Goal: Transaction & Acquisition: Purchase product/service

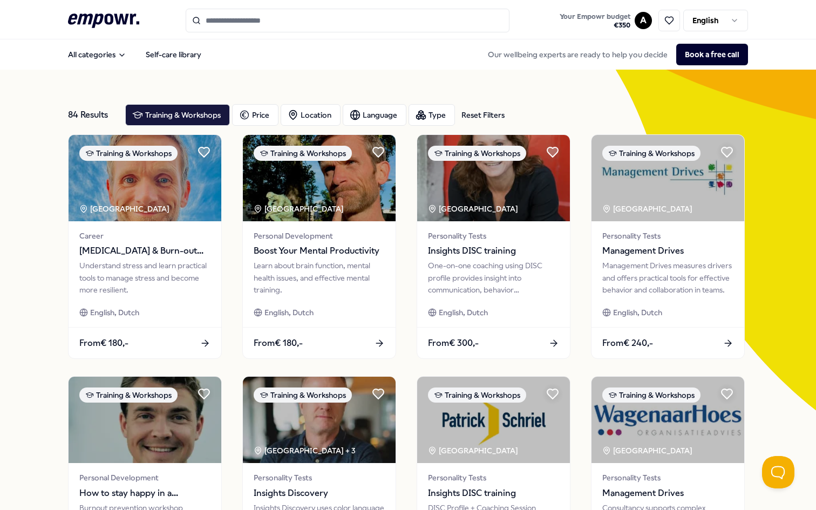
click at [269, 19] on input "Search for products, categories or subcategories" at bounding box center [348, 21] width 324 height 24
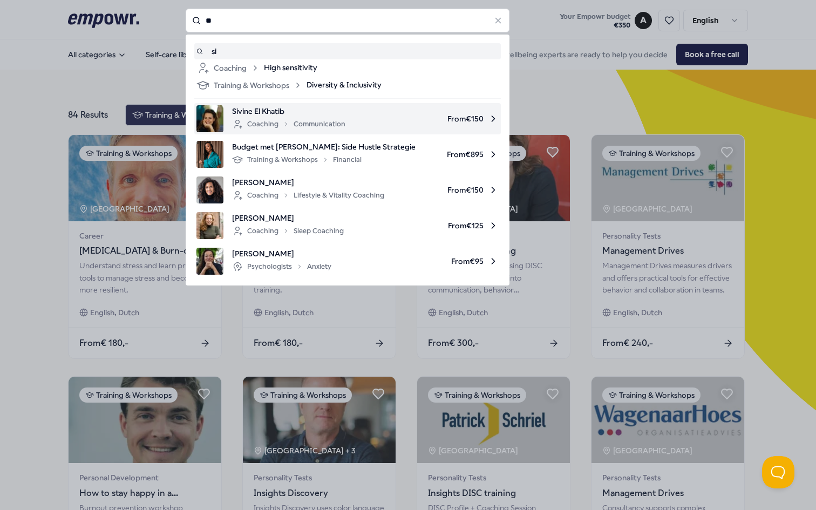
click at [328, 127] on div "Coaching Communication" at bounding box center [288, 124] width 113 height 13
type input "**"
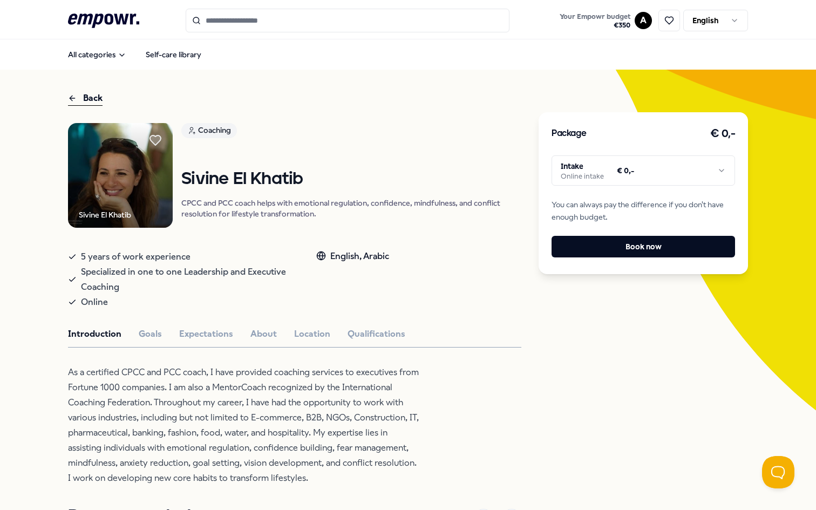
click at [715, 175] on html ".empowr-logo_svg__cls-1{fill:#03032f} Your Empowr budget € 350 A English All ca…" at bounding box center [408, 255] width 816 height 510
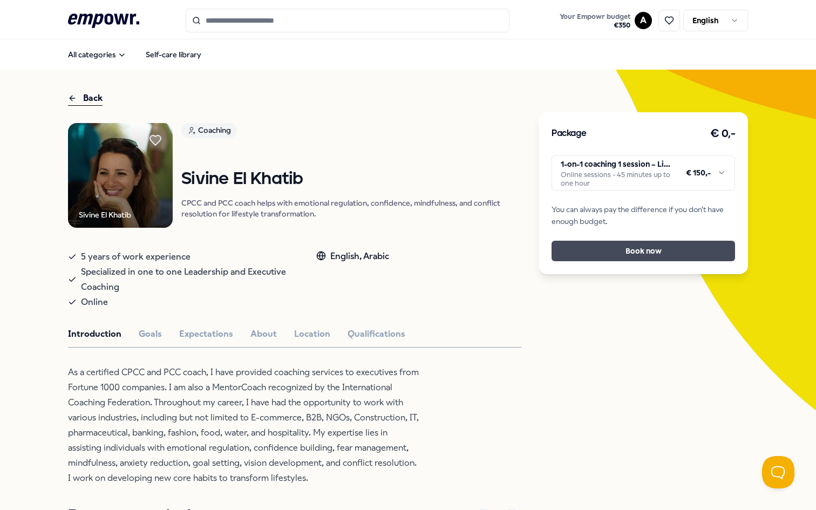
click at [686, 254] on button "Book now" at bounding box center [643, 251] width 183 height 21
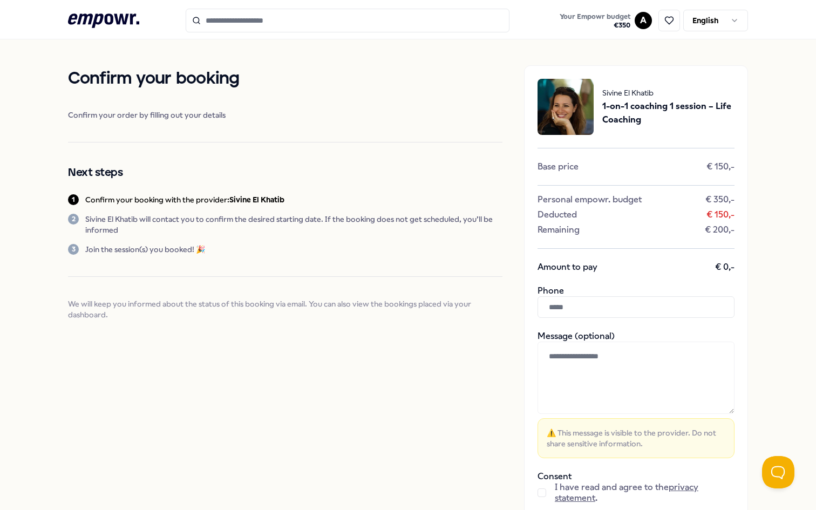
click at [629, 301] on input "text" at bounding box center [636, 307] width 197 height 22
type input "**********"
click at [606, 364] on textarea at bounding box center [636, 378] width 197 height 72
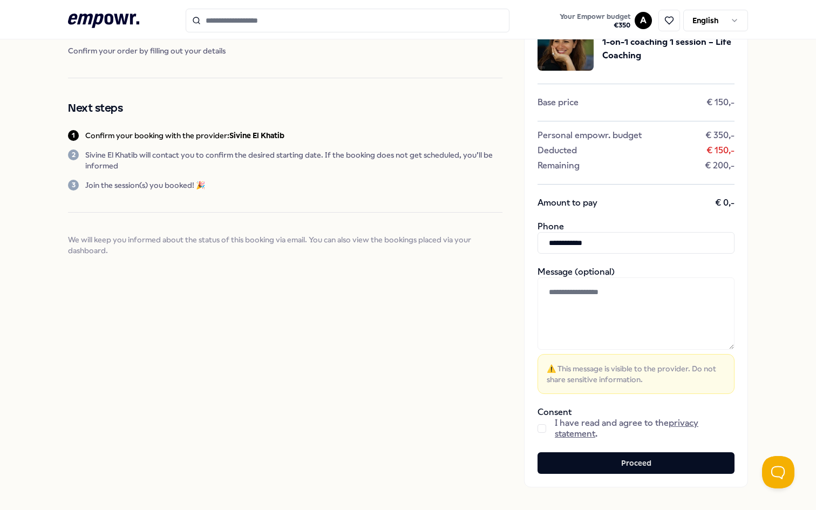
scroll to position [65, 0]
click at [541, 424] on button "button" at bounding box center [542, 428] width 9 height 9
click at [621, 317] on textarea at bounding box center [636, 313] width 197 height 72
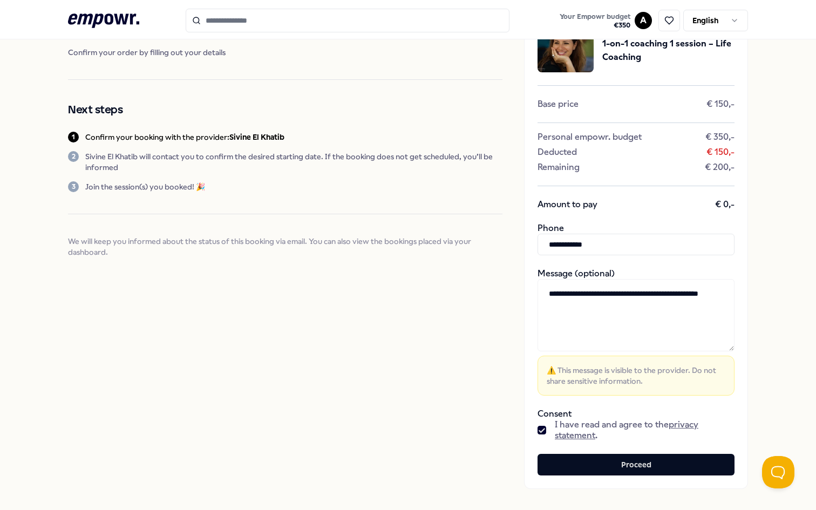
scroll to position [65, 0]
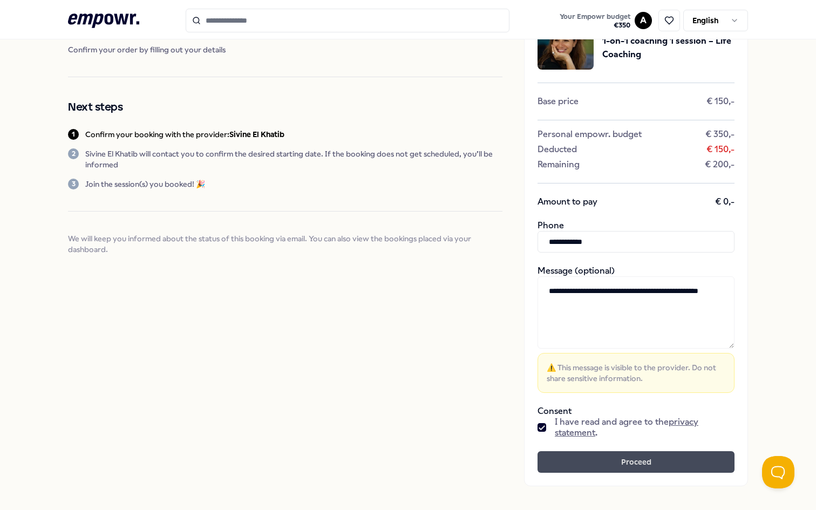
type textarea "**********"
click at [622, 453] on button "Proceed" at bounding box center [636, 462] width 197 height 22
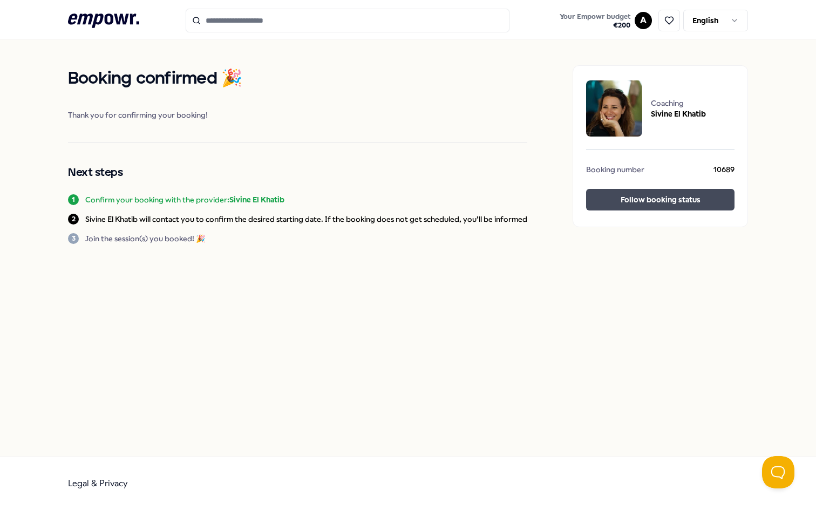
click at [649, 202] on button "Follow booking status" at bounding box center [660, 200] width 148 height 22
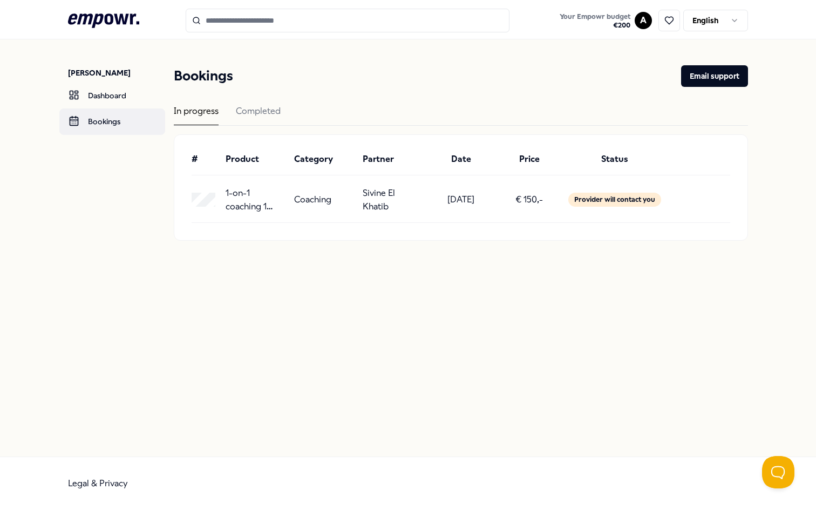
click at [103, 116] on link "Bookings" at bounding box center [112, 121] width 106 height 26
click at [107, 98] on link "Dashboard" at bounding box center [112, 96] width 106 height 26
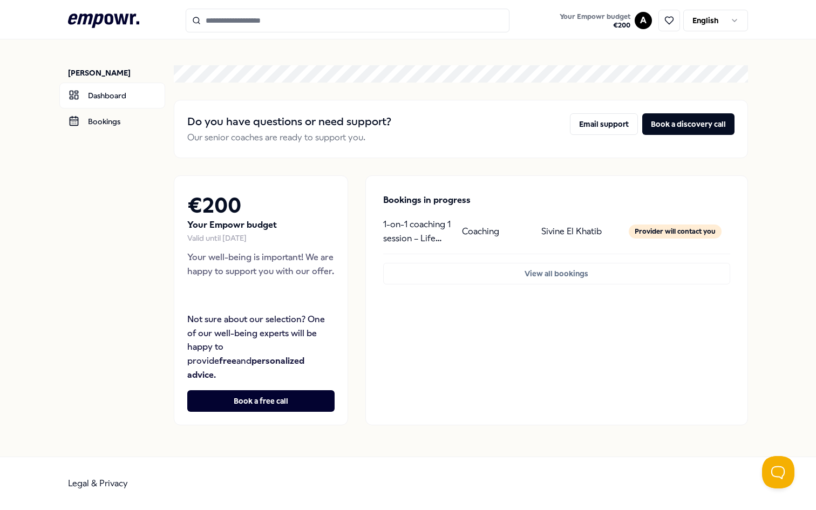
click at [314, 22] on input "Search for products, categories or subcategories" at bounding box center [348, 21] width 324 height 24
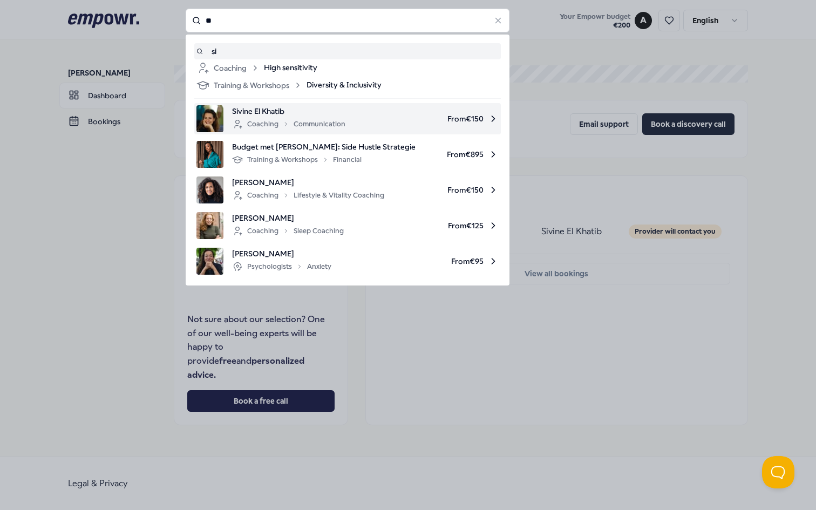
click at [260, 115] on span "Sivine El Khatib" at bounding box center [288, 111] width 113 height 12
type input "**"
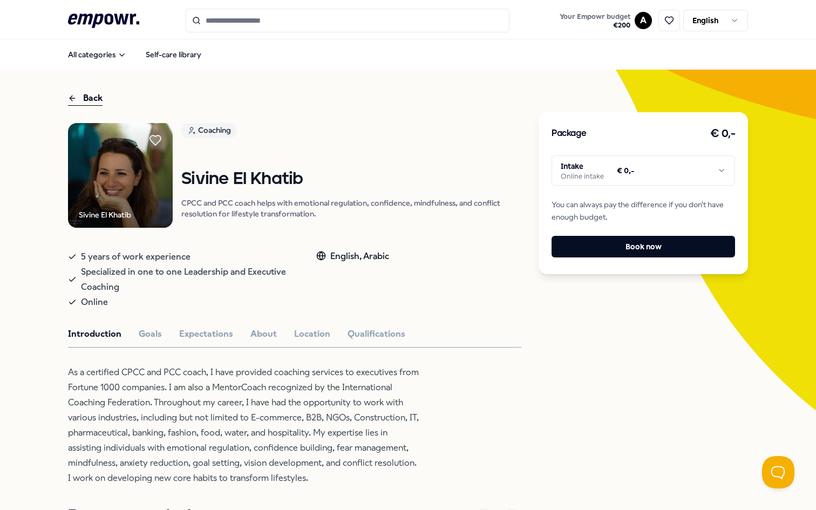
click at [660, 173] on html ".empowr-logo_svg__cls-1{fill:#03032f} Your Empowr budget € 200 A English All ca…" at bounding box center [408, 255] width 816 height 510
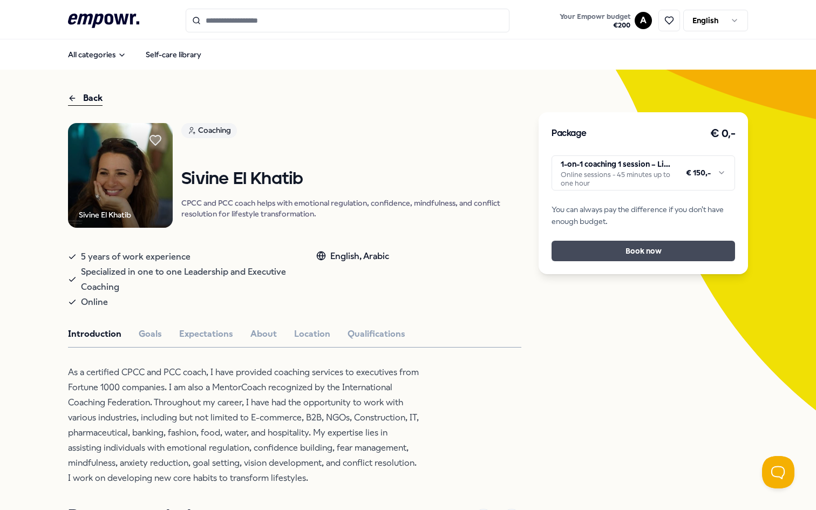
click at [665, 251] on button "Book now" at bounding box center [643, 251] width 183 height 21
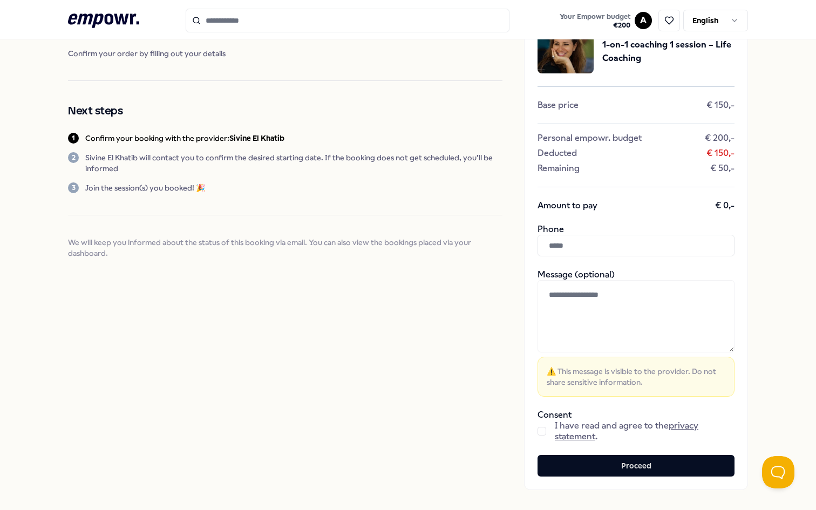
scroll to position [112, 0]
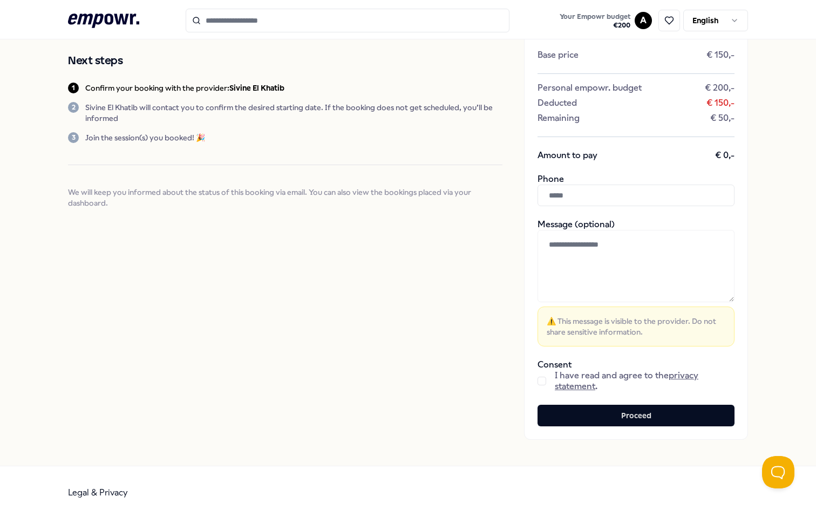
click at [545, 376] on div "I have read and agree to the privacy statement ." at bounding box center [636, 381] width 197 height 22
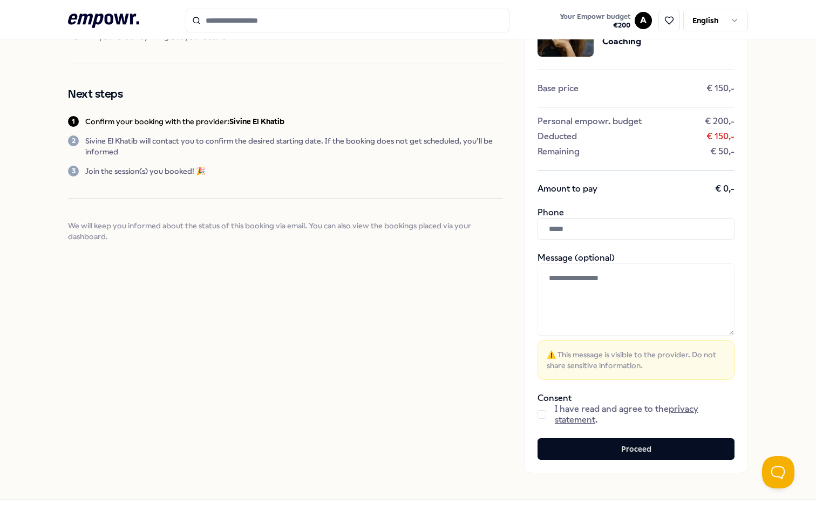
scroll to position [78, 0]
click at [543, 411] on button "button" at bounding box center [542, 415] width 9 height 9
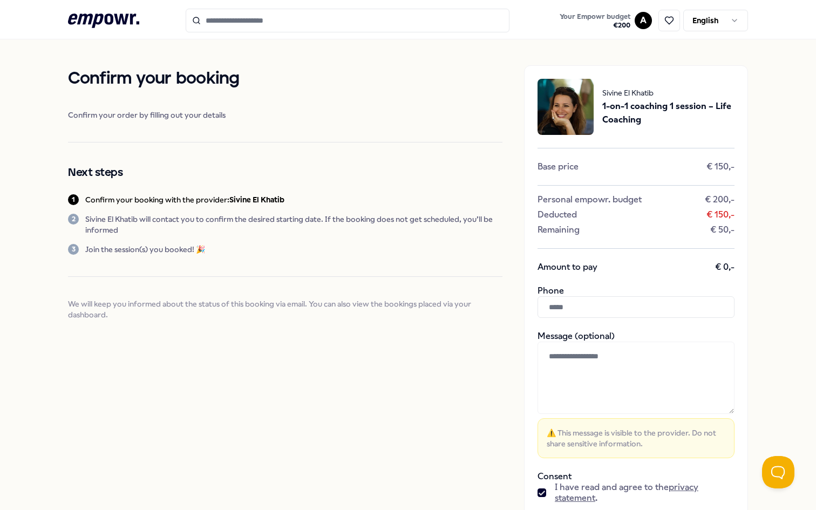
scroll to position [112, 0]
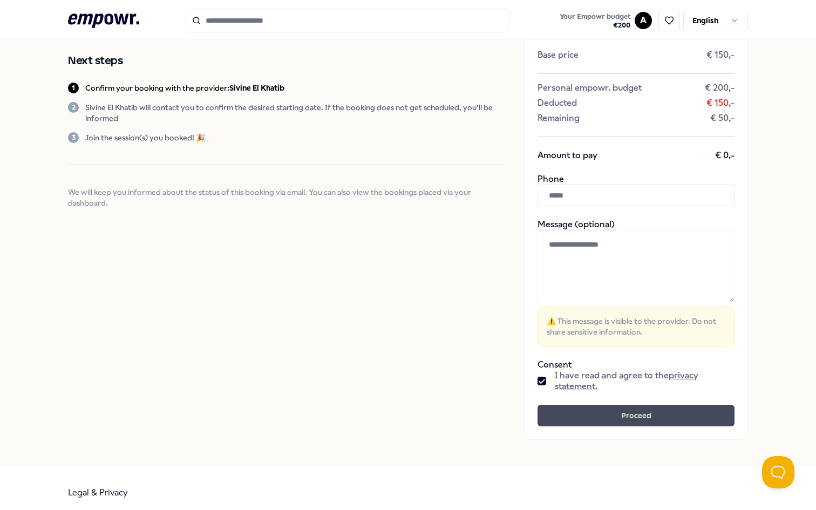
click at [599, 405] on button "Proceed" at bounding box center [636, 416] width 197 height 22
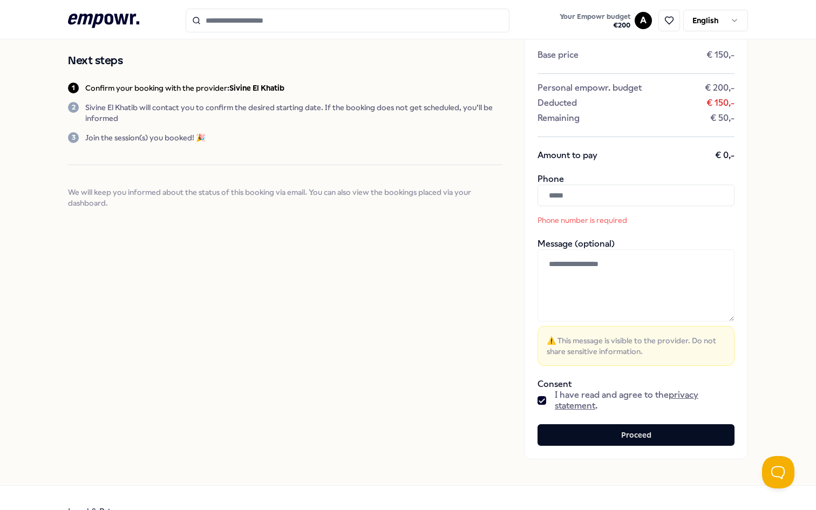
click at [611, 284] on textarea at bounding box center [636, 285] width 197 height 72
type textarea "**********"
click at [612, 187] on input "text" at bounding box center [636, 196] width 197 height 22
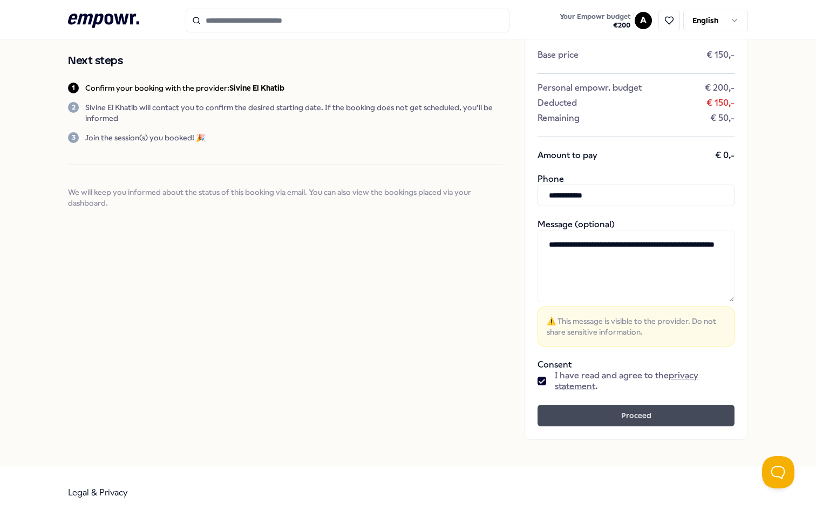
type input "**********"
click at [636, 408] on button "Proceed" at bounding box center [636, 416] width 197 height 22
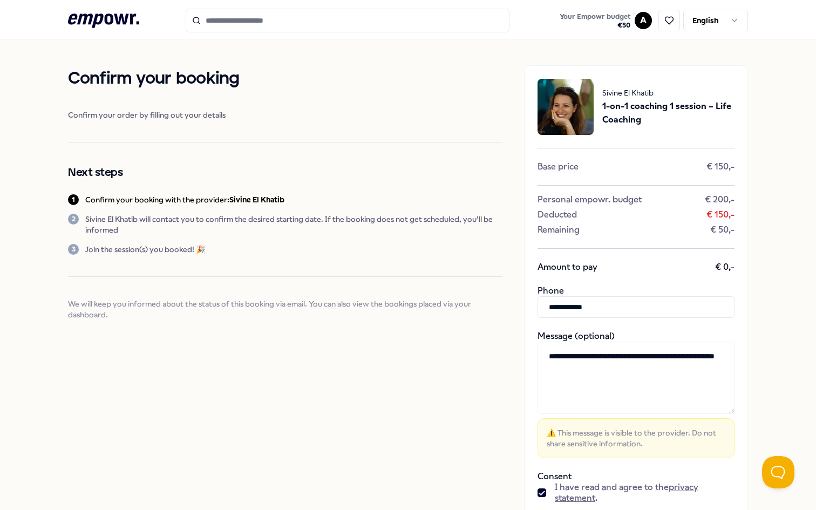
scroll to position [0, 0]
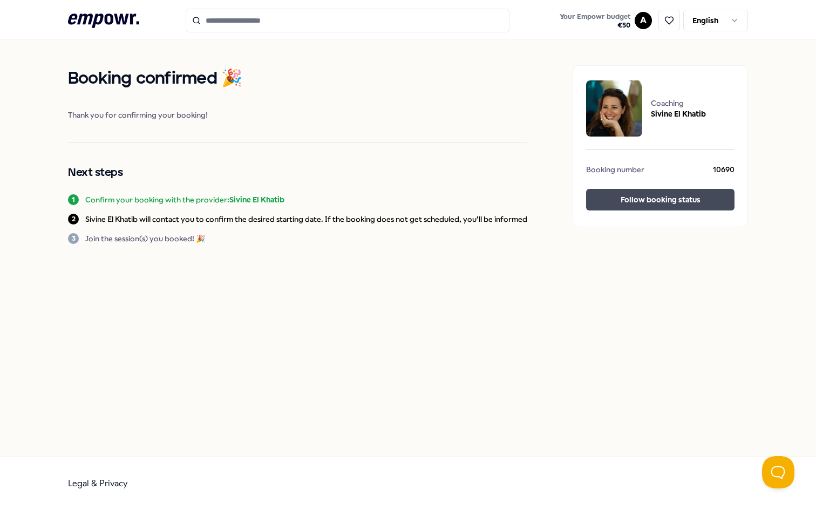
click at [637, 201] on button "Follow booking status" at bounding box center [660, 200] width 148 height 22
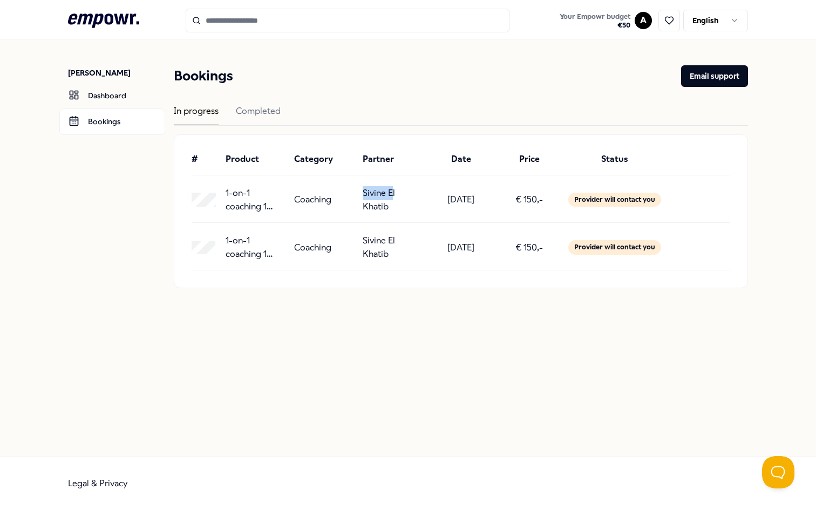
drag, startPoint x: 361, startPoint y: 193, endPoint x: 391, endPoint y: 193, distance: 29.7
click at [391, 193] on div "1-on-1 coaching 1 session – Life Coaching Coaching [PERSON_NAME][GEOGRAPHIC_DAT…" at bounding box center [461, 200] width 539 height 28
copy p "Sivine E"
click at [267, 111] on div "Completed" at bounding box center [258, 114] width 45 height 21
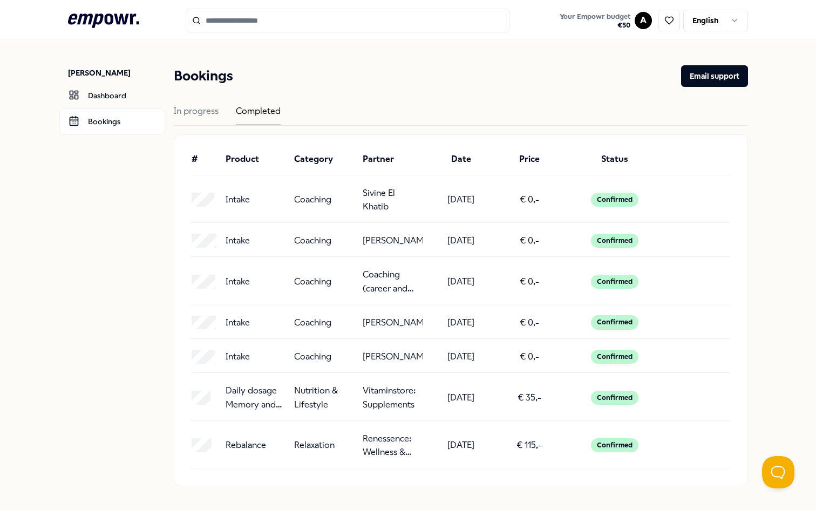
click at [107, 19] on icon at bounding box center [103, 20] width 71 height 14
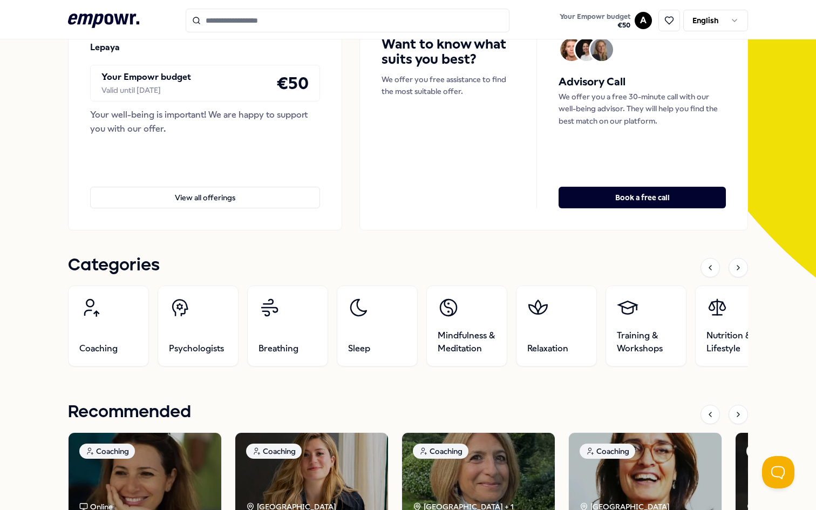
scroll to position [135, 0]
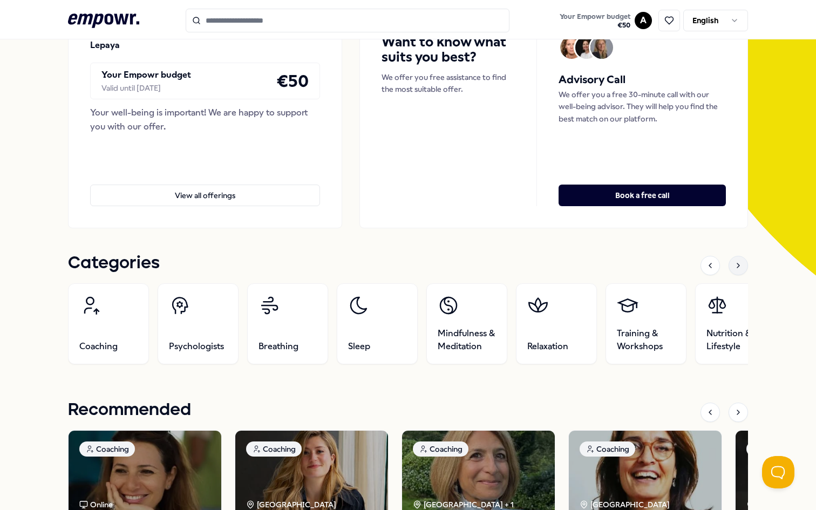
click at [740, 261] on icon at bounding box center [738, 265] width 9 height 9
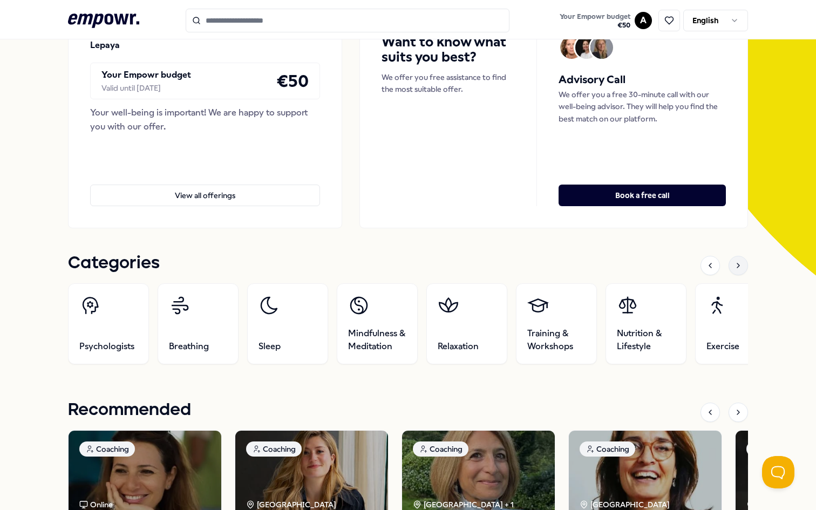
click at [740, 261] on icon at bounding box center [738, 265] width 9 height 9
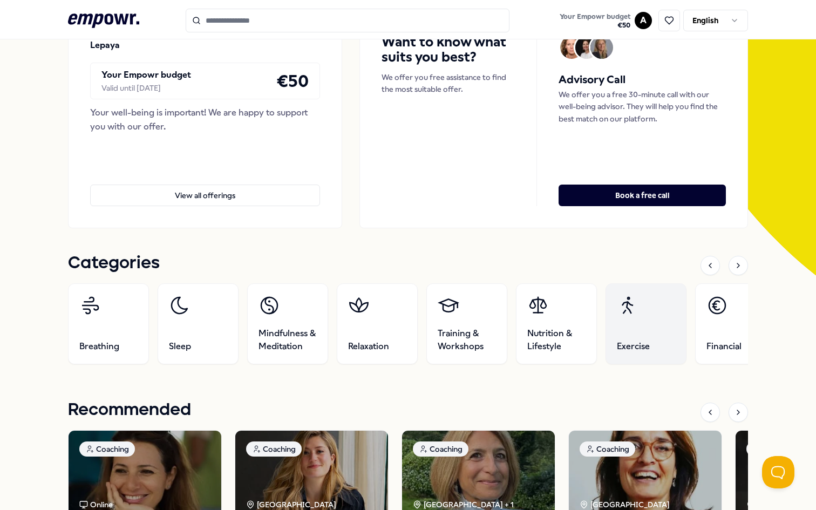
click at [618, 334] on link "Exercise" at bounding box center [646, 323] width 81 height 81
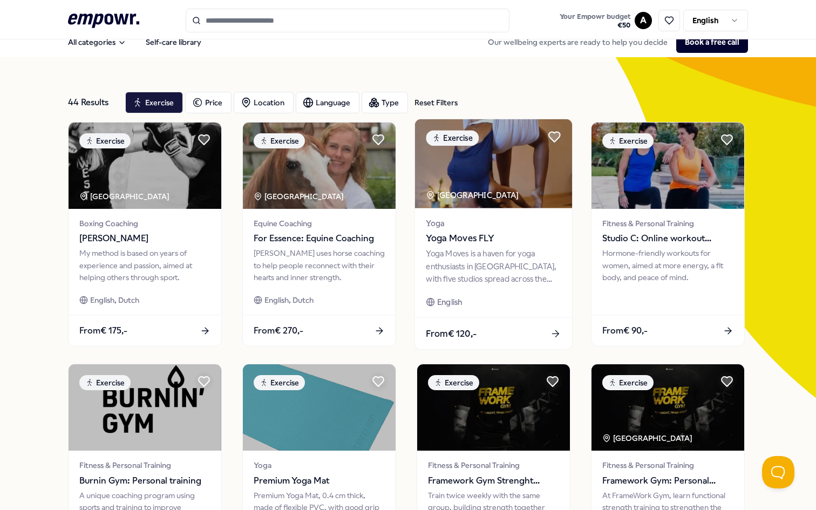
scroll to position [7, 0]
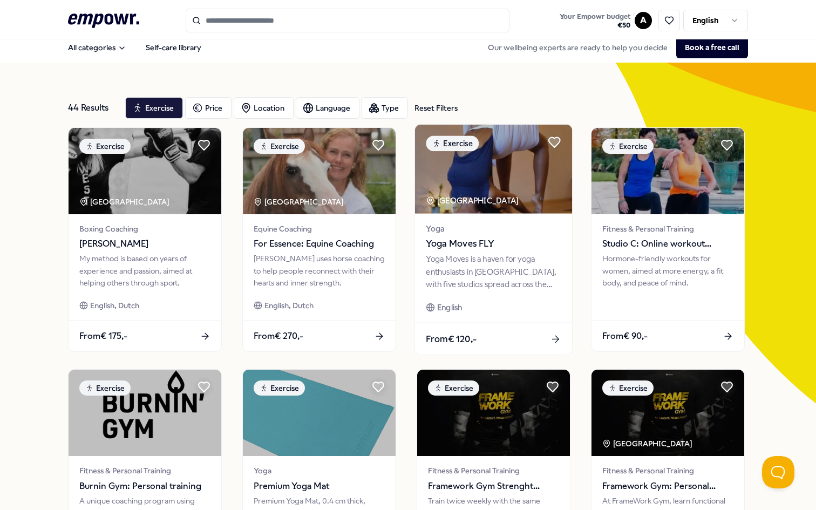
click at [525, 226] on span "Yoga" at bounding box center [493, 228] width 135 height 12
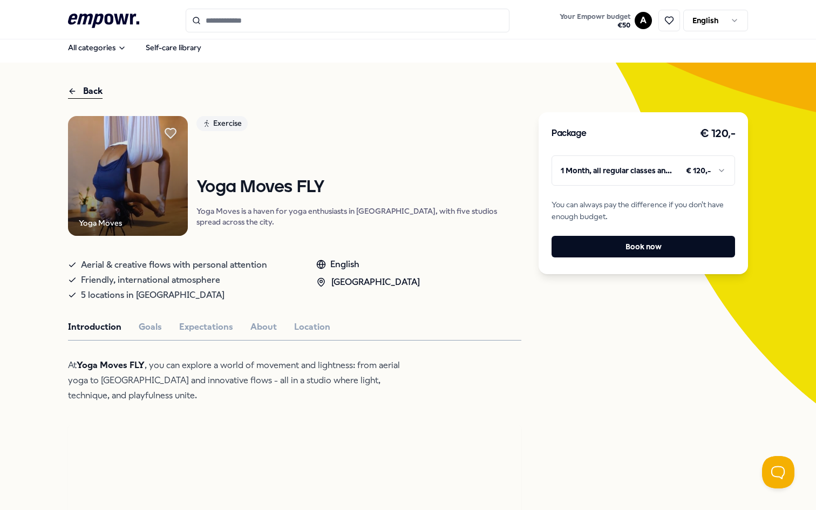
click at [633, 178] on html ".empowr-logo_svg__cls-1{fill:#03032f} Your Empowr budget € 50 A English All cat…" at bounding box center [408, 255] width 816 height 510
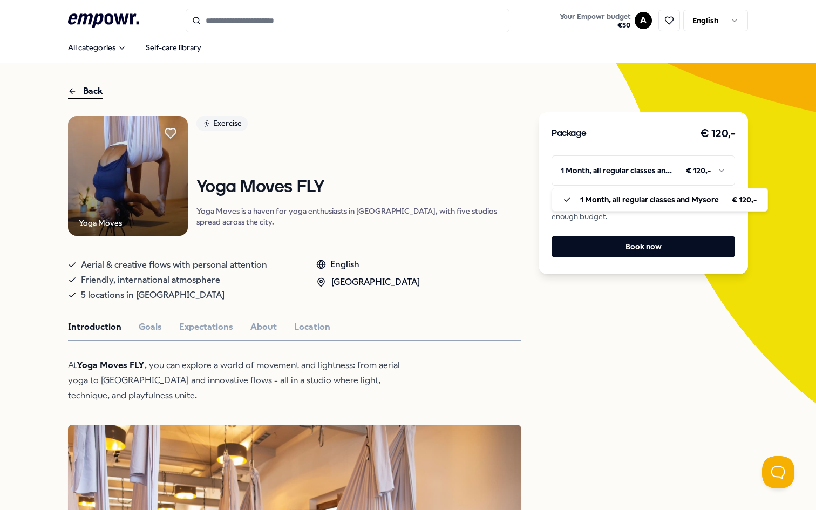
click at [570, 407] on html ".empowr-logo_svg__cls-1{fill:#03032f} Your Empowr budget € 50 A English All cat…" at bounding box center [408, 255] width 816 height 510
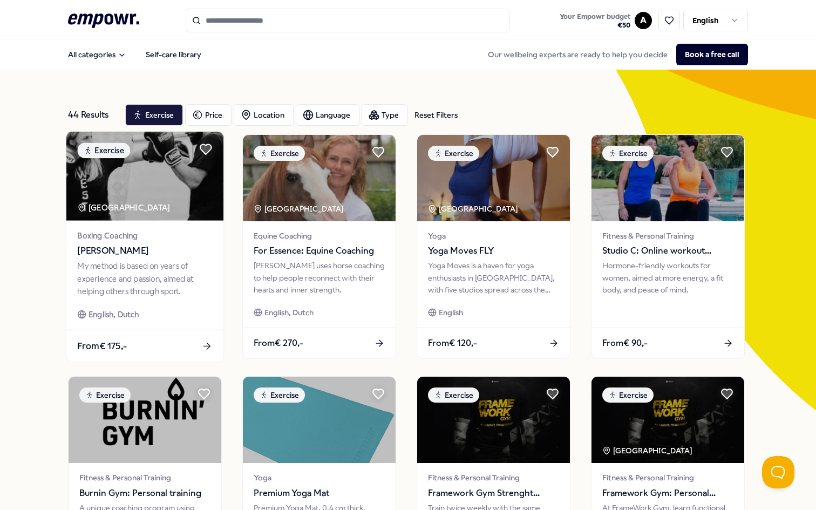
click at [200, 208] on img at bounding box center [144, 176] width 157 height 89
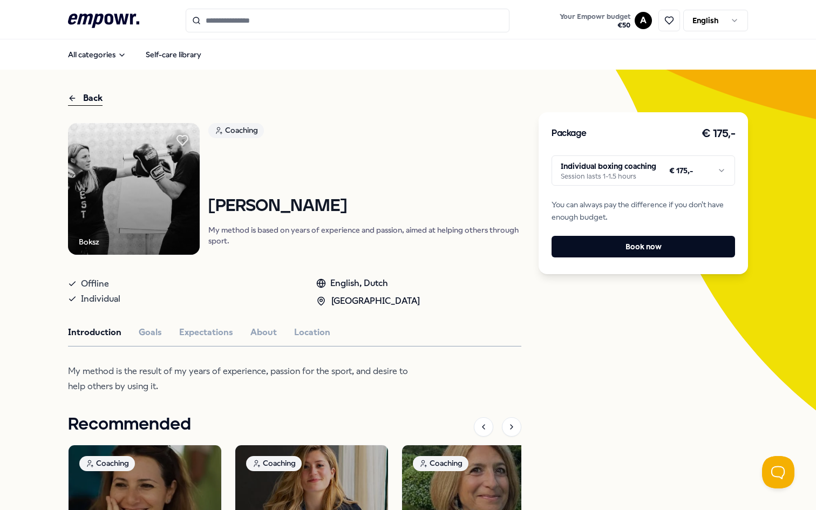
click at [627, 168] on html ".empowr-logo_svg__cls-1{fill:#03032f} Your Empowr budget € 50 A English All cat…" at bounding box center [408, 255] width 816 height 510
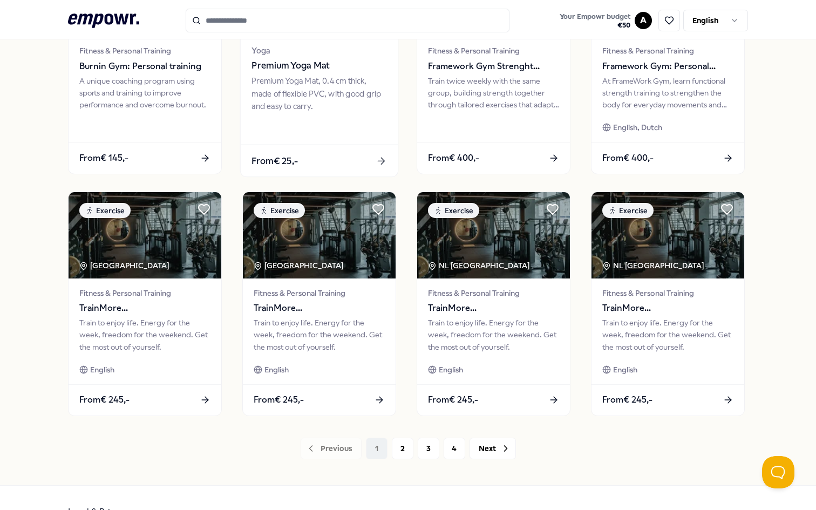
scroll to position [455, 0]
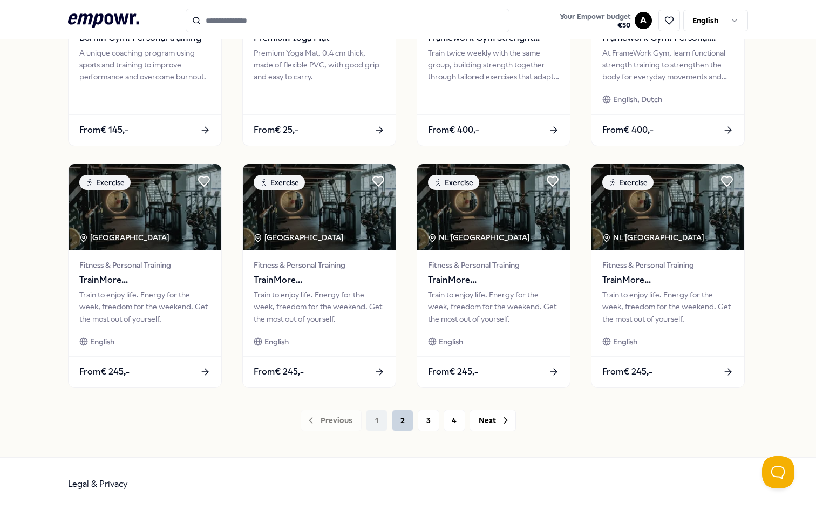
click at [402, 418] on button "2" at bounding box center [403, 421] width 22 height 22
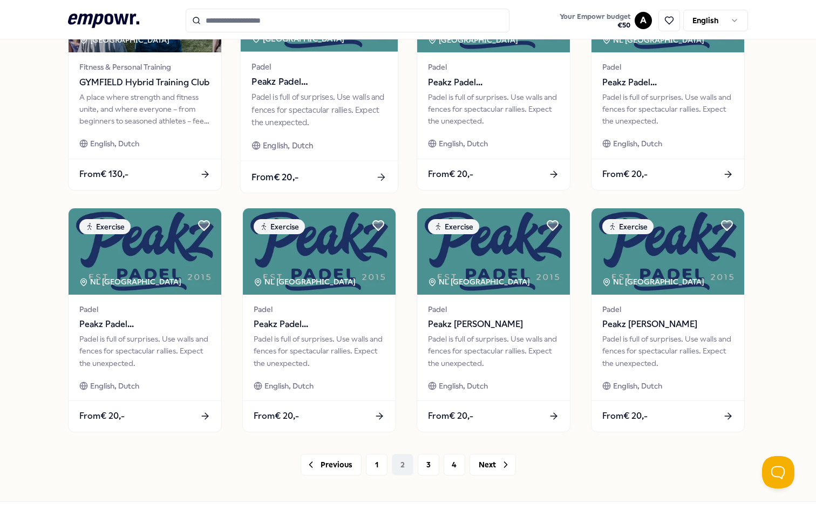
scroll to position [455, 0]
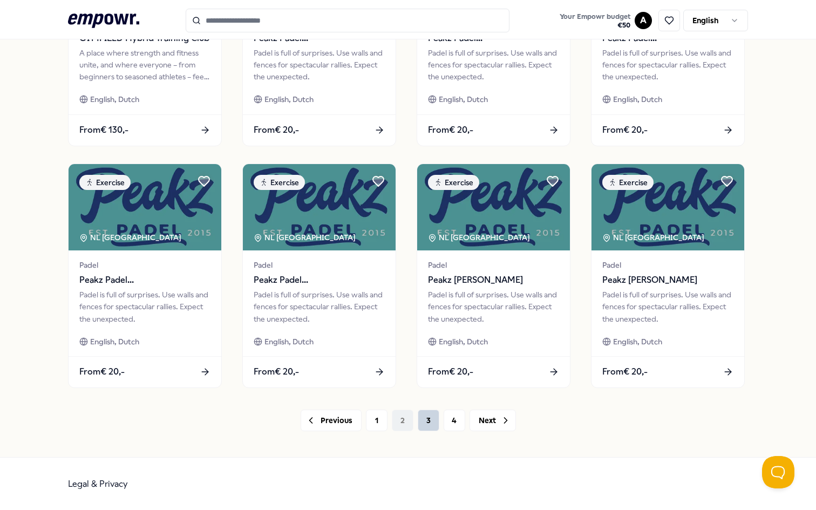
click at [428, 420] on button "3" at bounding box center [429, 421] width 22 height 22
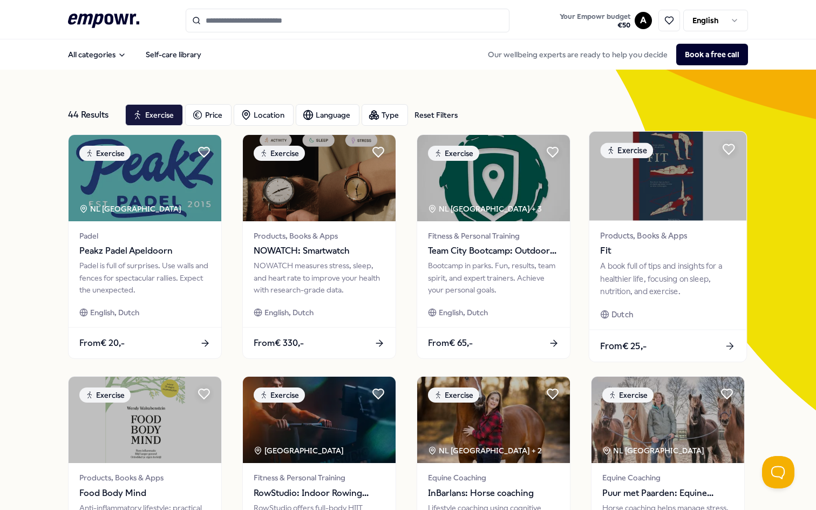
scroll to position [6, 0]
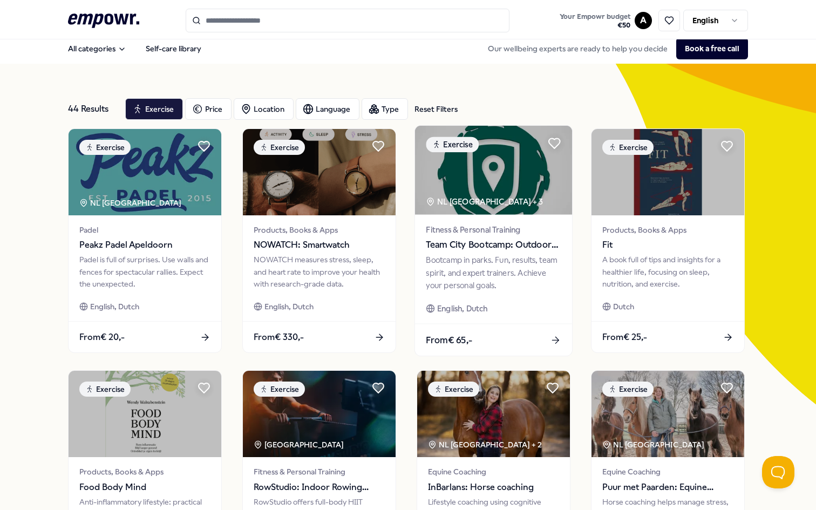
click at [537, 275] on div "Bootcamp in parks. Fun, results, team spirit, and expert trainers. Achieve your…" at bounding box center [493, 272] width 135 height 37
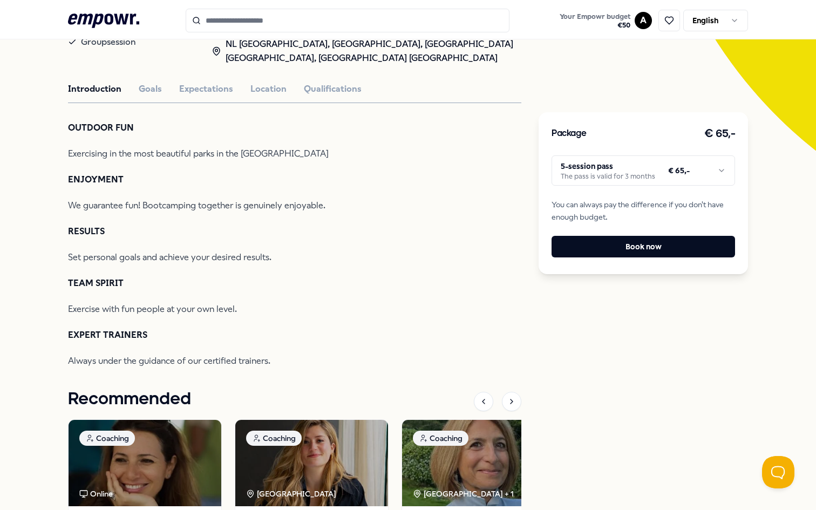
scroll to position [349, 0]
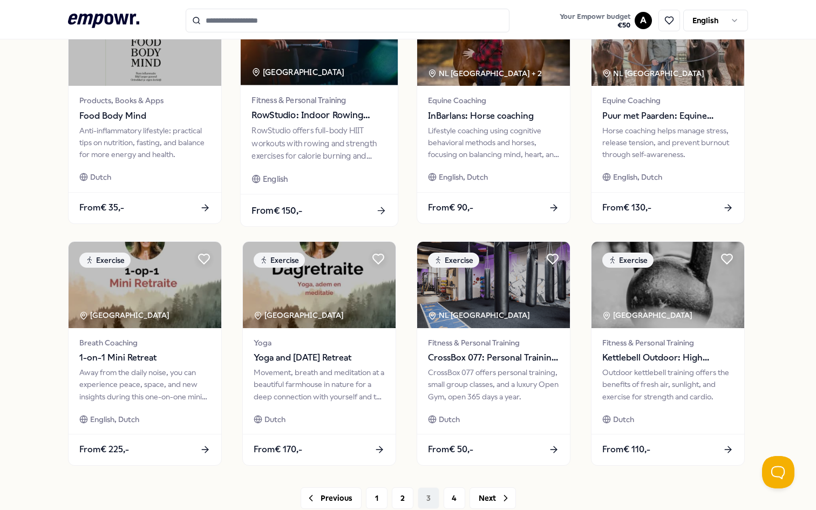
scroll to position [406, 0]
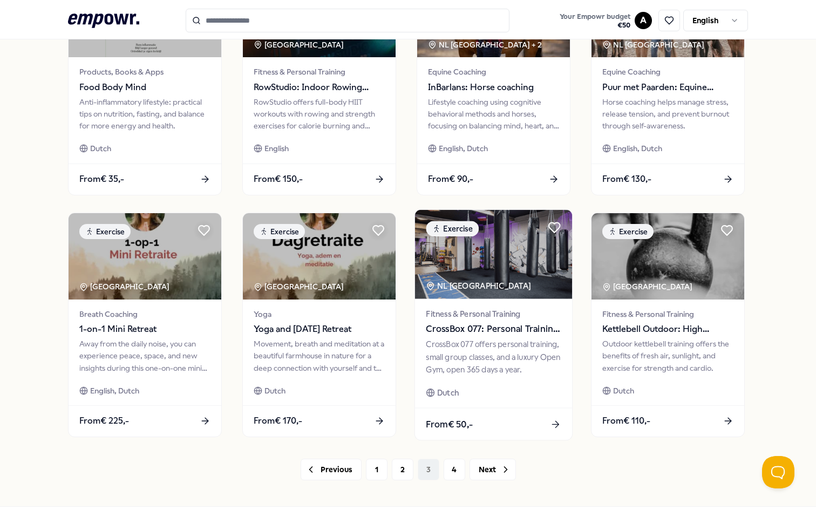
click at [549, 354] on div "CrossBox 077 offers personal training, small group classes, and a luxury Open G…" at bounding box center [493, 356] width 135 height 37
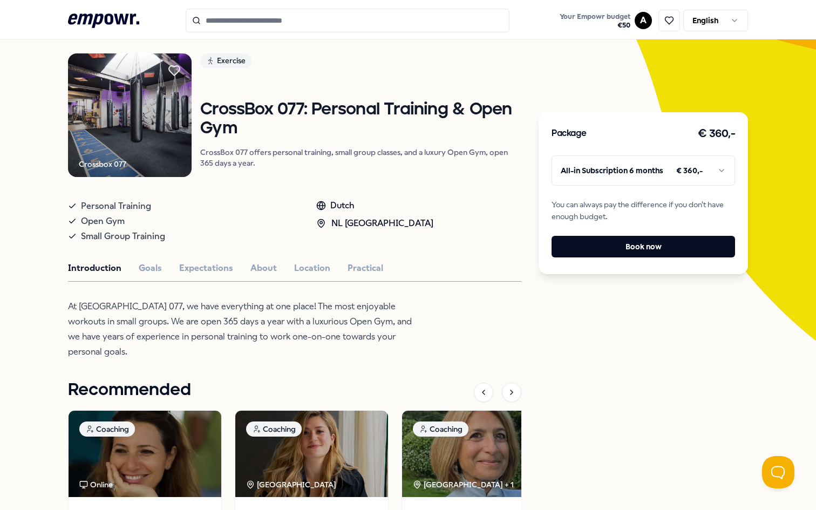
click at [696, 179] on html ".empowr-logo_svg__cls-1{fill:#03032f} Your Empowr budget € 50 A English All cat…" at bounding box center [408, 255] width 816 height 510
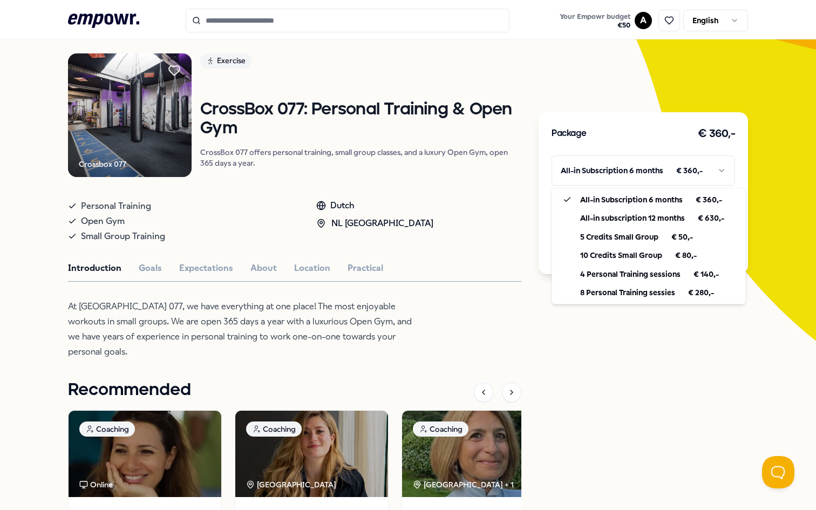
click at [682, 373] on html ".empowr-logo_svg__cls-1{fill:#03032f} Your Empowr budget € 50 A English All cat…" at bounding box center [408, 255] width 816 height 510
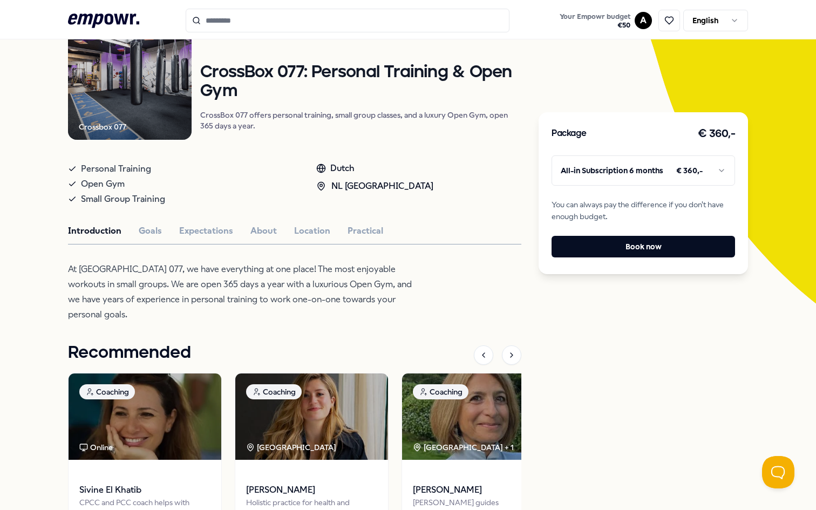
scroll to position [17, 0]
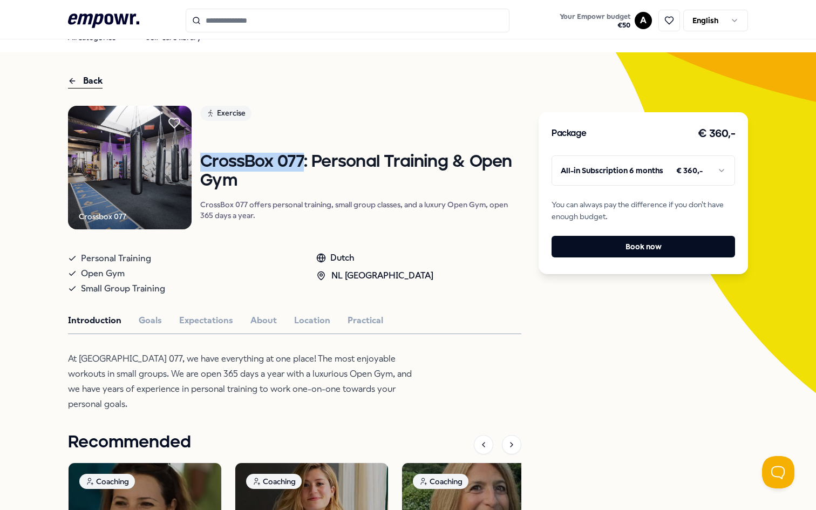
drag, startPoint x: 205, startPoint y: 163, endPoint x: 301, endPoint y: 166, distance: 95.6
click at [302, 166] on h1 "CrossBox 077: Personal Training & Open Gym" at bounding box center [360, 171] width 321 height 37
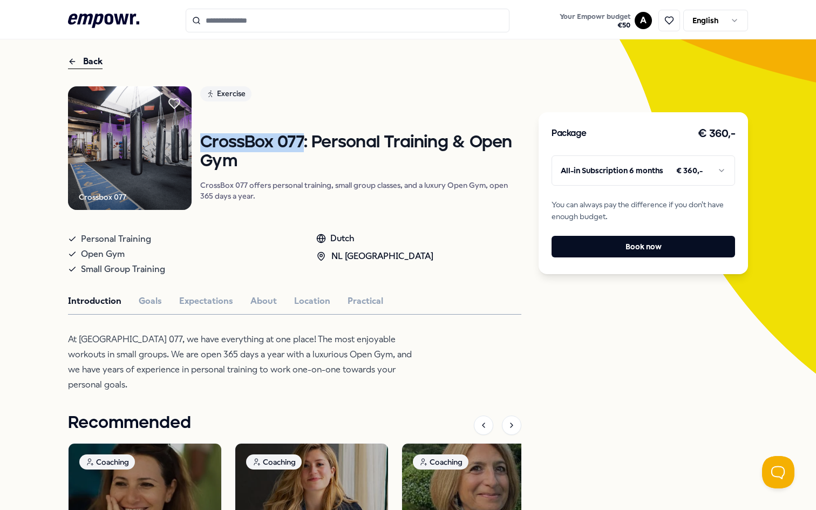
scroll to position [38, 0]
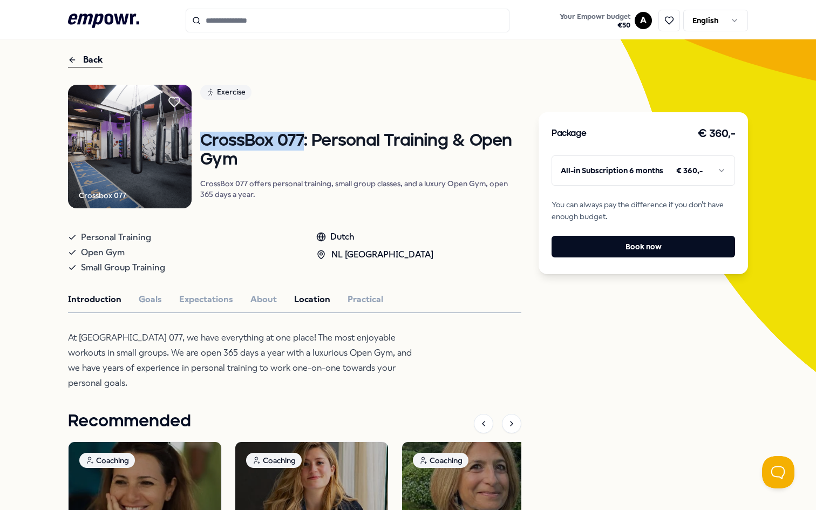
click at [313, 297] on button "Location" at bounding box center [312, 300] width 36 height 14
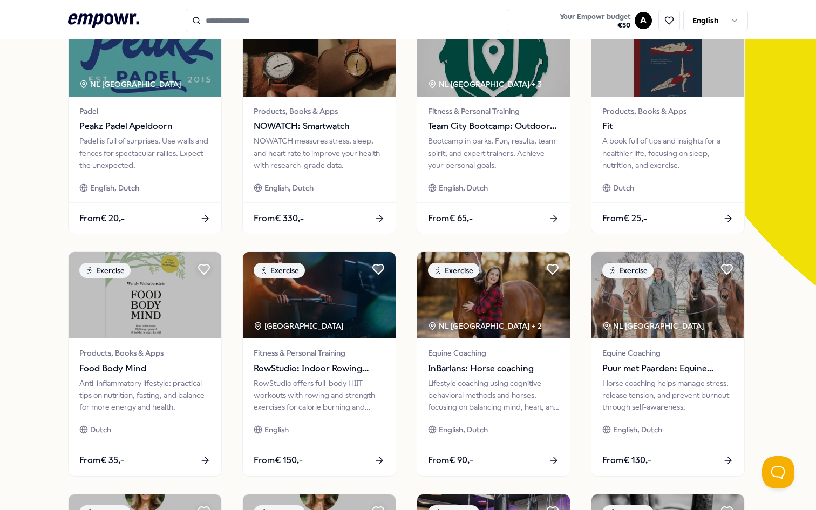
scroll to position [126, 0]
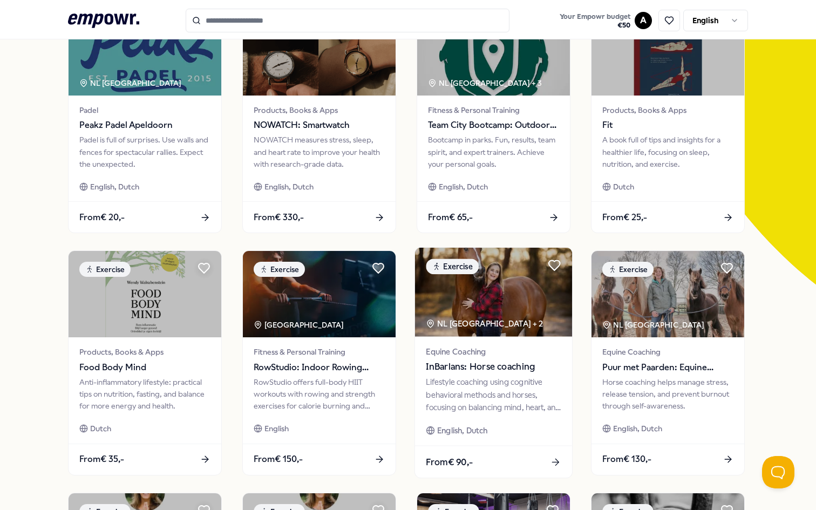
click at [541, 363] on span "InBarlans: Horse coaching" at bounding box center [493, 367] width 135 height 14
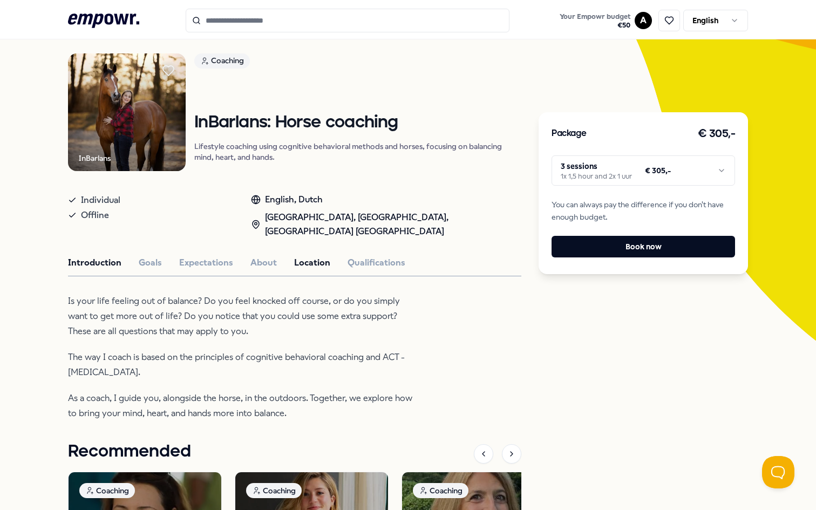
click at [313, 264] on button "Location" at bounding box center [312, 263] width 36 height 14
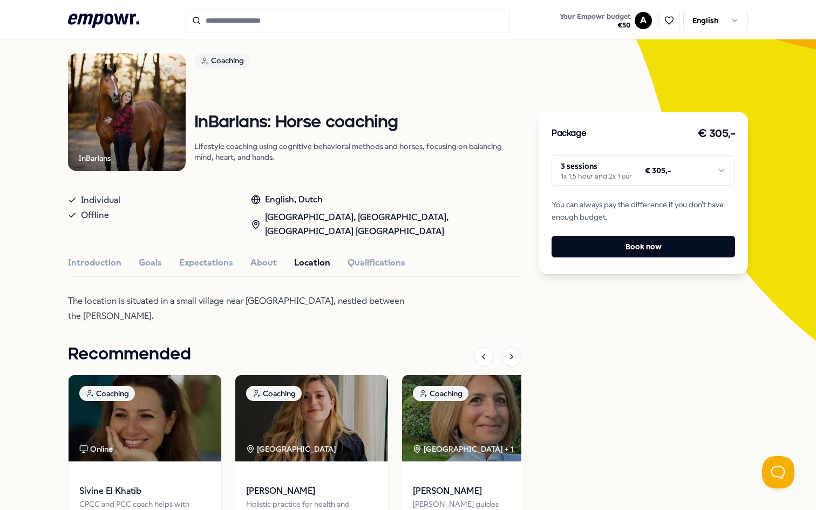
click at [574, 153] on div "Package € 305,- 3 sessions 1x 1,5 hour and 2x 1 uur € 305,- You can always pay …" at bounding box center [643, 193] width 209 height 162
click at [587, 166] on html ".empowr-logo_svg__cls-1{fill:#03032f} Your Empowr budget € 50 A English All cat…" at bounding box center [408, 255] width 816 height 510
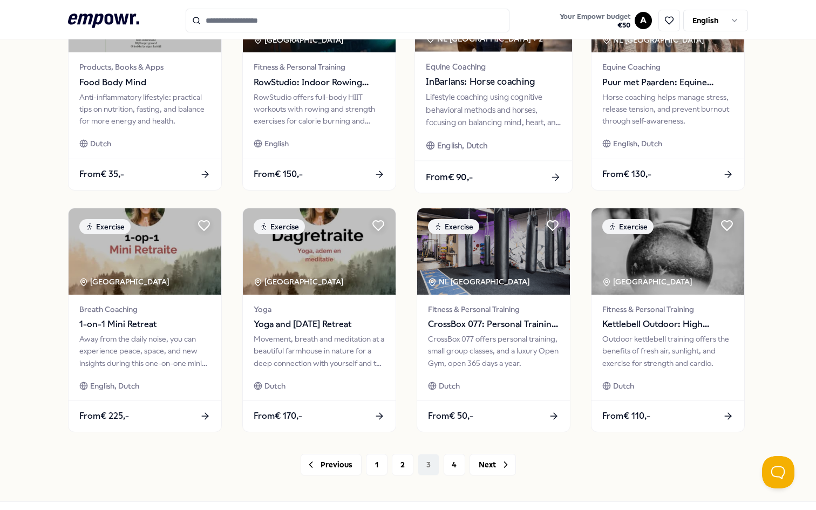
scroll to position [423, 0]
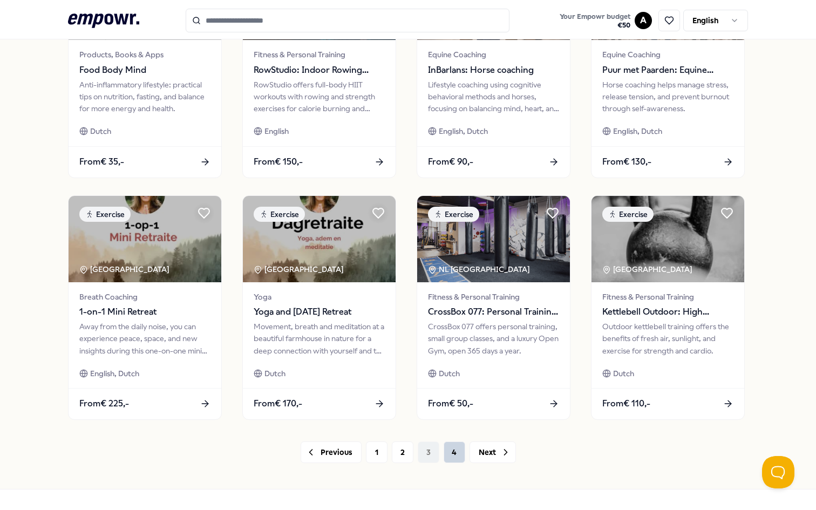
click at [452, 454] on button "4" at bounding box center [455, 452] width 22 height 22
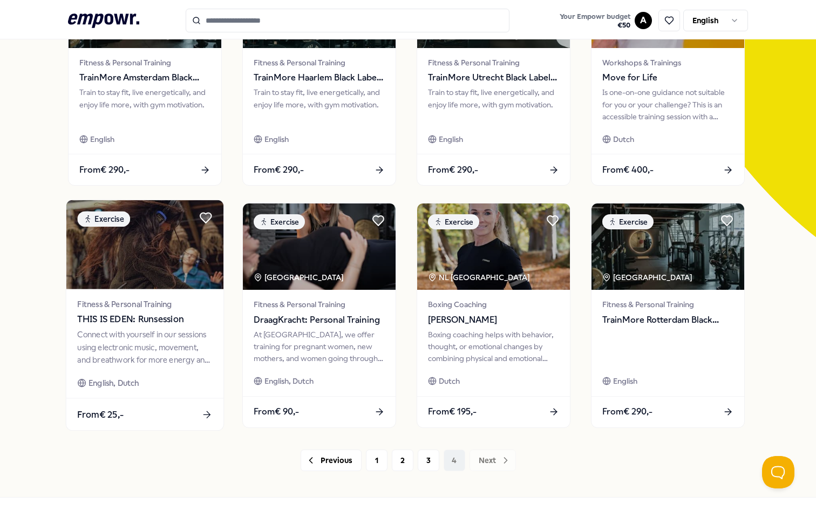
scroll to position [213, 0]
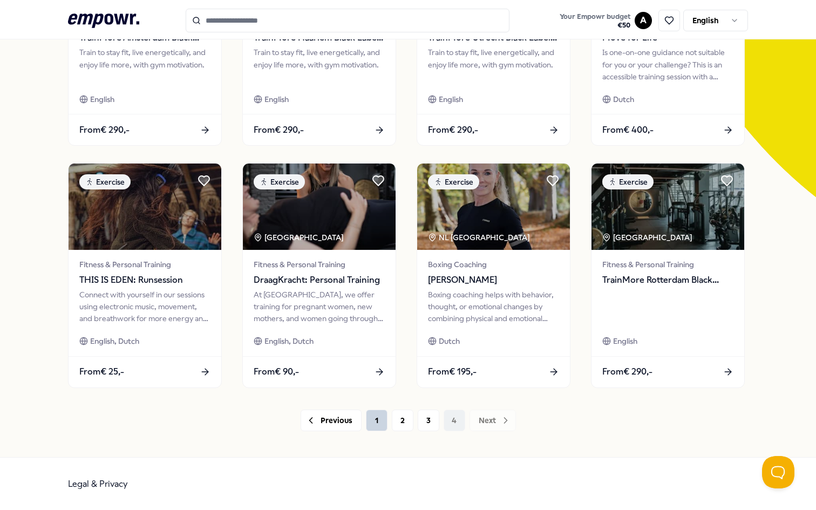
click at [367, 416] on button "1" at bounding box center [377, 421] width 22 height 22
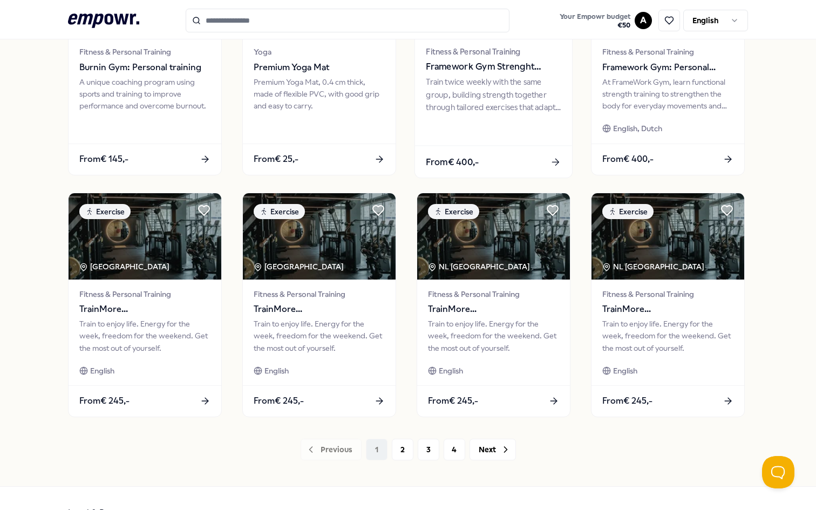
scroll to position [455, 0]
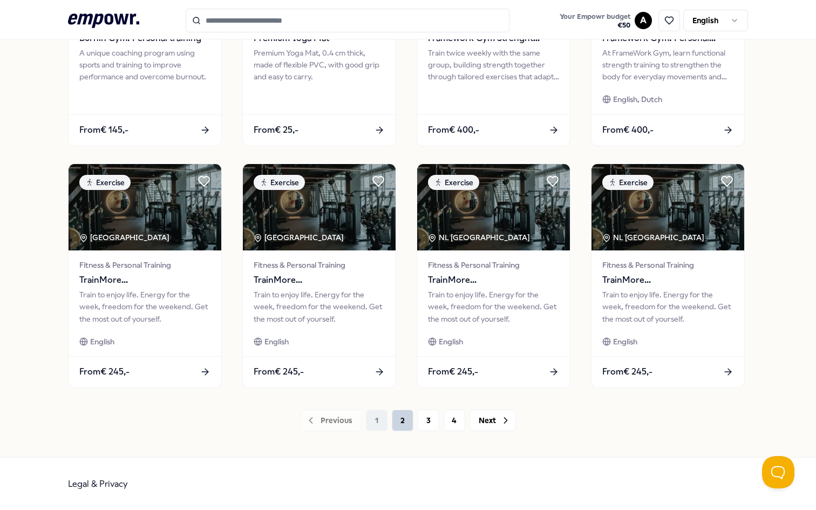
click at [406, 420] on button "2" at bounding box center [403, 421] width 22 height 22
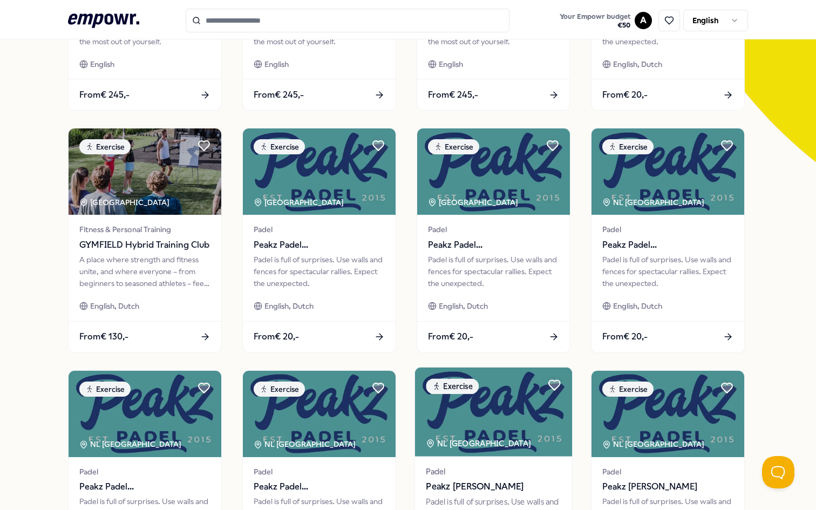
scroll to position [241, 0]
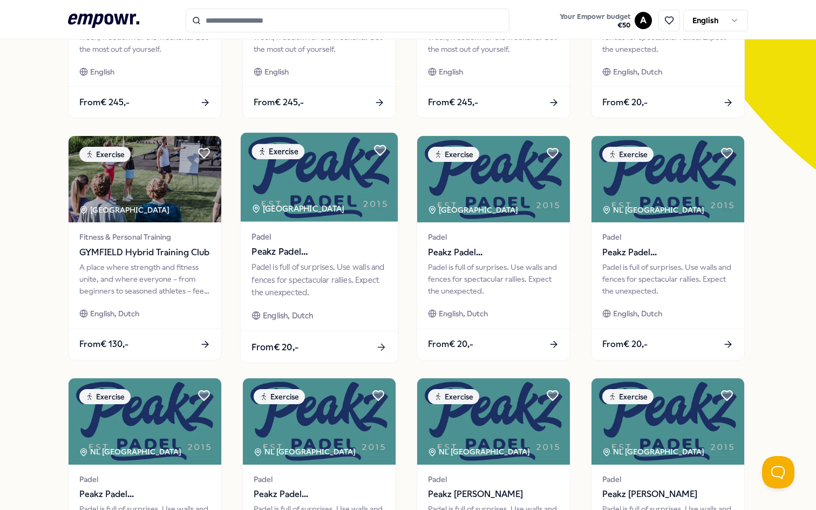
click at [371, 176] on img at bounding box center [319, 177] width 157 height 89
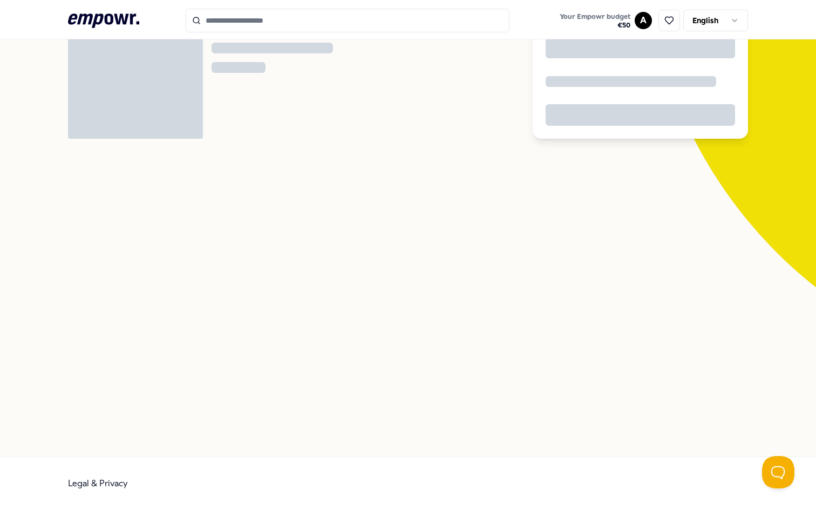
scroll to position [70, 0]
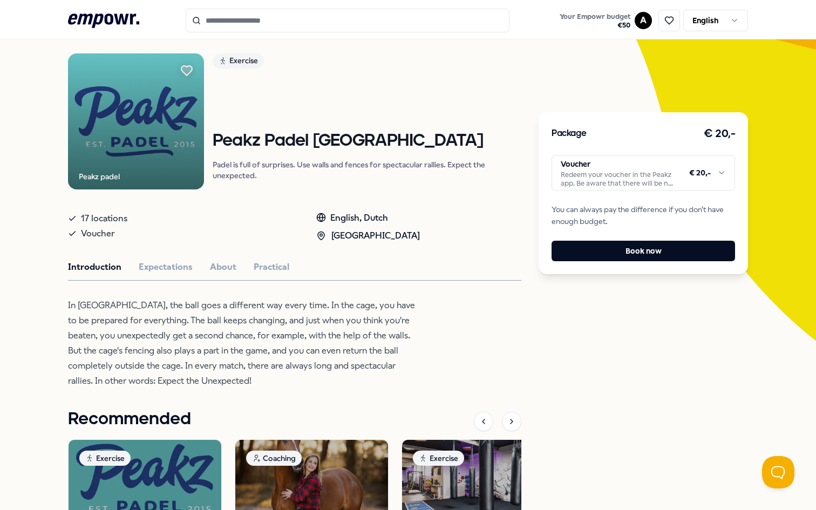
click at [656, 188] on body ".empowr-logo_svg__cls-1{fill:#03032f} Your Empowr budget € 50 A English All cat…" at bounding box center [408, 255] width 816 height 510
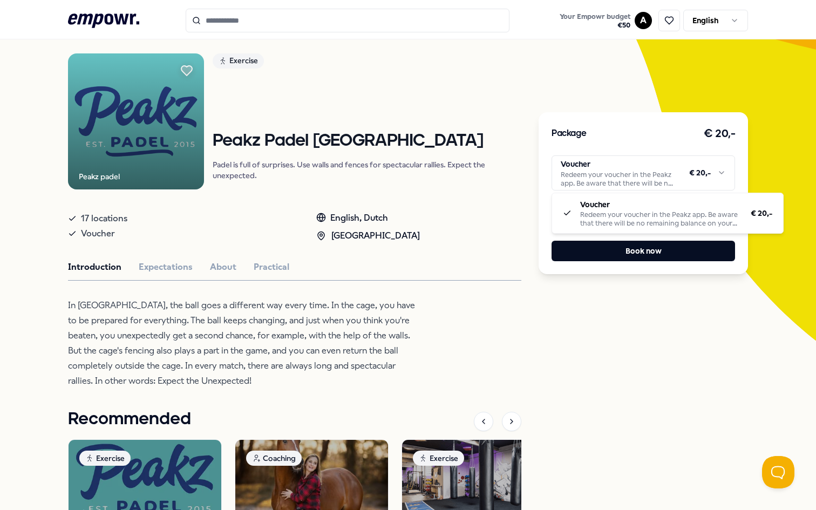
click at [640, 330] on html ".empowr-logo_svg__cls-1{fill:#03032f} Your Empowr budget € 50 A English All cat…" at bounding box center [408, 255] width 816 height 510
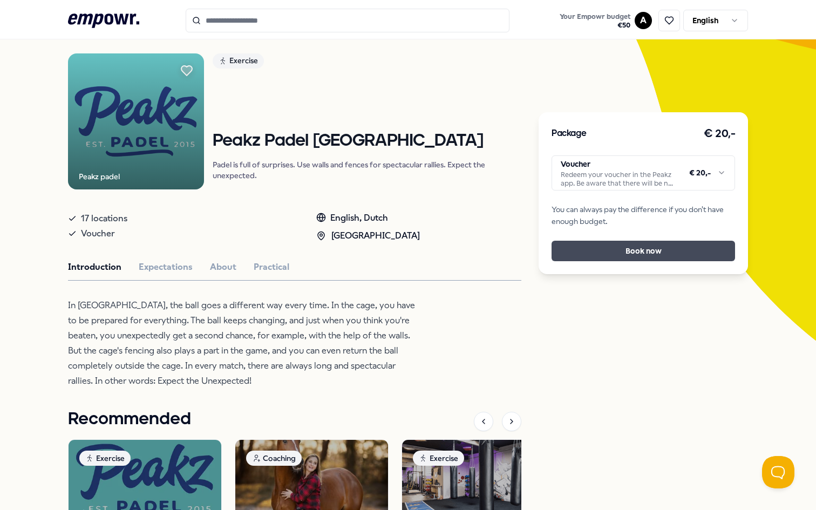
click at [659, 254] on button "Book now" at bounding box center [643, 251] width 183 height 21
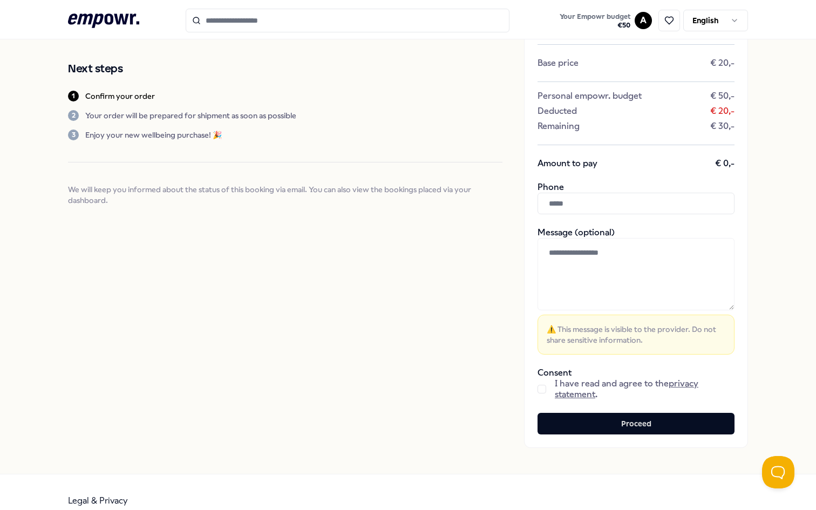
scroll to position [120, 0]
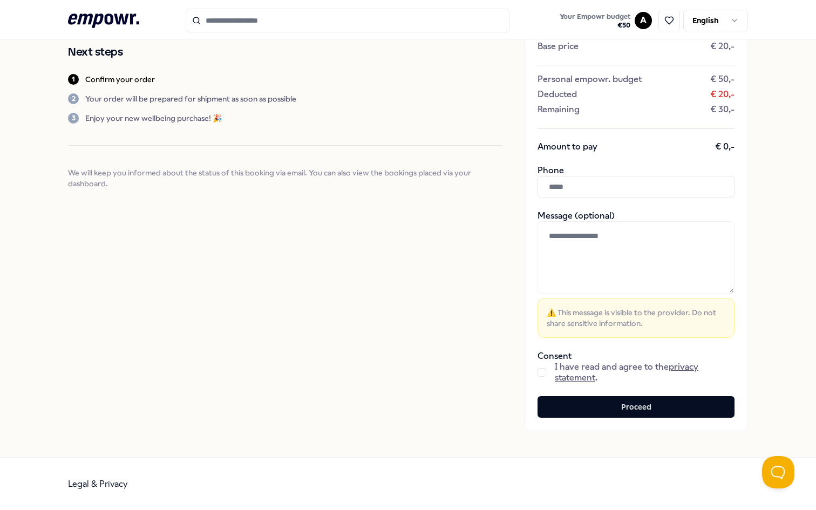
click at [542, 371] on button "button" at bounding box center [542, 372] width 9 height 9
click at [596, 197] on div "Peakz Padel Utrecht Voucher Base price € 20,- Personal empowr. budget € 50,- De…" at bounding box center [636, 188] width 224 height 486
click at [599, 193] on input "text" at bounding box center [636, 187] width 197 height 22
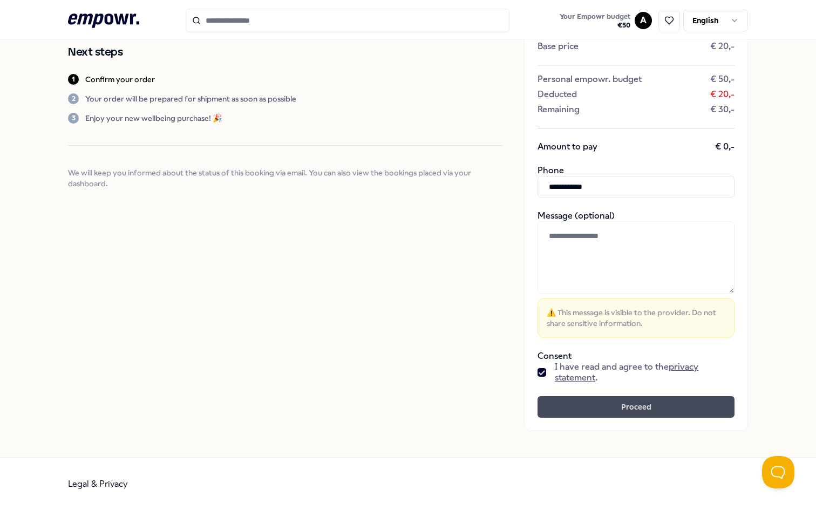
type input "**********"
click at [620, 408] on button "Proceed" at bounding box center [636, 407] width 197 height 22
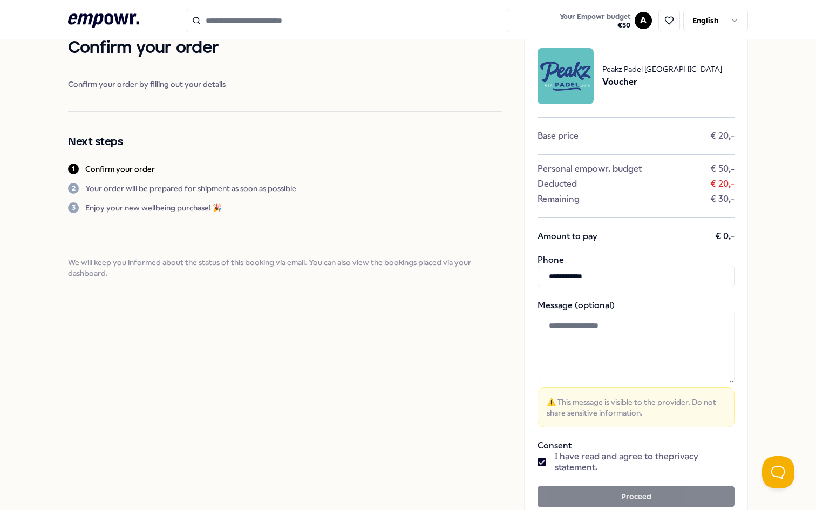
scroll to position [0, 0]
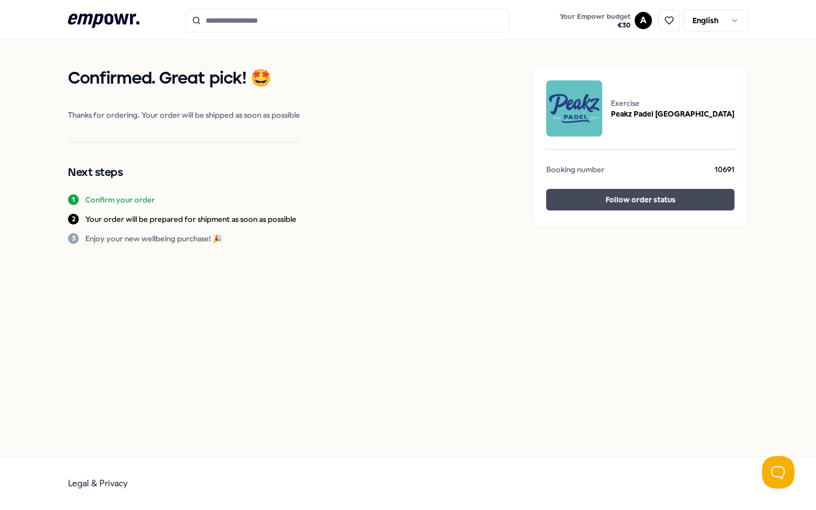
click at [611, 196] on button "Follow order status" at bounding box center [640, 200] width 188 height 22
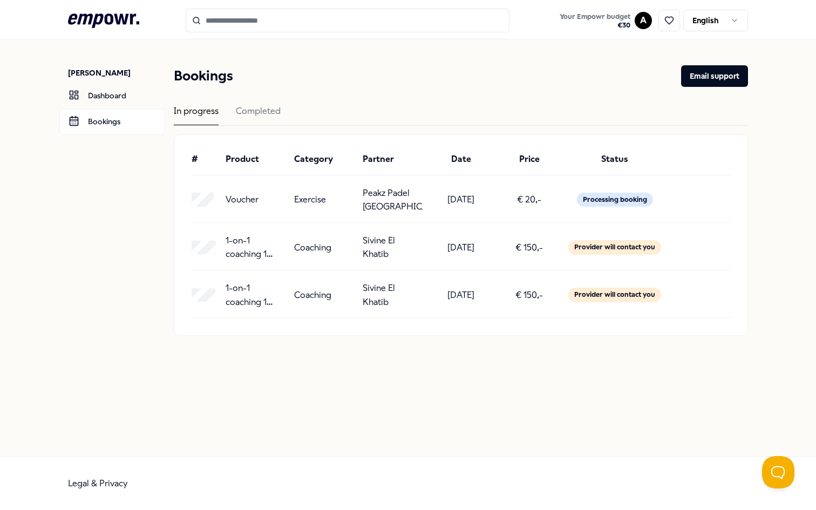
click at [94, 26] on icon at bounding box center [103, 20] width 71 height 14
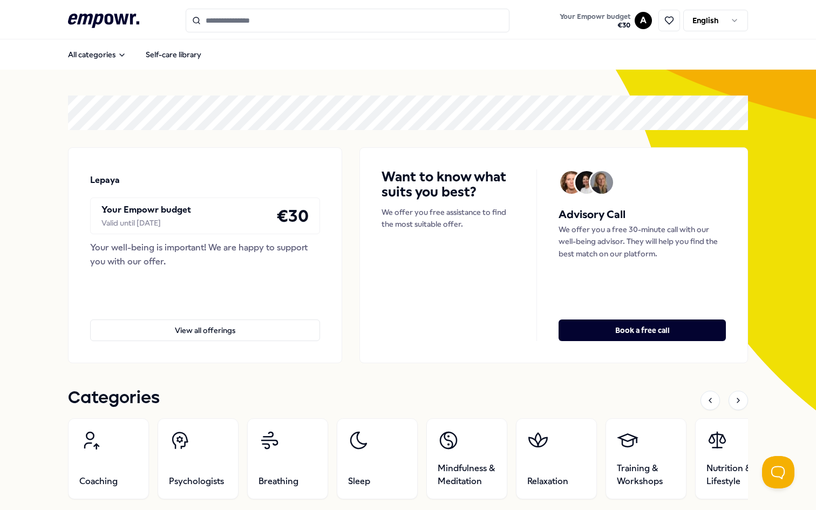
click at [505, 303] on div "Want to know what suits you best? We offer you free assistance to find the most…" at bounding box center [460, 255] width 156 height 172
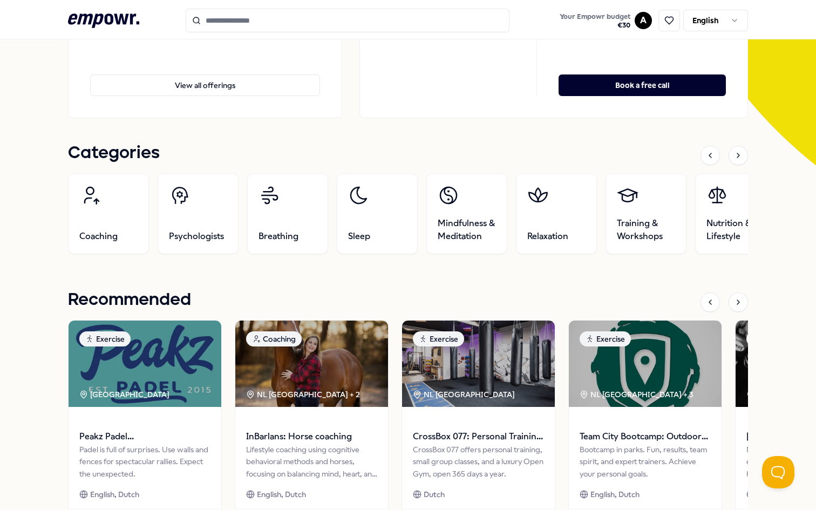
scroll to position [223, 0]
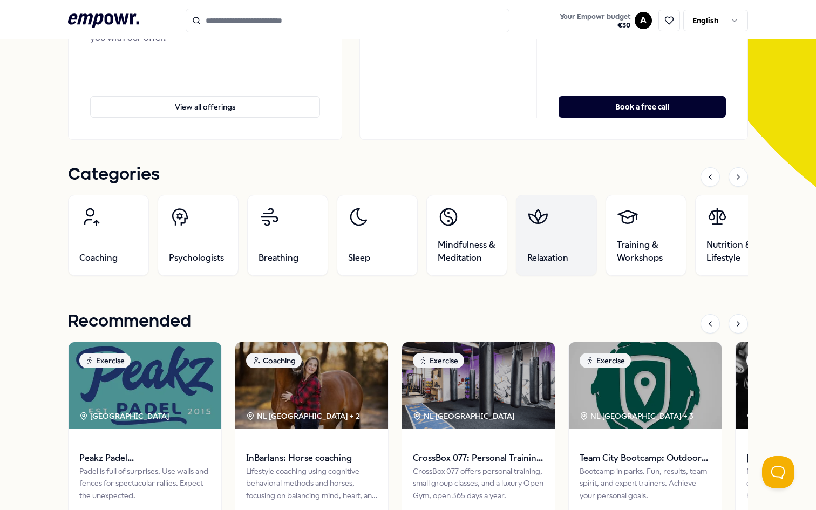
click at [574, 232] on link "Relaxation" at bounding box center [556, 235] width 81 height 81
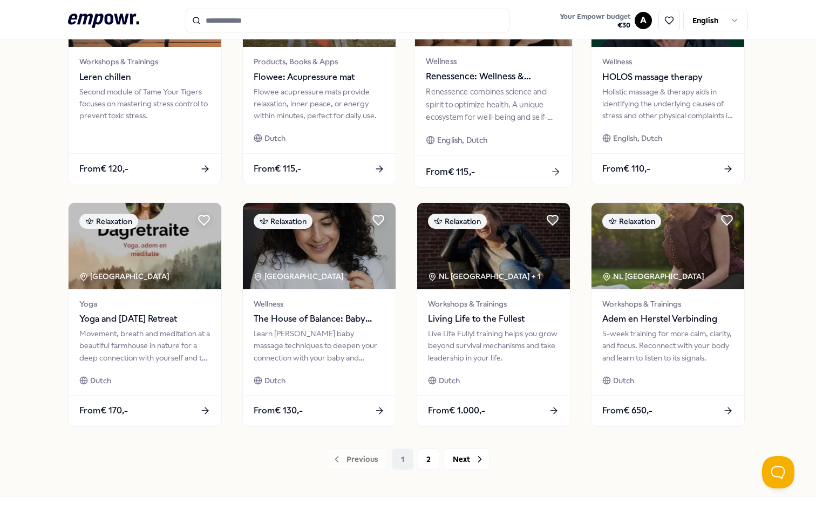
scroll to position [455, 0]
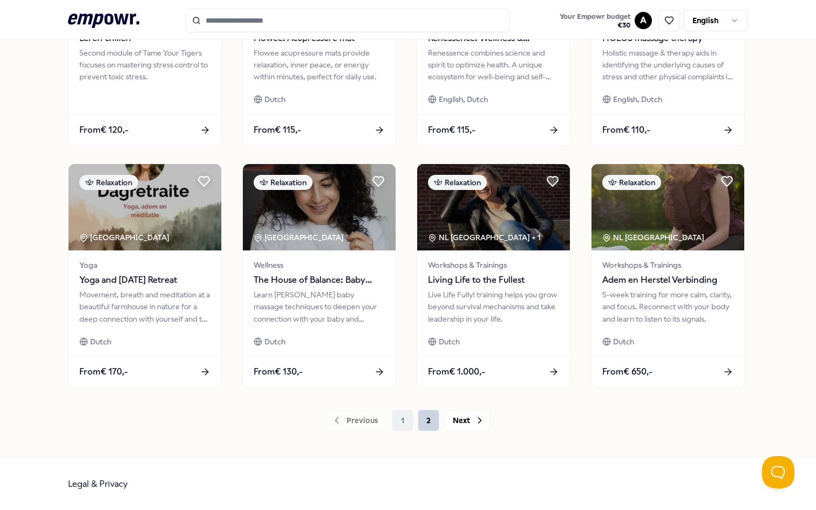
click at [425, 430] on button "2" at bounding box center [429, 421] width 22 height 22
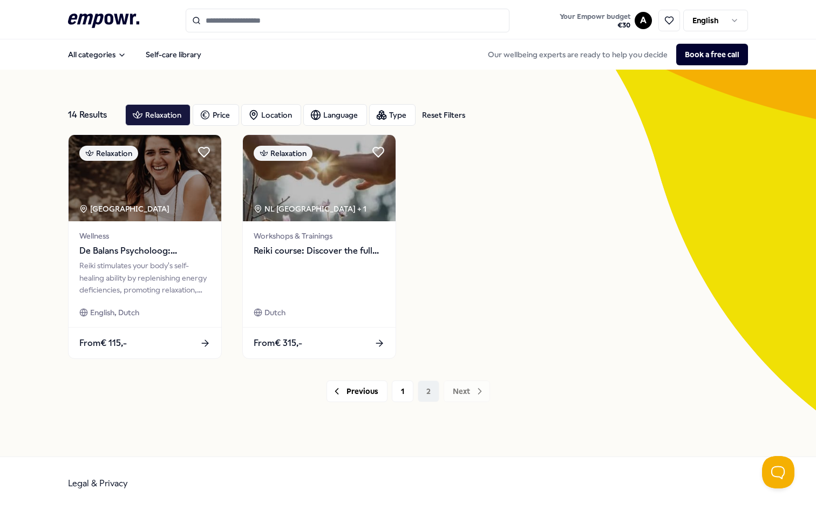
click at [118, 18] on icon at bounding box center [103, 20] width 71 height 14
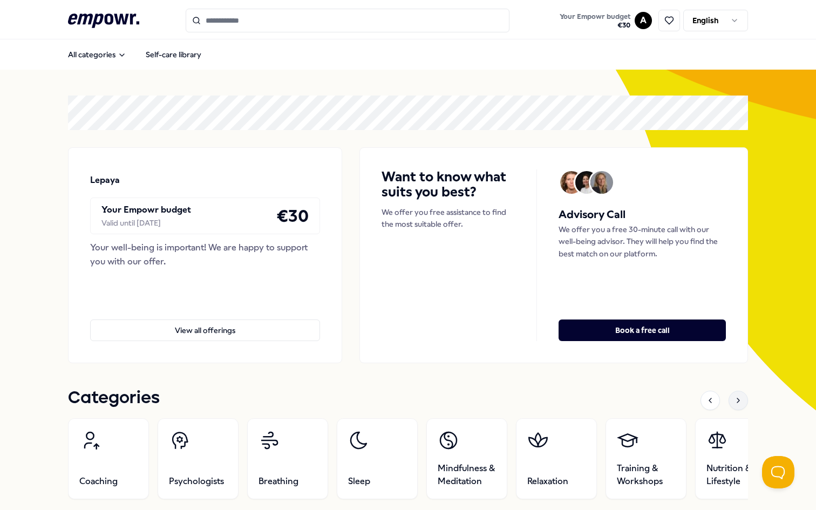
click at [731, 399] on div at bounding box center [738, 400] width 19 height 19
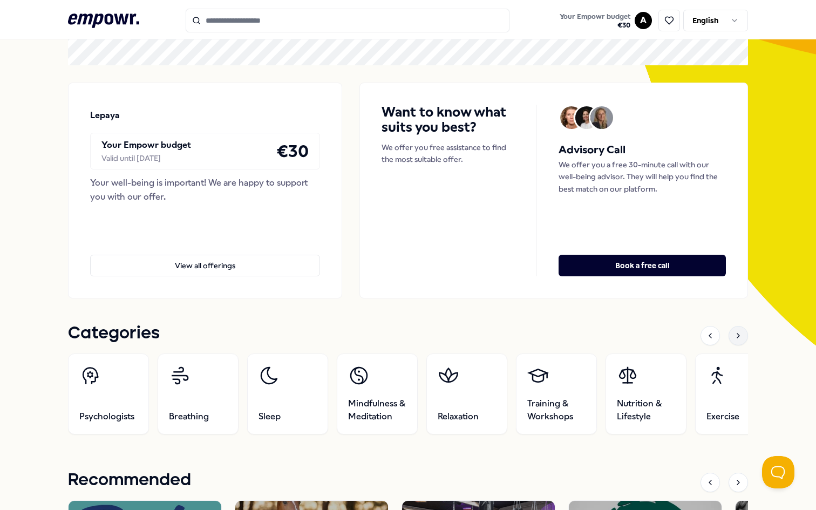
scroll to position [74, 0]
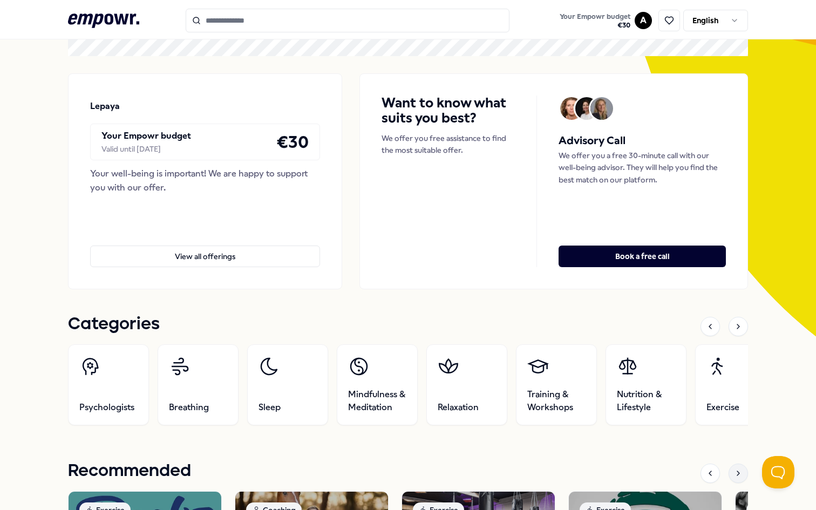
click at [739, 473] on icon at bounding box center [738, 473] width 2 height 4
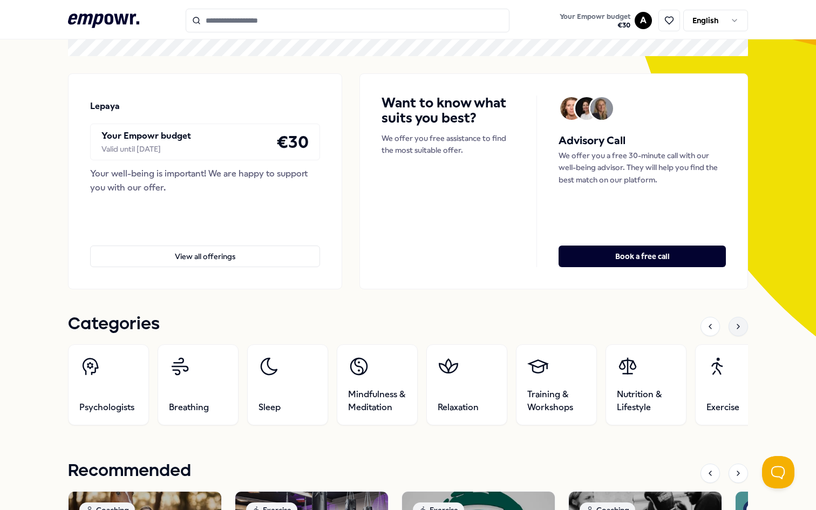
click at [736, 328] on icon at bounding box center [738, 326] width 9 height 9
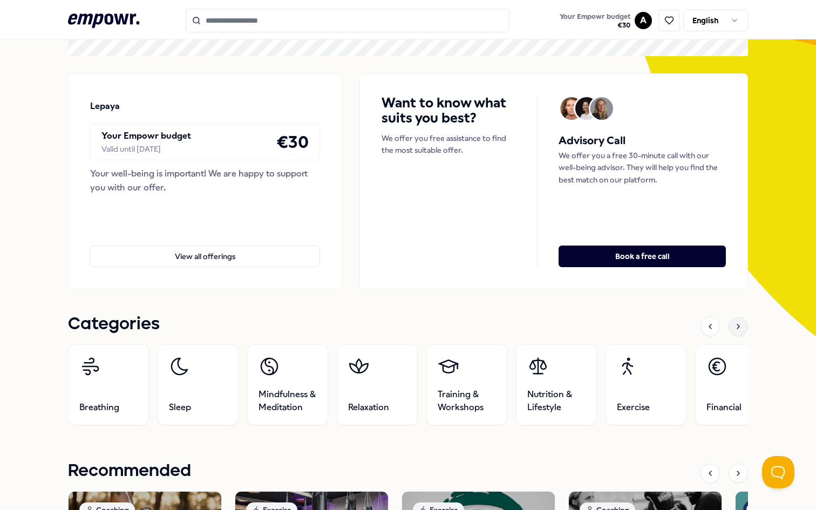
click at [736, 328] on icon at bounding box center [738, 326] width 9 height 9
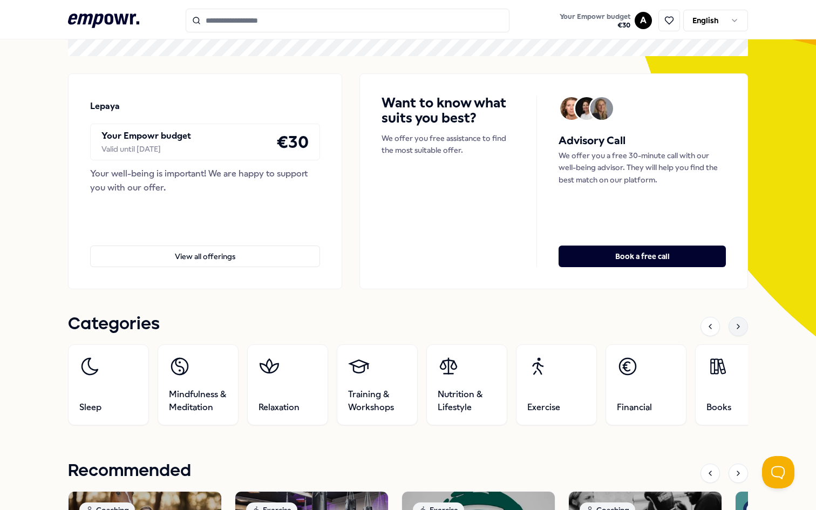
click at [735, 325] on icon at bounding box center [738, 326] width 9 height 9
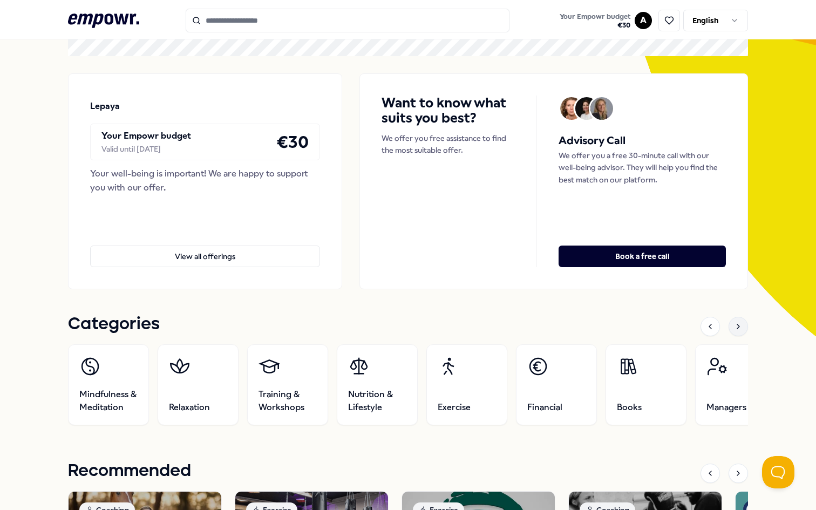
click at [735, 325] on icon at bounding box center [738, 326] width 9 height 9
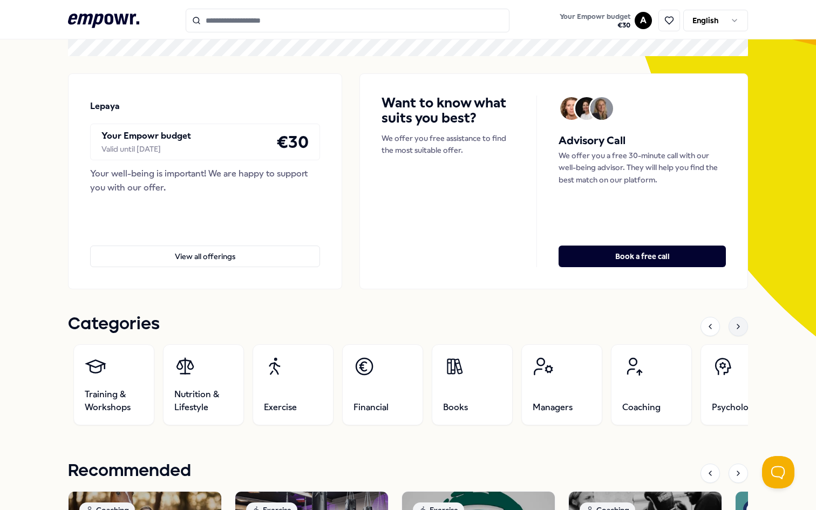
click at [735, 325] on icon at bounding box center [738, 326] width 9 height 9
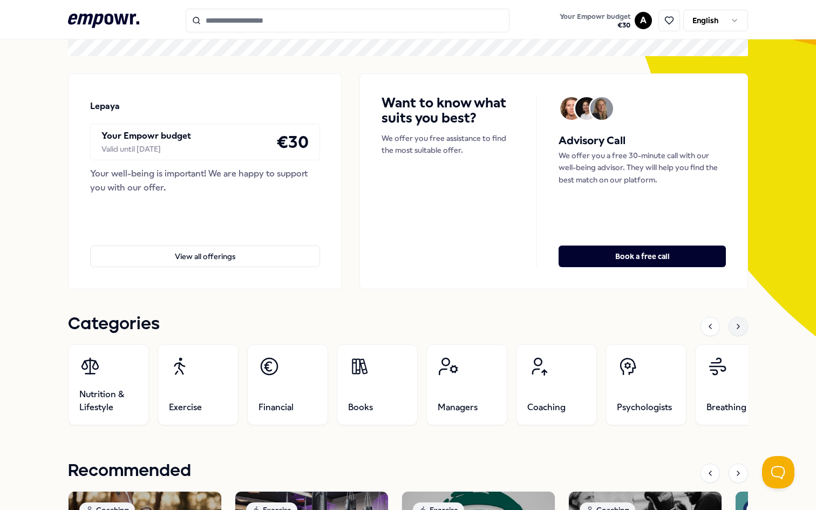
click at [735, 325] on icon at bounding box center [738, 326] width 9 height 9
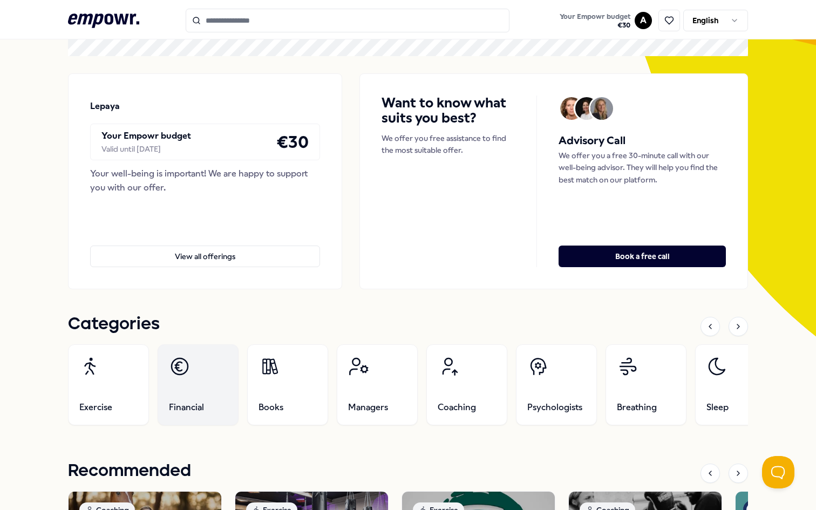
click at [199, 390] on link "Financial" at bounding box center [198, 384] width 81 height 81
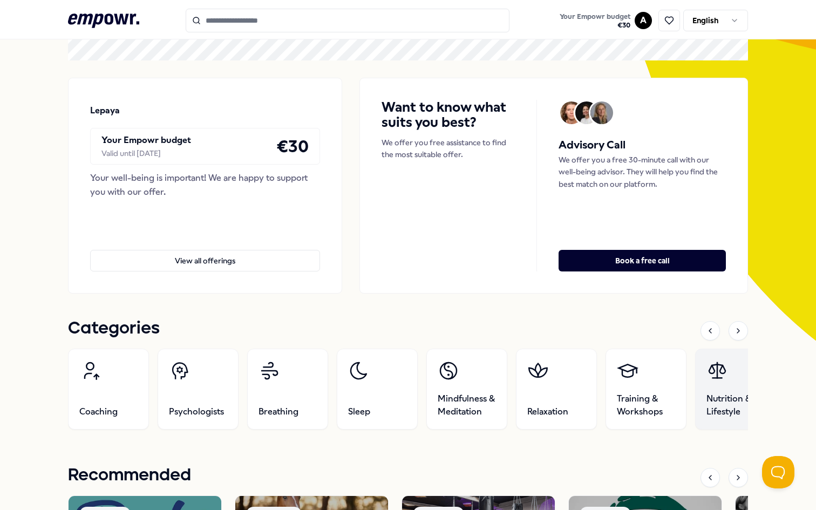
click at [731, 382] on link "Nutrition & Lifestyle" at bounding box center [735, 389] width 81 height 81
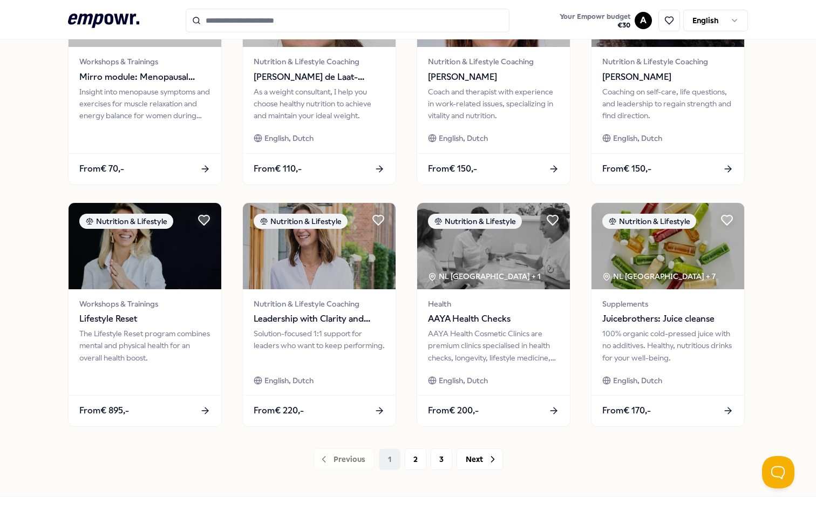
scroll to position [455, 0]
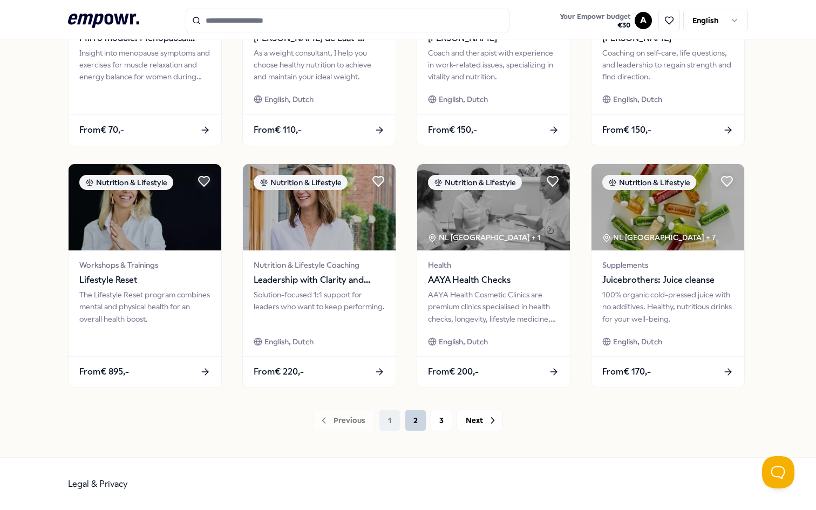
click at [416, 425] on button "2" at bounding box center [416, 421] width 22 height 22
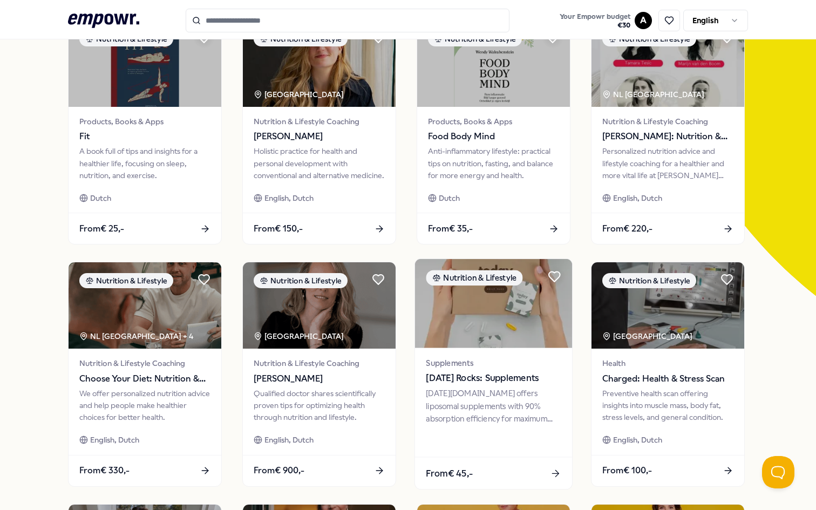
click at [521, 354] on div "Supplements [DATE] Rocks: Supplements [DATE][DOMAIN_NAME] offers liposomal supp…" at bounding box center [493, 402] width 157 height 109
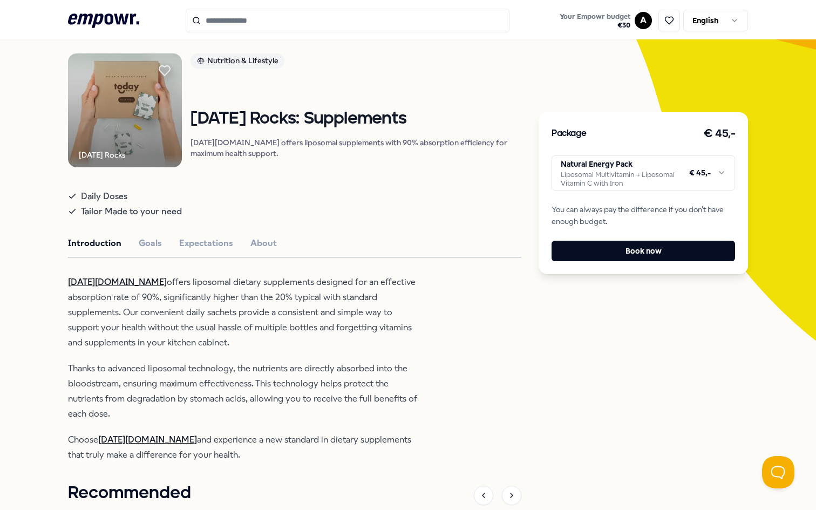
click at [659, 175] on html ".empowr-logo_svg__cls-1{fill:#03032f} Your Empowr budget € 30 A English All cat…" at bounding box center [408, 255] width 816 height 510
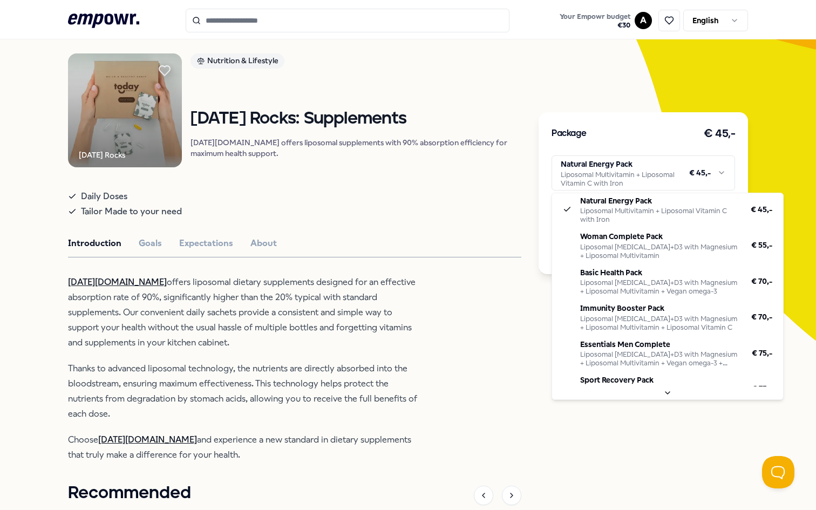
scroll to position [0, 0]
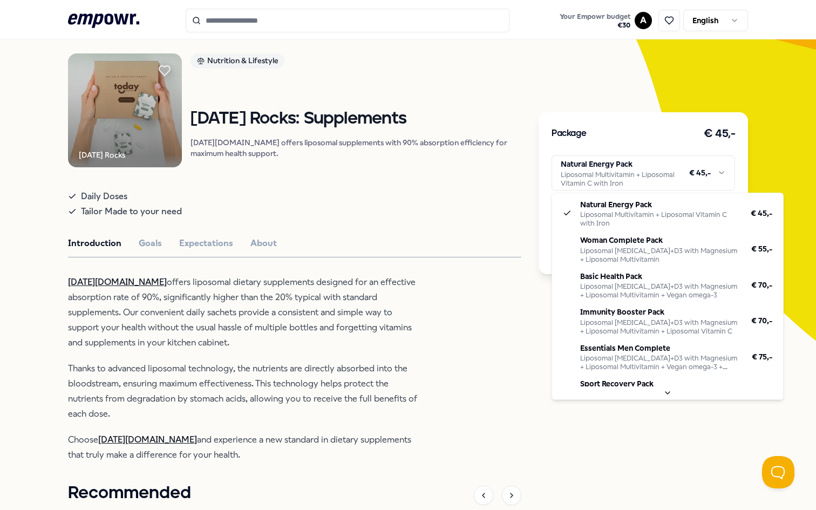
click at [493, 326] on html ".empowr-logo_svg__cls-1{fill:#03032f} Your Empowr budget € 30 A English All cat…" at bounding box center [408, 255] width 816 height 510
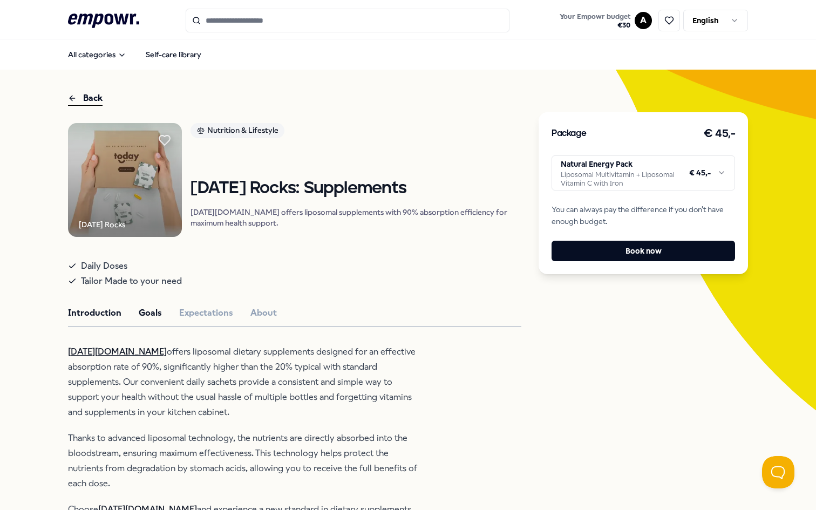
click at [149, 320] on button "Goals" at bounding box center [150, 313] width 23 height 14
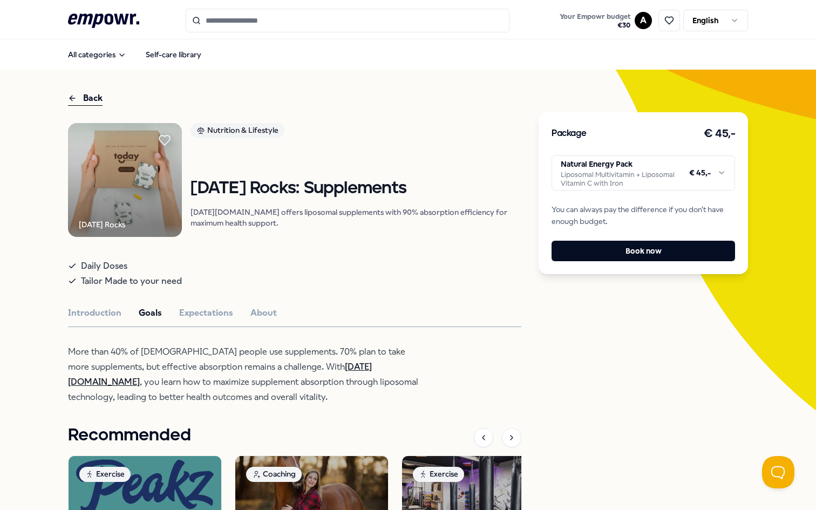
scroll to position [10, 0]
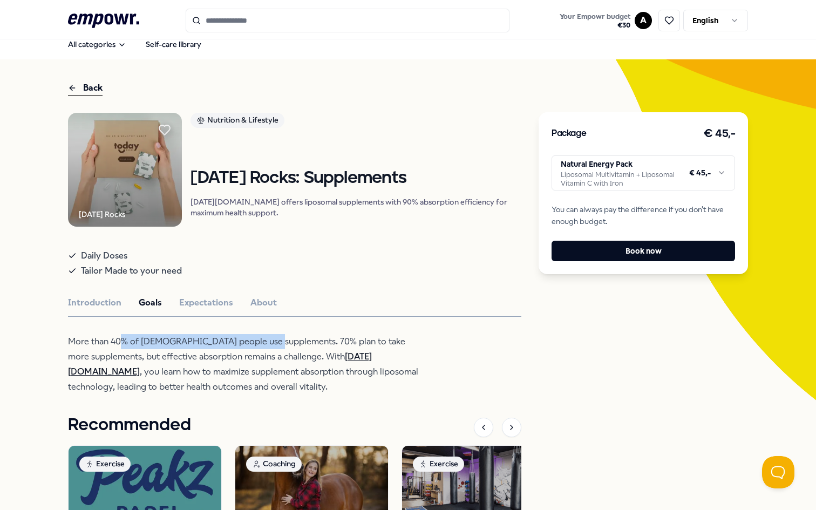
drag, startPoint x: 124, startPoint y: 352, endPoint x: 269, endPoint y: 356, distance: 145.2
click at [269, 356] on p "More than 40% of [DEMOGRAPHIC_DATA] people use supplements. 70% plan to take mo…" at bounding box center [243, 364] width 351 height 60
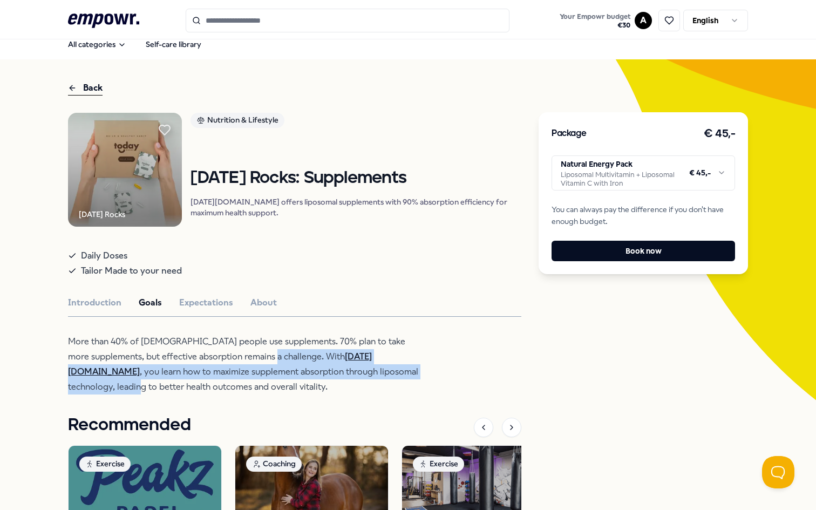
drag, startPoint x: 249, startPoint y: 364, endPoint x: 348, endPoint y: 390, distance: 102.1
click at [348, 390] on p "More than 40% of [DEMOGRAPHIC_DATA] people use supplements. 70% plan to take mo…" at bounding box center [243, 364] width 351 height 60
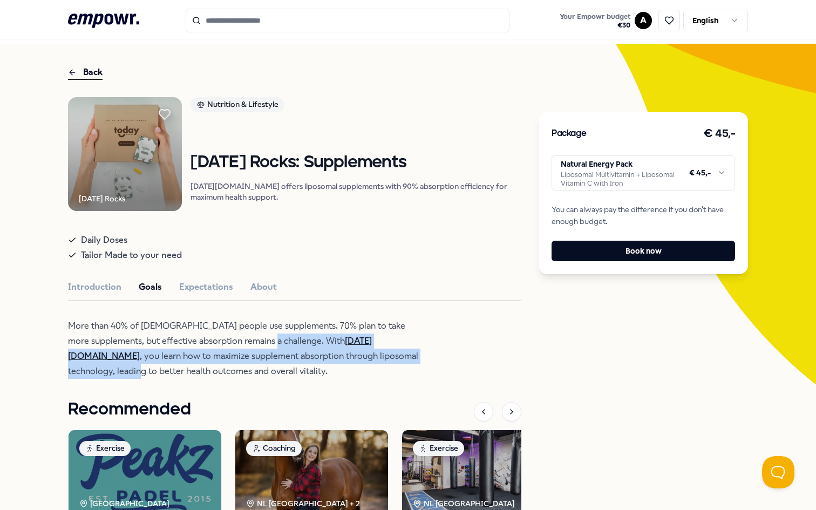
scroll to position [15, 0]
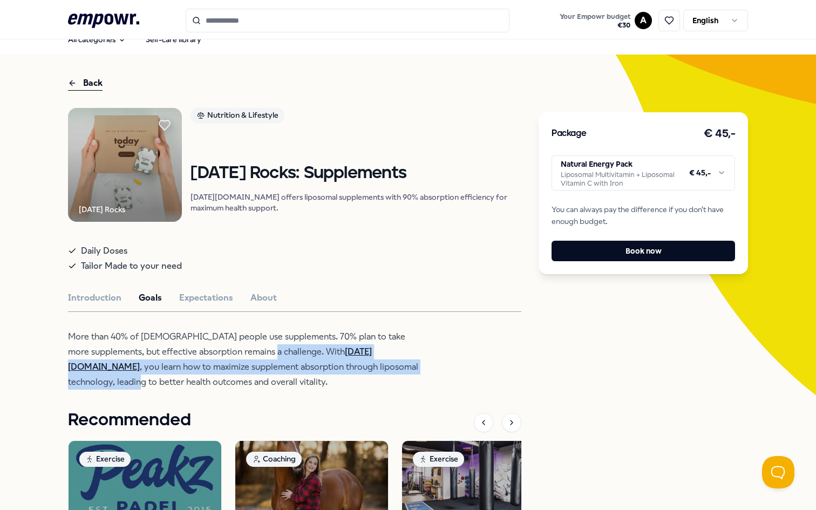
click at [582, 166] on html ".empowr-logo_svg__cls-1{fill:#03032f} Your Empowr budget € 30 A English All cat…" at bounding box center [408, 255] width 816 height 510
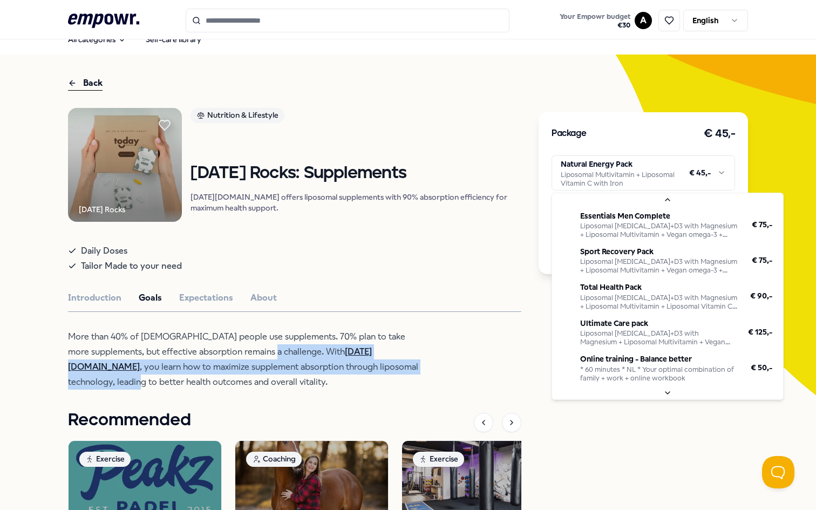
scroll to position [133, 0]
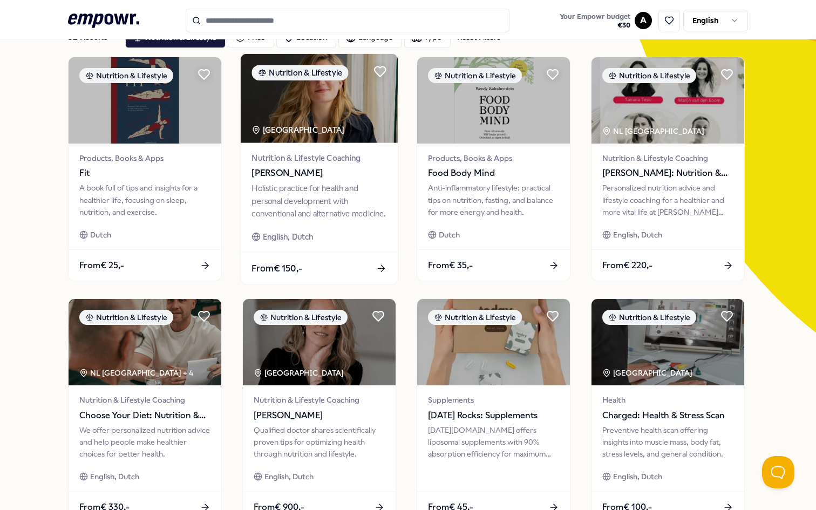
scroll to position [92, 0]
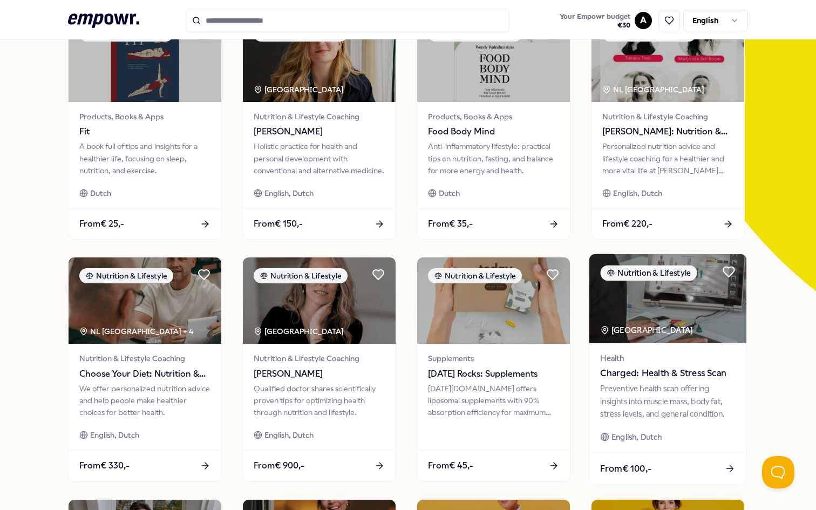
click at [681, 409] on div "Preventive health scan offering insights into muscle mass, body fat, stress lev…" at bounding box center [667, 401] width 135 height 37
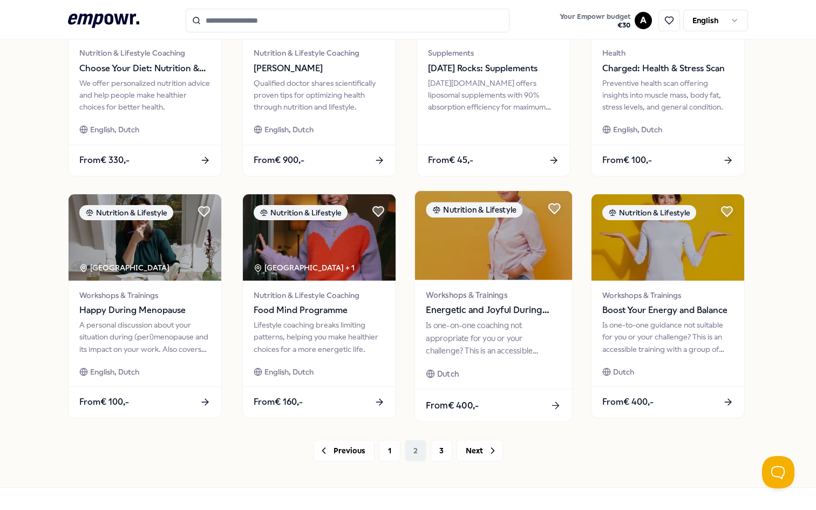
scroll to position [455, 0]
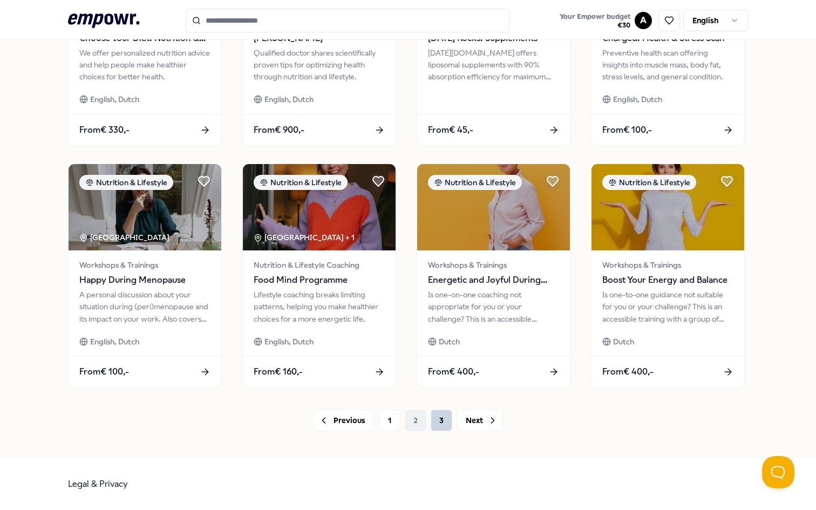
click at [444, 419] on button "3" at bounding box center [442, 421] width 22 height 22
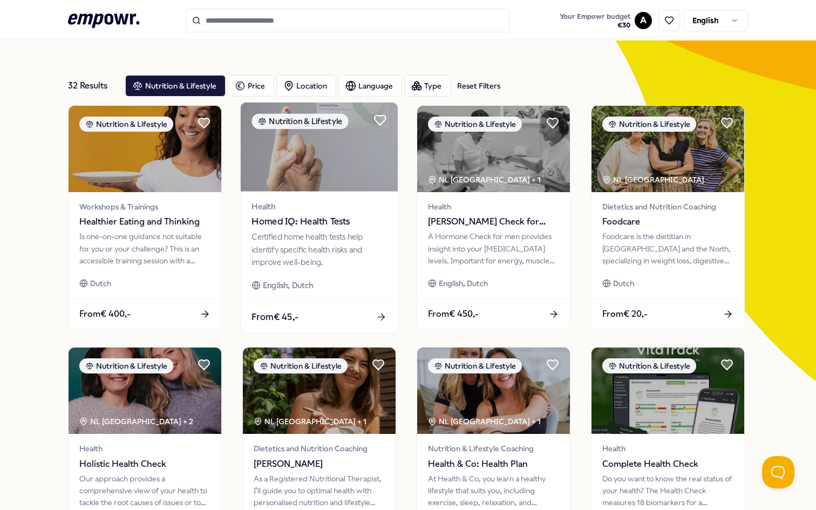
scroll to position [25, 0]
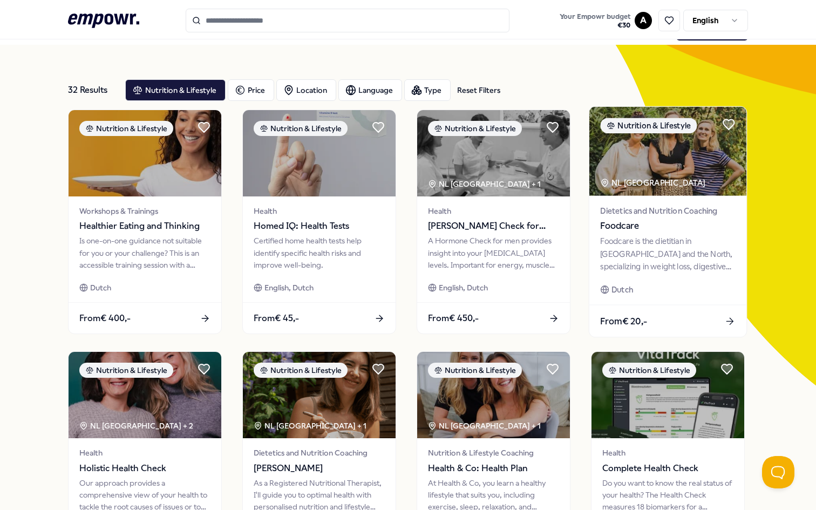
click at [703, 267] on div "Foodcare is the dietitian in [GEOGRAPHIC_DATA] and the North, specializing in w…" at bounding box center [667, 253] width 135 height 37
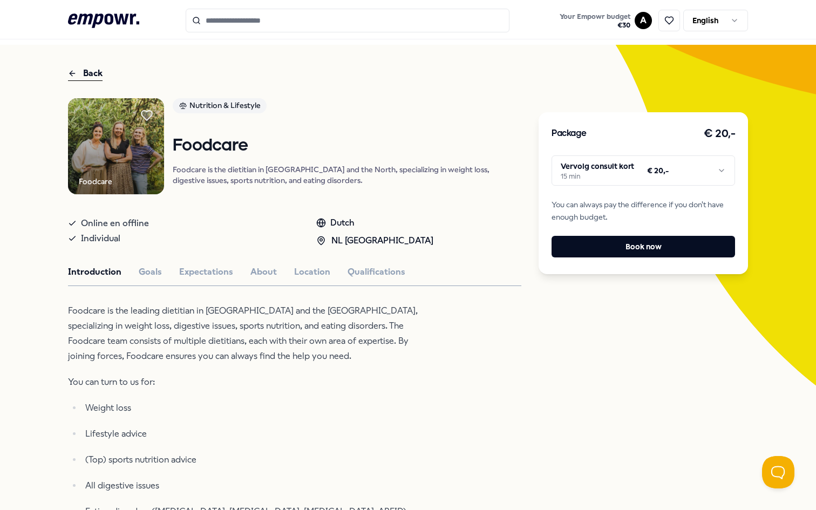
click at [645, 180] on html ".empowr-logo_svg__cls-1{fill:#03032f} Your Empowr budget € 30 A English All cat…" at bounding box center [408, 255] width 816 height 510
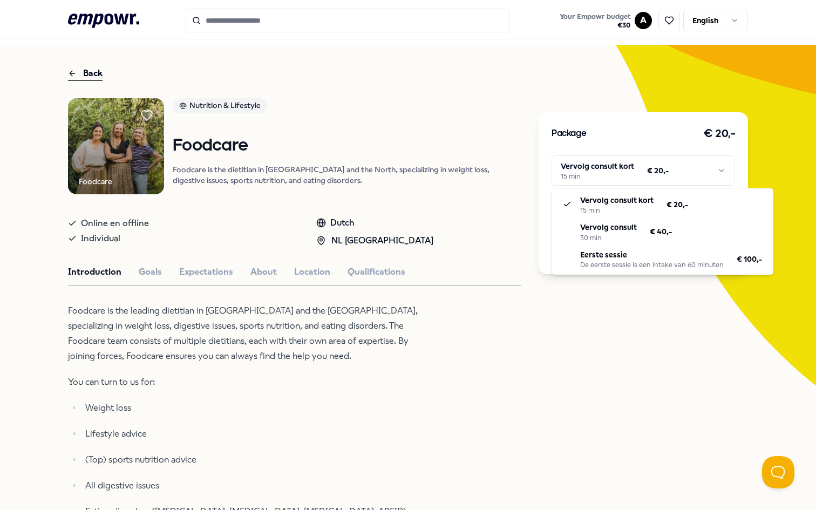
click at [545, 372] on html ".empowr-logo_svg__cls-1{fill:#03032f} Your Empowr budget € 30 A English All cat…" at bounding box center [408, 255] width 816 height 510
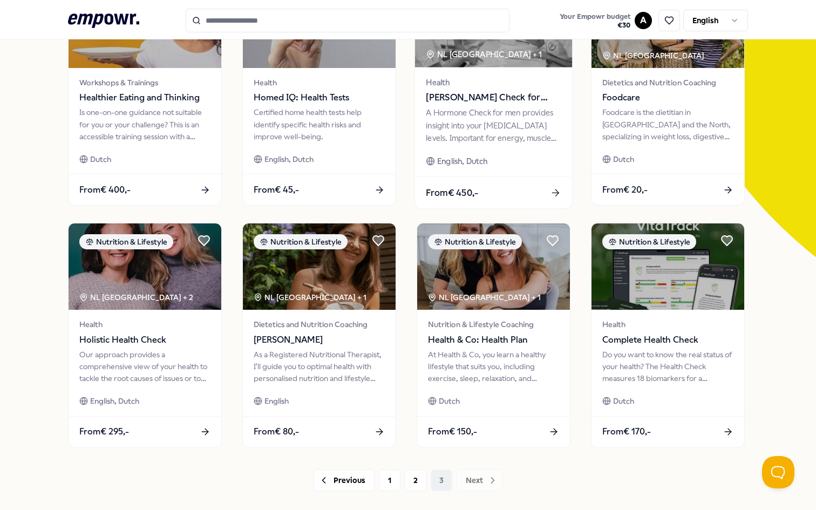
scroll to position [163, 0]
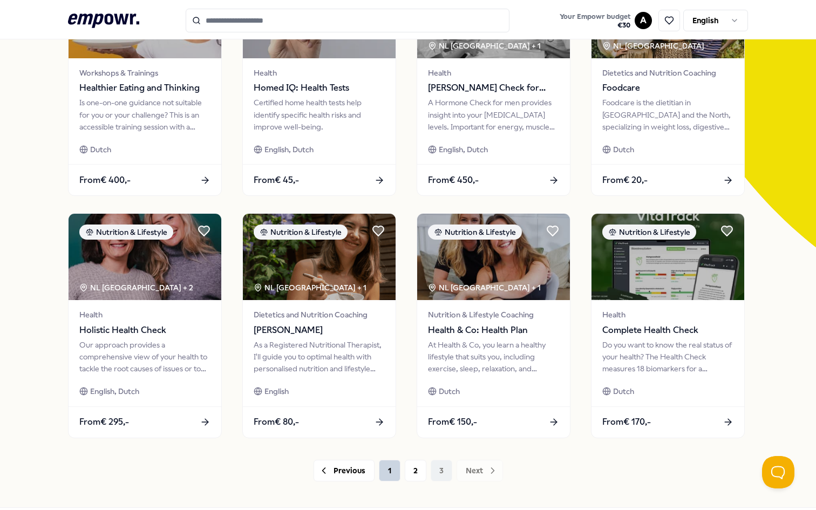
click at [383, 471] on button "1" at bounding box center [390, 471] width 22 height 22
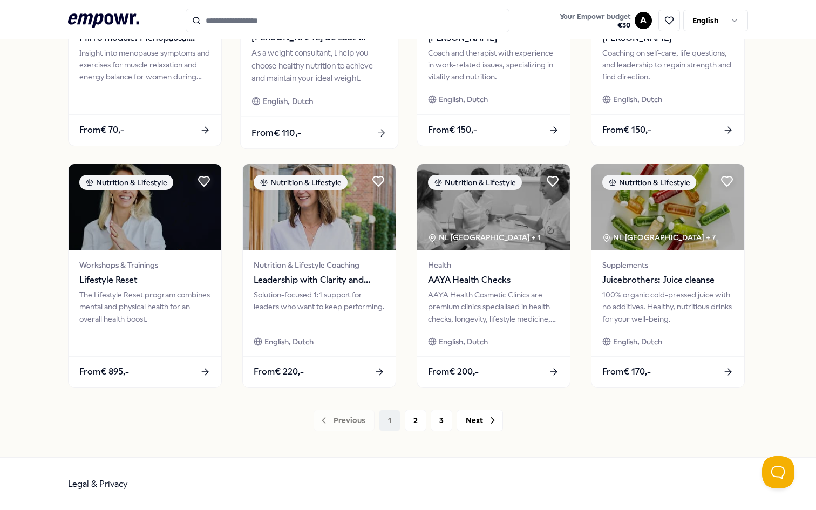
scroll to position [455, 0]
click at [410, 424] on button "2" at bounding box center [416, 421] width 22 height 22
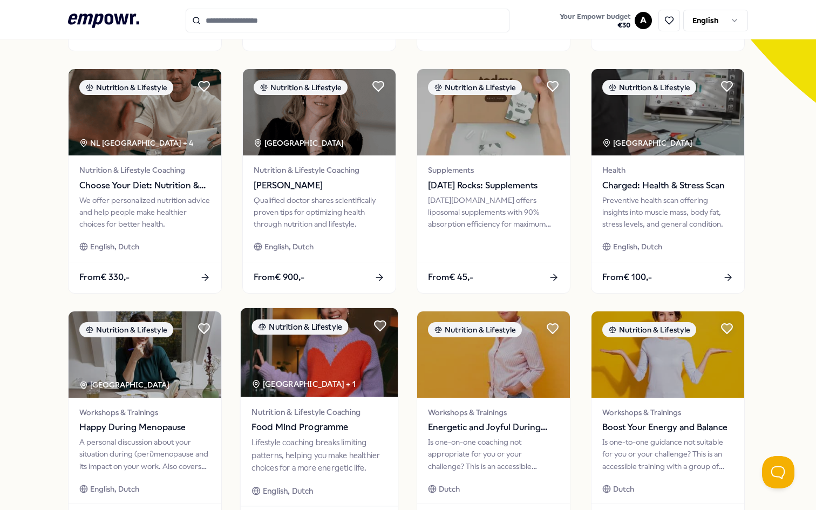
scroll to position [278, 0]
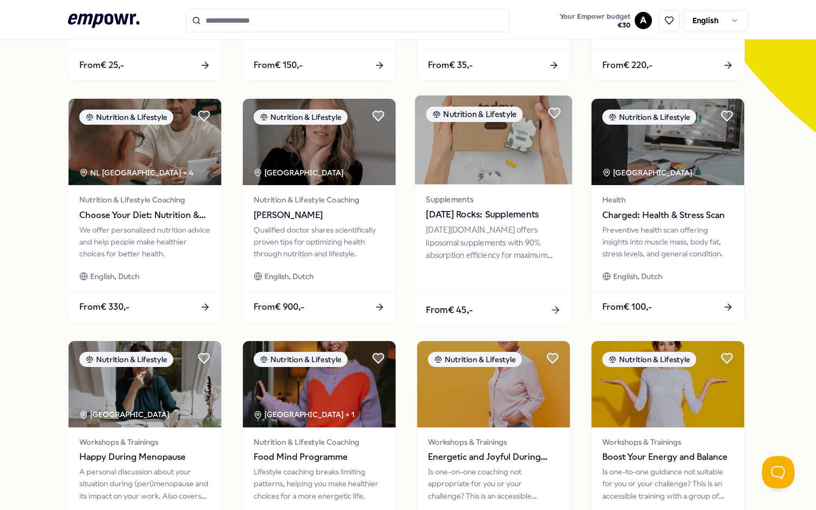
click at [510, 241] on div "[DATE][DOMAIN_NAME] offers liposomal supplements with 90% absorption efficiency…" at bounding box center [493, 242] width 135 height 37
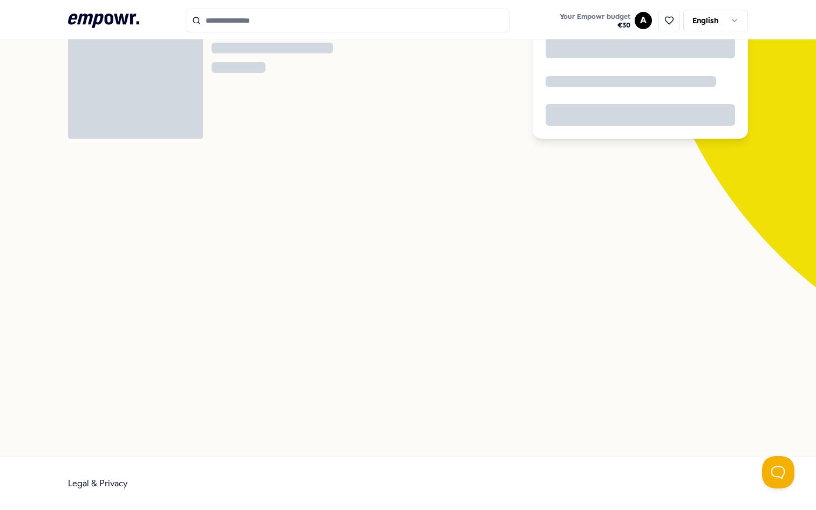
scroll to position [70, 0]
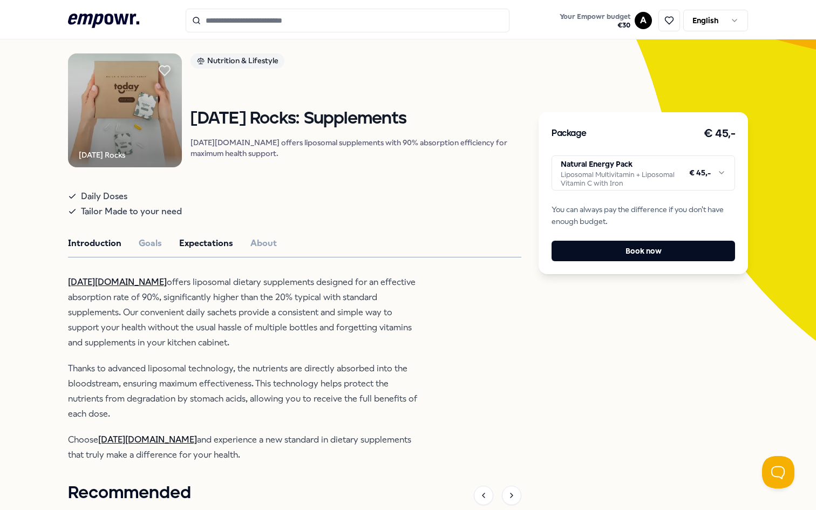
click at [210, 250] on button "Expectations" at bounding box center [206, 243] width 54 height 14
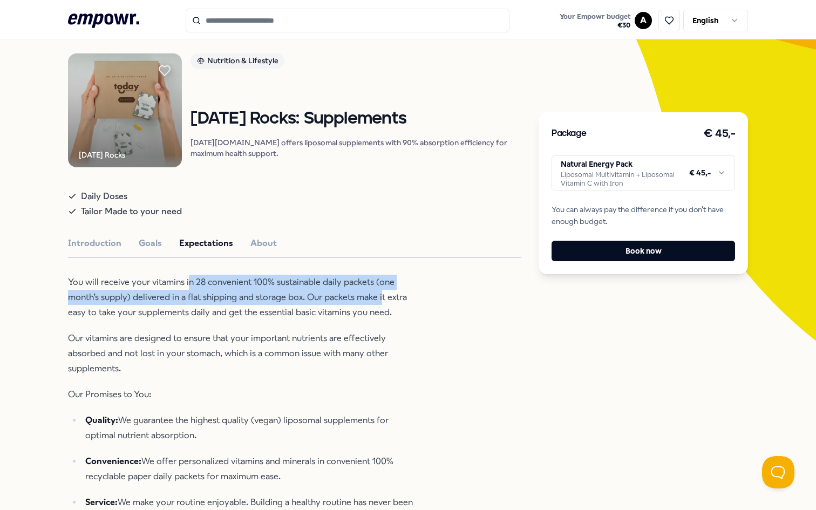
drag, startPoint x: 189, startPoint y: 295, endPoint x: 384, endPoint y: 301, distance: 194.9
click at [383, 301] on p "You will receive your vitamins in 28 convenient 100% sustainable daily packets …" at bounding box center [243, 297] width 351 height 45
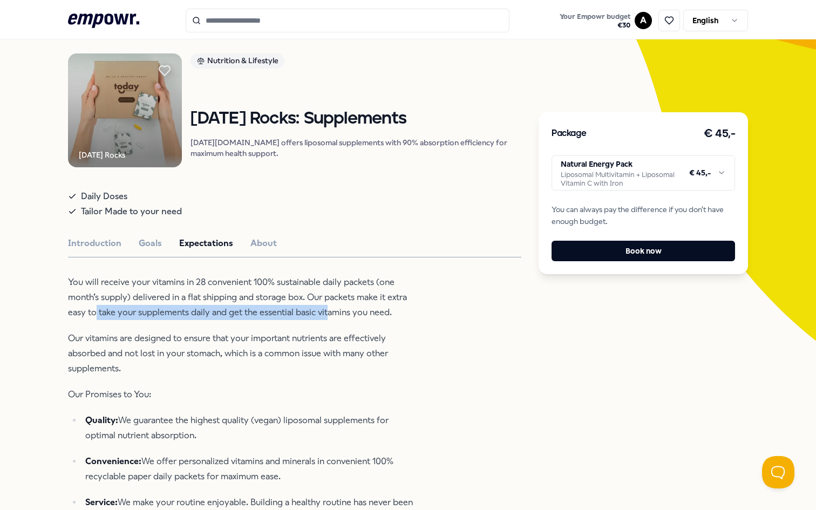
drag, startPoint x: 97, startPoint y: 324, endPoint x: 343, endPoint y: 320, distance: 246.7
click at [338, 319] on p "You will receive your vitamins in 28 convenient 100% sustainable daily packets …" at bounding box center [243, 297] width 351 height 45
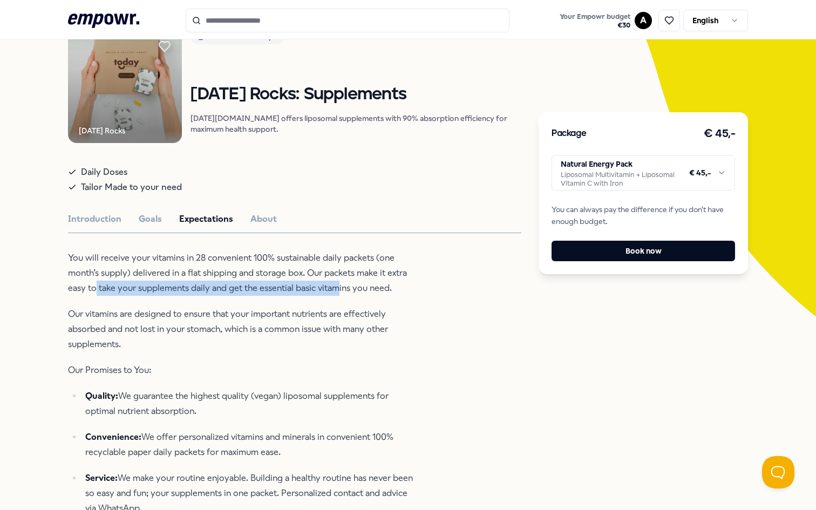
scroll to position [96, 0]
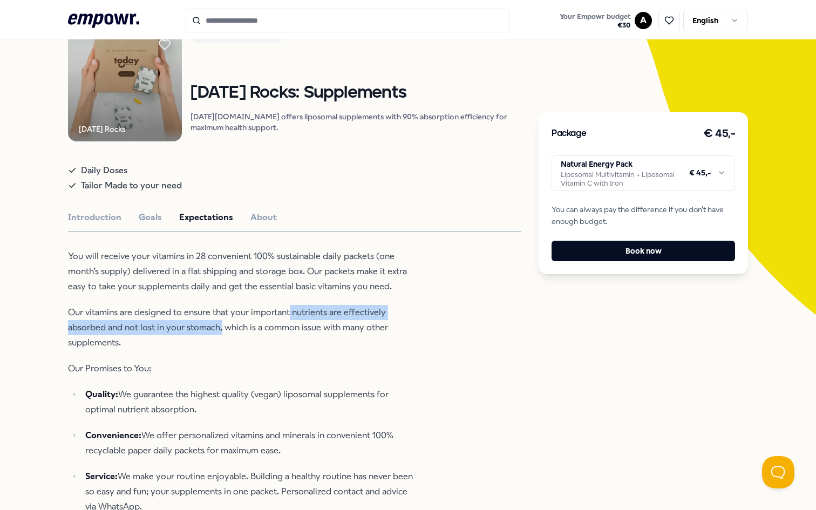
drag, startPoint x: 290, startPoint y: 323, endPoint x: 223, endPoint y: 339, distance: 68.9
click at [223, 339] on p "Our vitamins are designed to ensure that your important nutrients are effective…" at bounding box center [243, 327] width 351 height 45
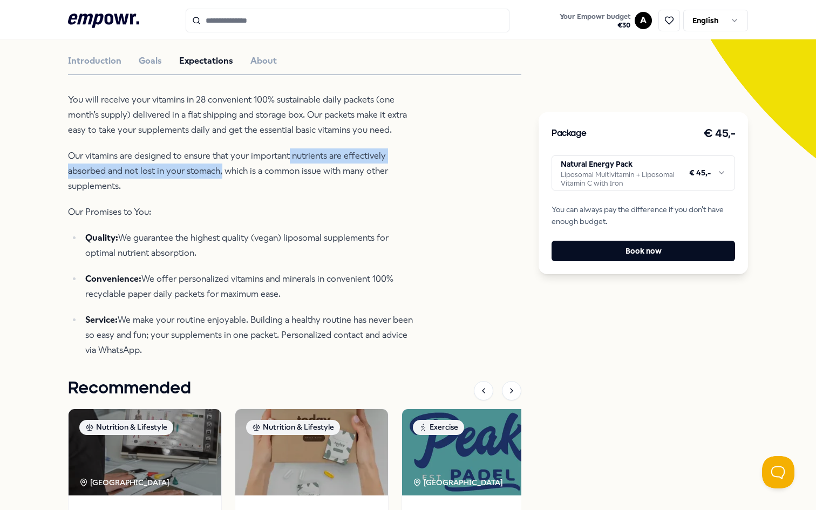
scroll to position [275, 0]
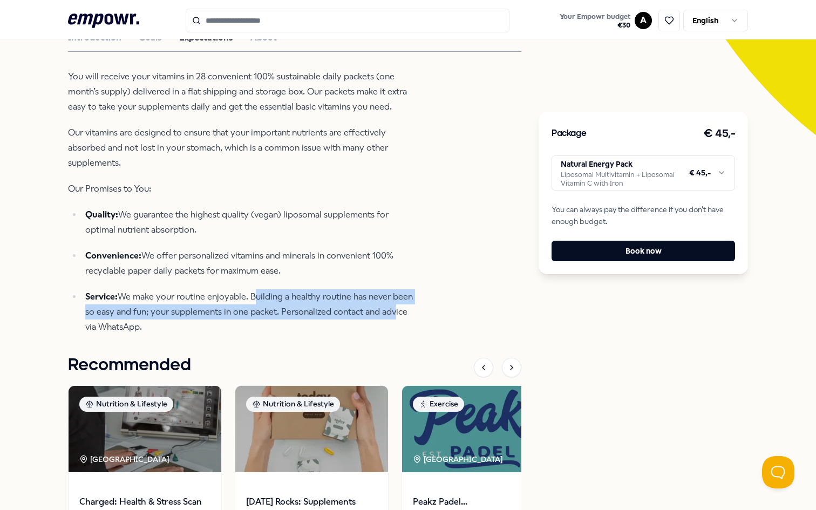
drag, startPoint x: 251, startPoint y: 308, endPoint x: 387, endPoint y: 329, distance: 138.1
click at [390, 329] on p "Service: We make your routine enjoyable. Building a healthy routine has never b…" at bounding box center [252, 311] width 334 height 45
click at [384, 332] on p "Service: We make your routine enjoyable. Building a healthy routine has never b…" at bounding box center [252, 311] width 334 height 45
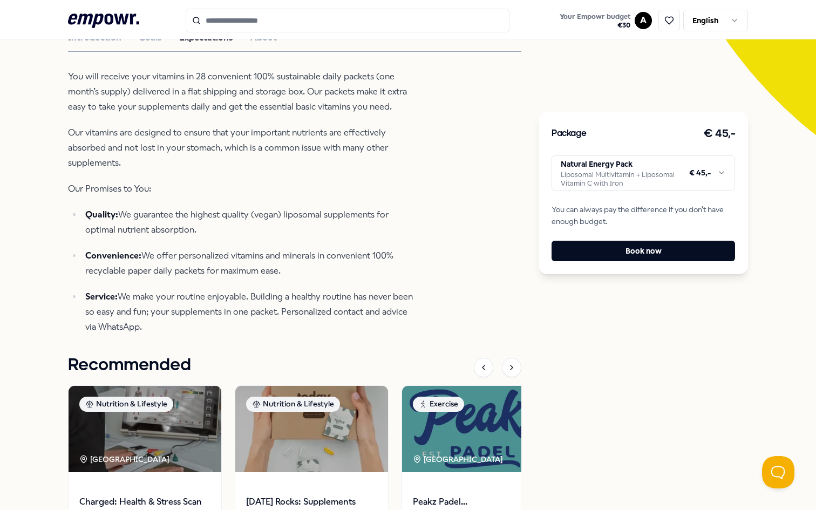
drag, startPoint x: 384, startPoint y: 332, endPoint x: 250, endPoint y: 307, distance: 136.2
click at [250, 307] on p "Service: We make your routine enjoyable. Building a healthy routine has never b…" at bounding box center [252, 311] width 334 height 45
click at [321, 331] on p "Service: We make your routine enjoyable. Building a healthy routine has never b…" at bounding box center [252, 311] width 334 height 45
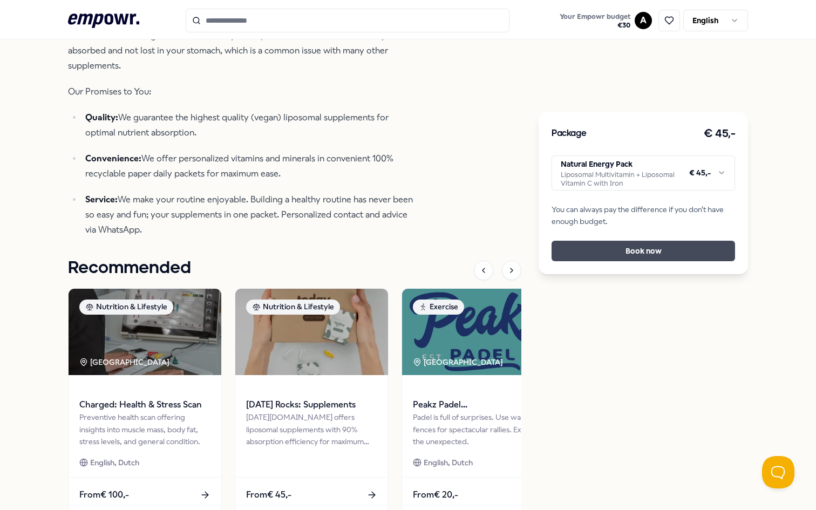
scroll to position [366, 0]
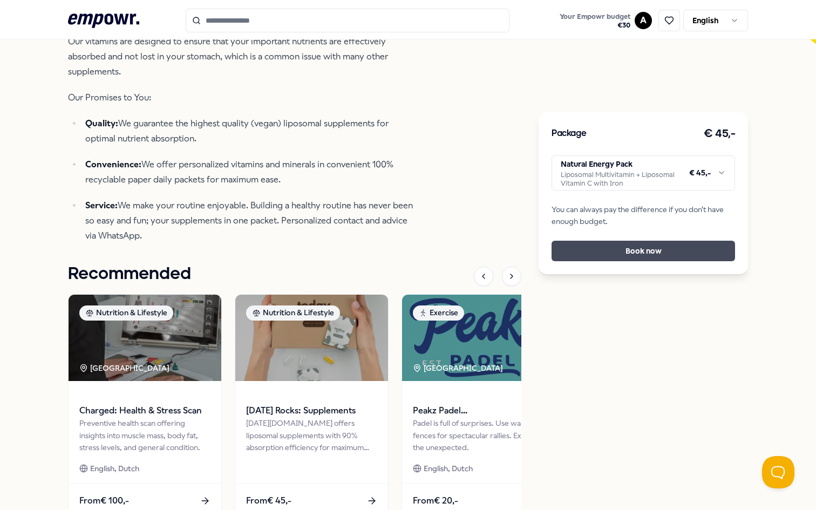
click at [618, 250] on button "Book now" at bounding box center [643, 251] width 183 height 21
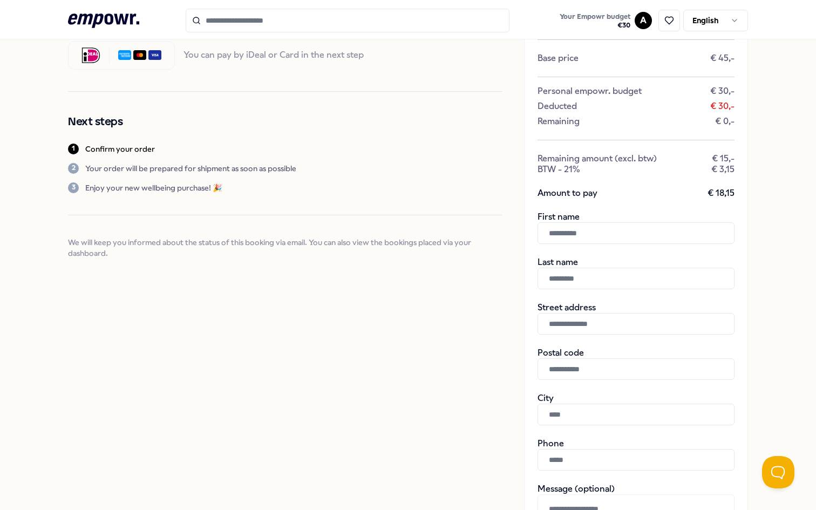
scroll to position [107, 0]
click at [608, 235] on input "text" at bounding box center [636, 234] width 197 height 22
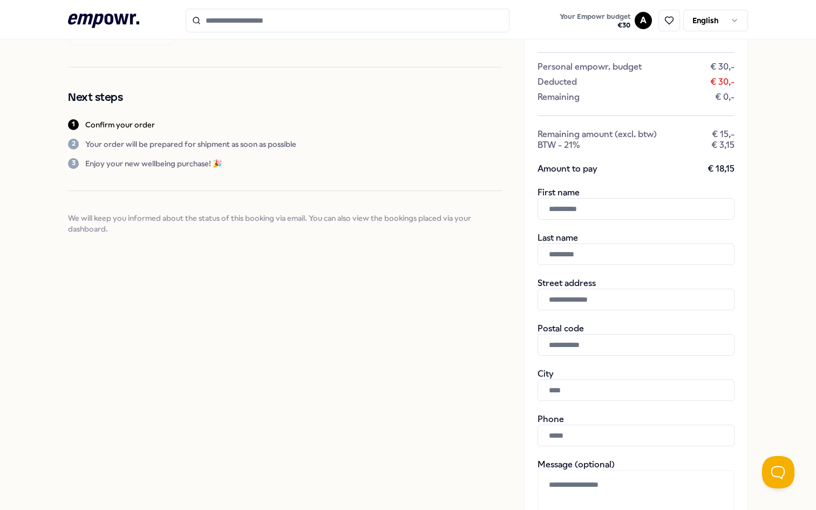
scroll to position [133, 0]
type input "*****"
type input "*******"
click at [602, 305] on input "text" at bounding box center [636, 299] width 197 height 22
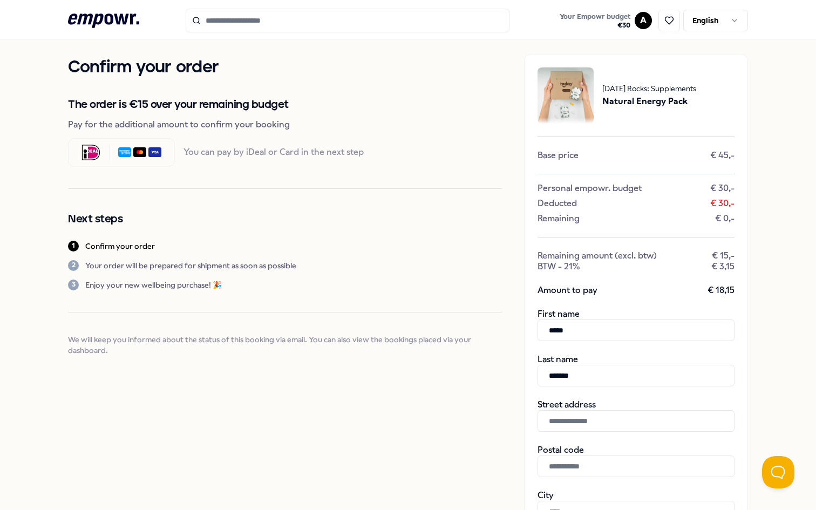
scroll to position [0, 0]
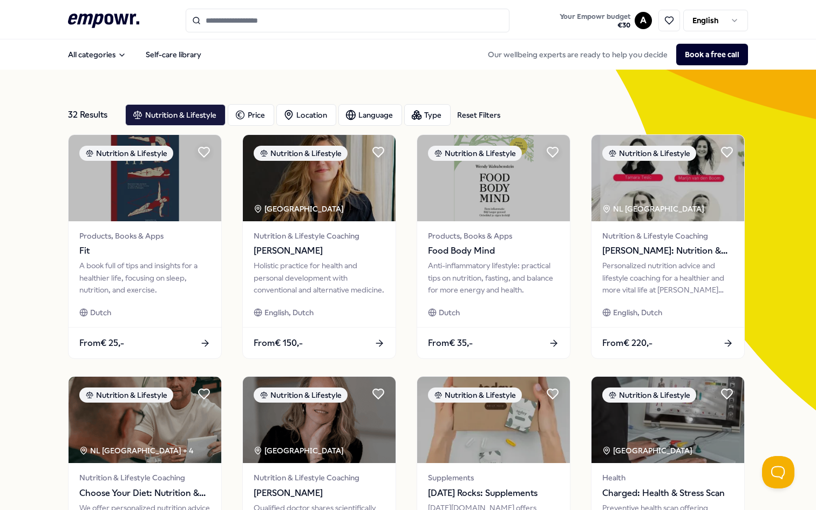
click at [364, 25] on input "Search for products, categories or subcategories" at bounding box center [348, 21] width 324 height 24
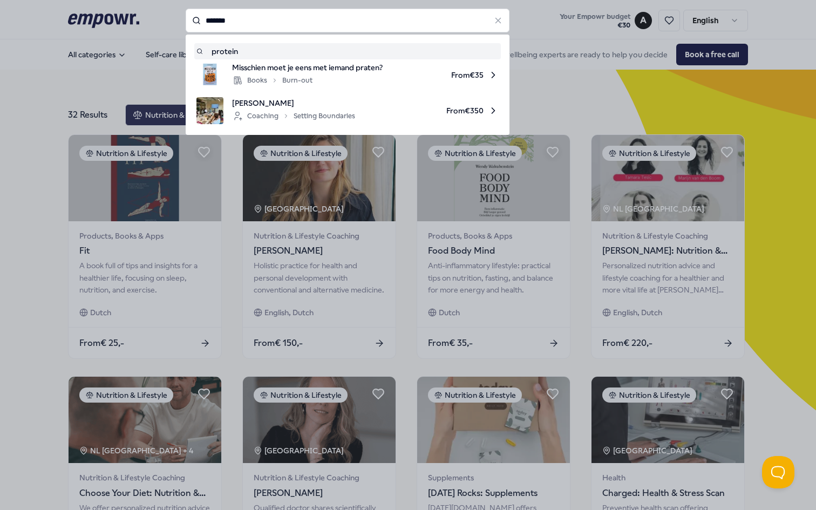
type input "*******"
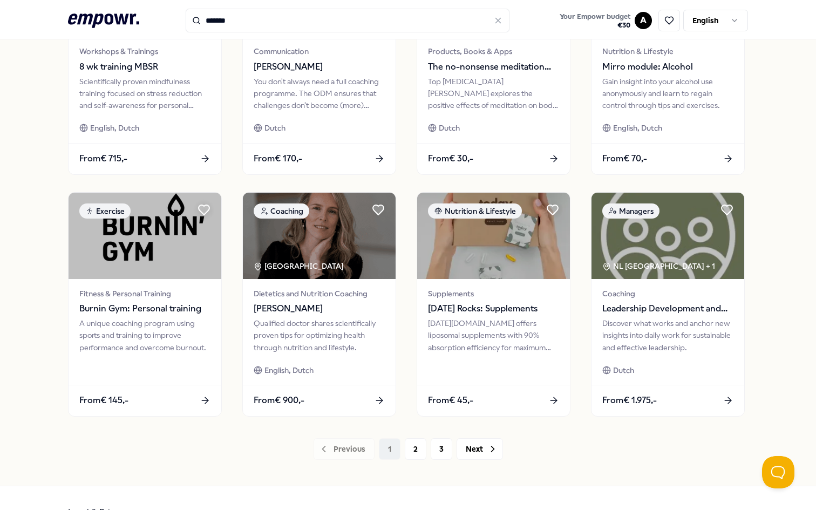
scroll to position [427, 0]
click at [417, 448] on button "2" at bounding box center [416, 449] width 22 height 22
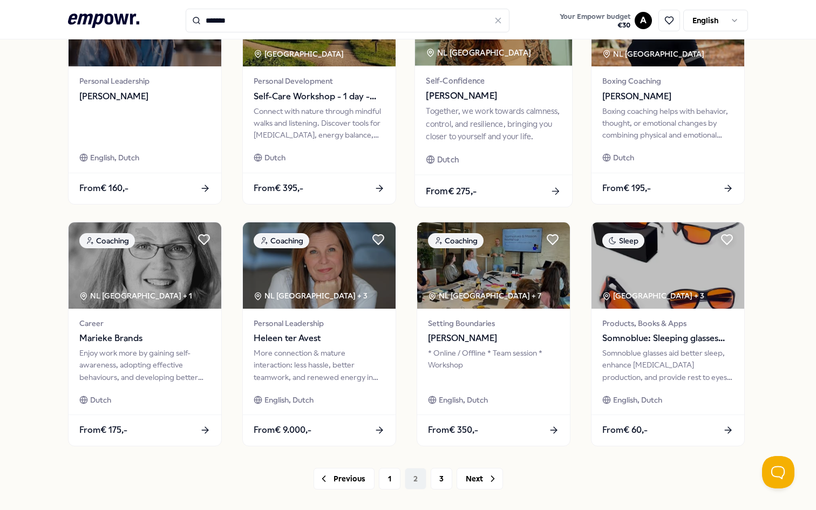
scroll to position [455, 0]
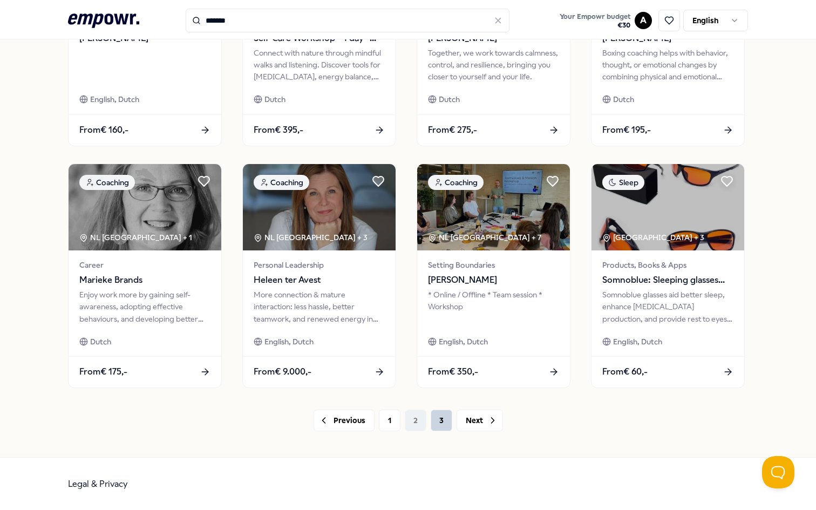
click at [442, 428] on button "3" at bounding box center [442, 421] width 22 height 22
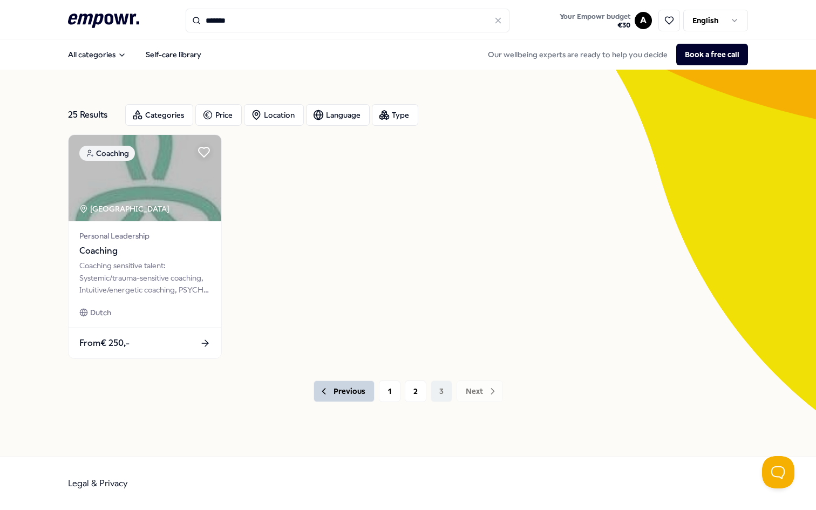
click at [353, 394] on button "Previous" at bounding box center [344, 391] width 61 height 22
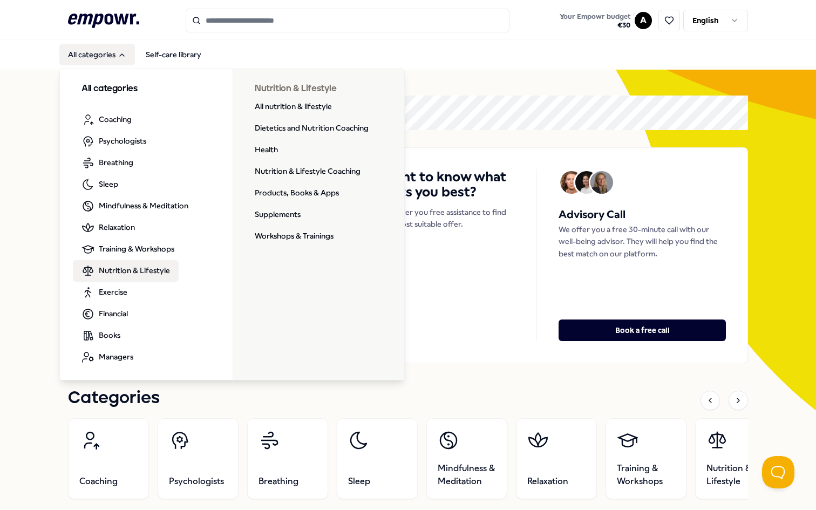
click at [144, 275] on span "Nutrition & Lifestyle" at bounding box center [134, 270] width 71 height 12
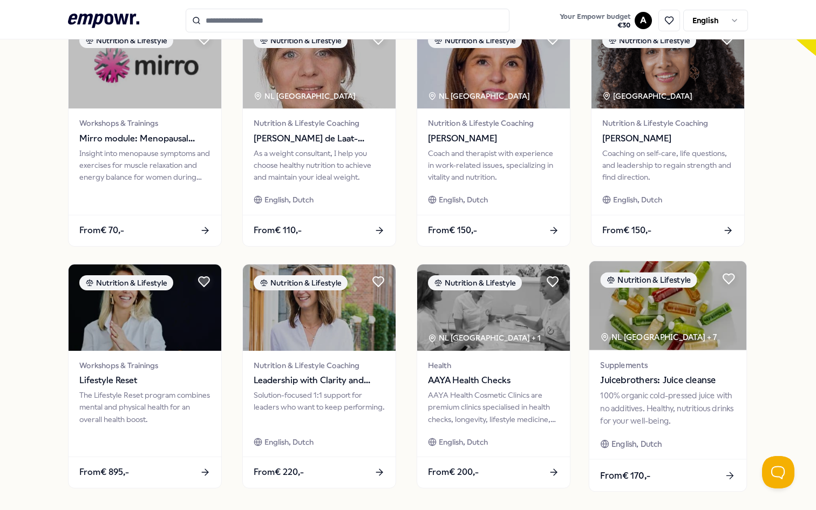
scroll to position [455, 0]
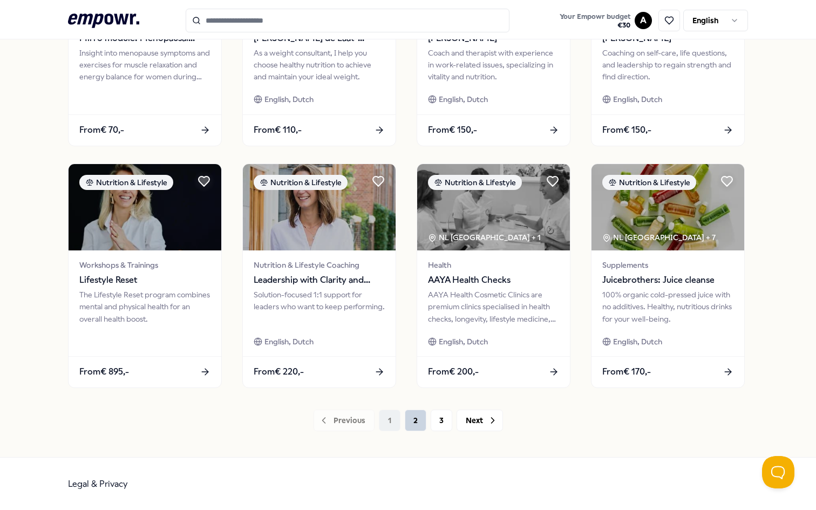
click at [420, 419] on button "2" at bounding box center [416, 421] width 22 height 22
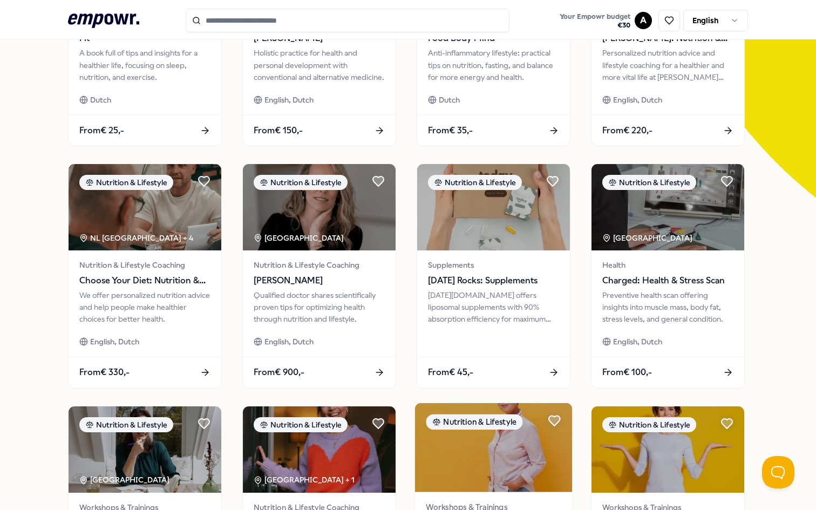
scroll to position [217, 0]
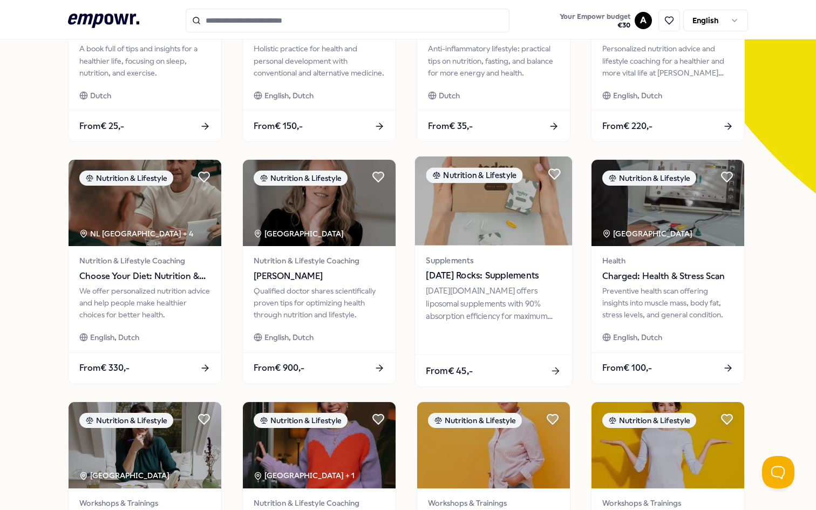
click at [514, 292] on div "[DATE][DOMAIN_NAME] offers liposomal supplements with 90% absorption efficiency…" at bounding box center [493, 303] width 135 height 37
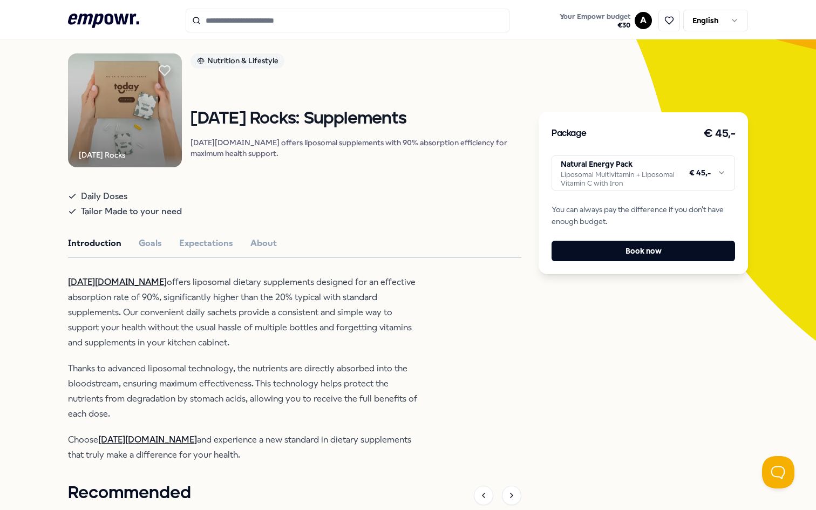
click at [663, 175] on html ".empowr-logo_svg__cls-1{fill:#03032f} Your Empowr budget € 30 A English All cat…" at bounding box center [408, 255] width 816 height 510
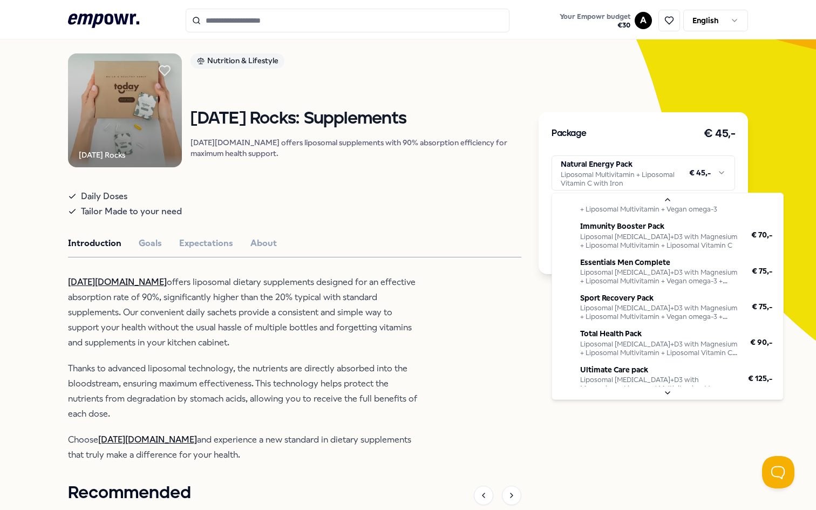
scroll to position [0, 0]
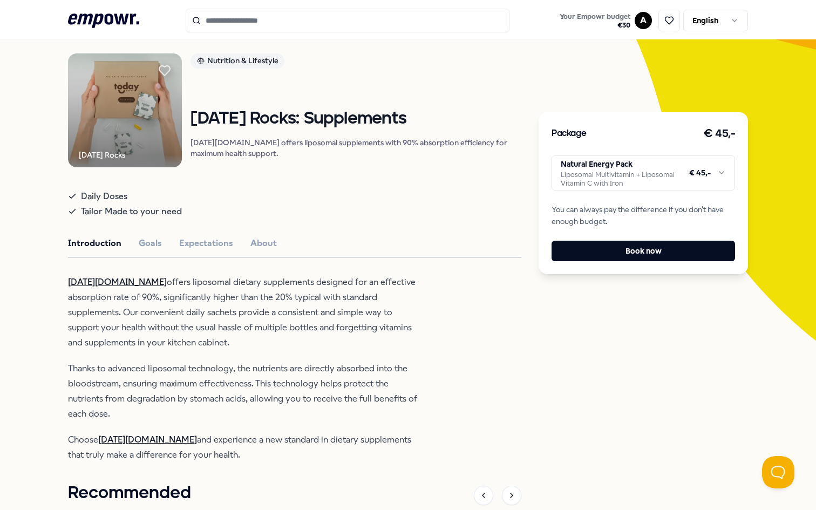
click at [709, 484] on html ".empowr-logo_svg__cls-1{fill:#03032f} Your Empowr budget € 30 A English All cat…" at bounding box center [408, 255] width 816 height 510
click at [681, 253] on button "Book now" at bounding box center [643, 251] width 183 height 21
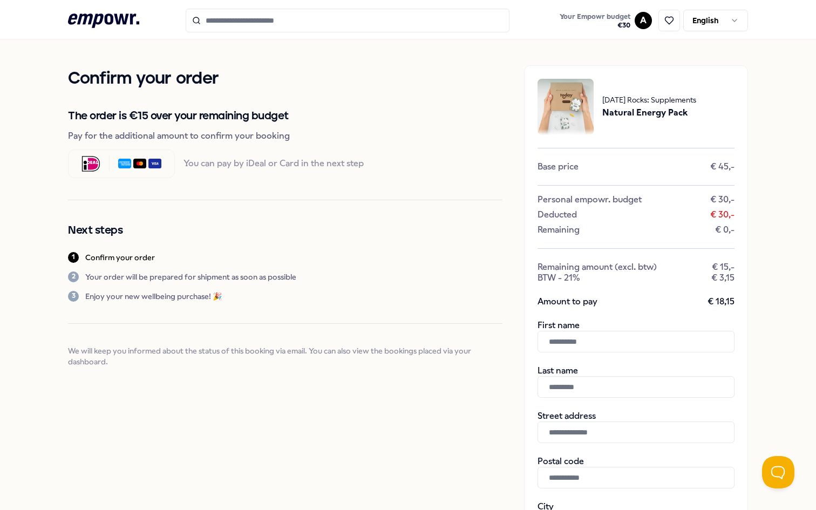
click at [591, 341] on input "text" at bounding box center [636, 342] width 197 height 22
click at [589, 348] on input "text" at bounding box center [636, 342] width 197 height 22
type input "*****"
type input "*******"
click at [583, 432] on input "text" at bounding box center [636, 432] width 197 height 22
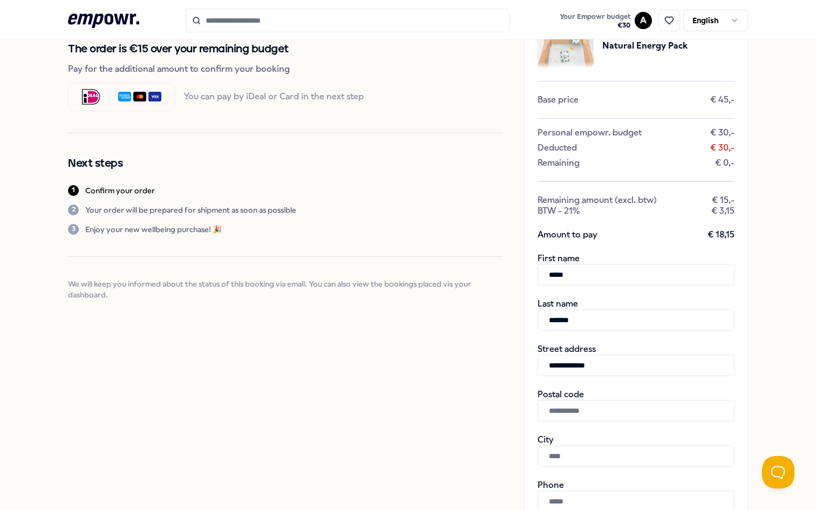
scroll to position [127, 0]
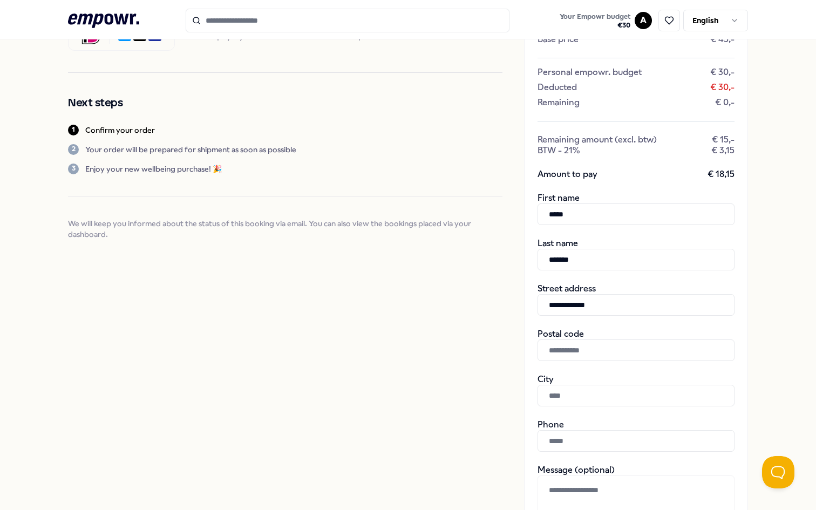
type input "**********"
click at [591, 351] on input "text" at bounding box center [636, 350] width 197 height 22
type input "******"
click at [613, 402] on input "text" at bounding box center [636, 396] width 197 height 22
type input "******"
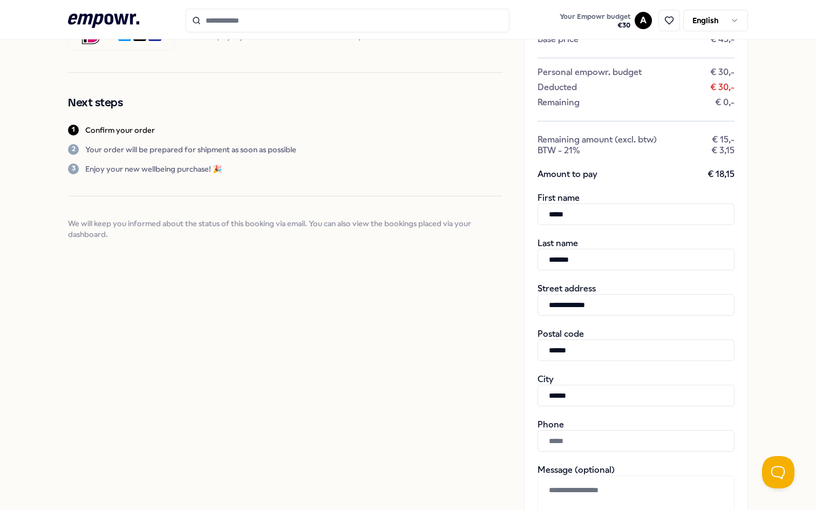
click at [613, 443] on input "text" at bounding box center [636, 441] width 197 height 22
type input "*"
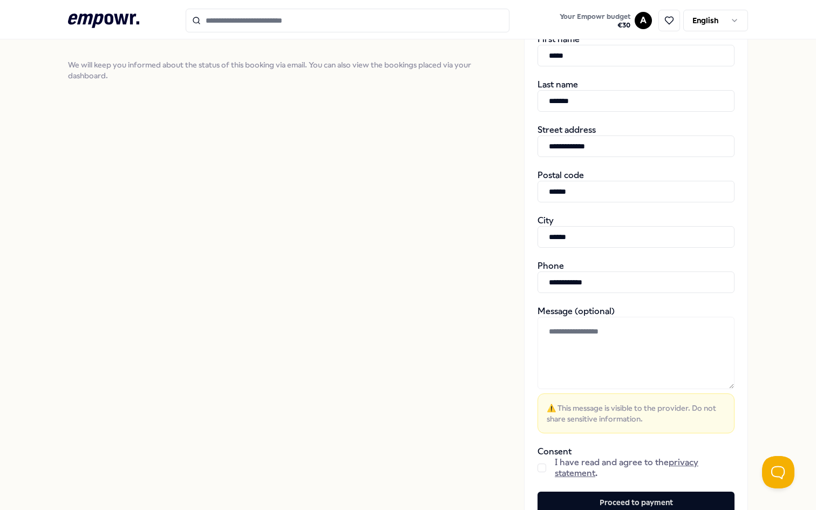
scroll to position [297, 0]
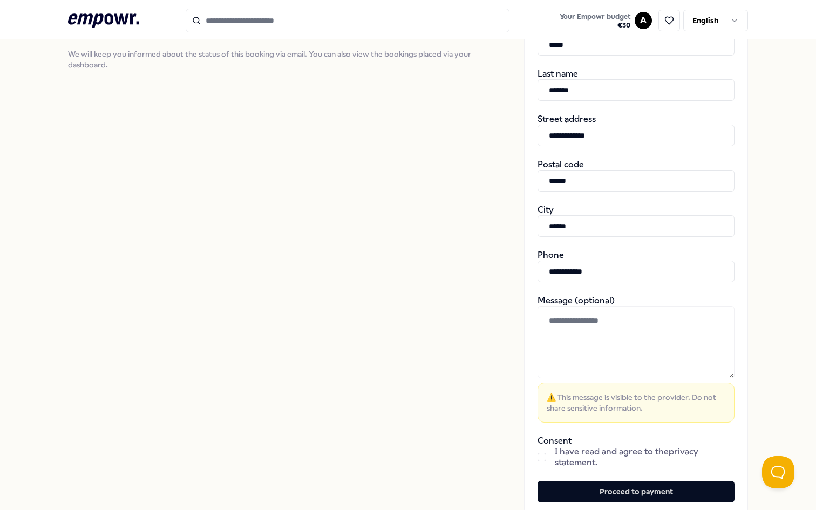
type input "**********"
click at [541, 458] on button "button" at bounding box center [542, 457] width 9 height 9
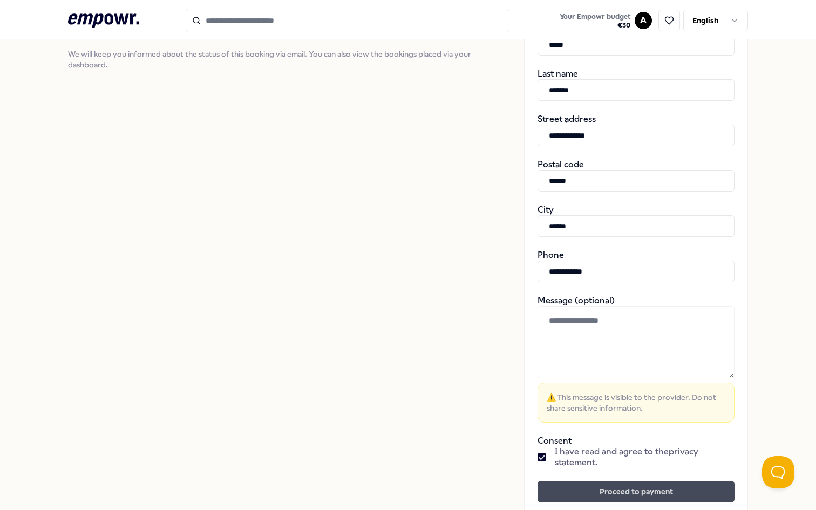
click at [573, 486] on button "Proceed to payment" at bounding box center [636, 492] width 197 height 22
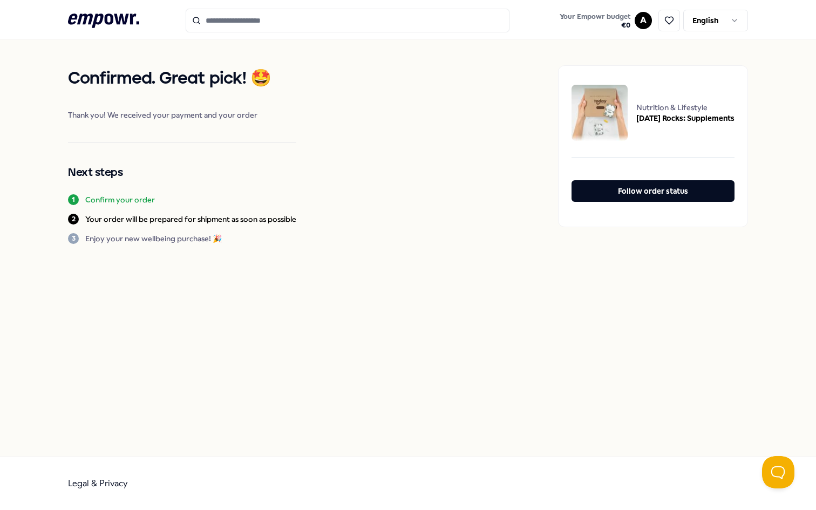
click at [94, 23] on icon at bounding box center [103, 20] width 71 height 14
